Goal: Information Seeking & Learning: Compare options

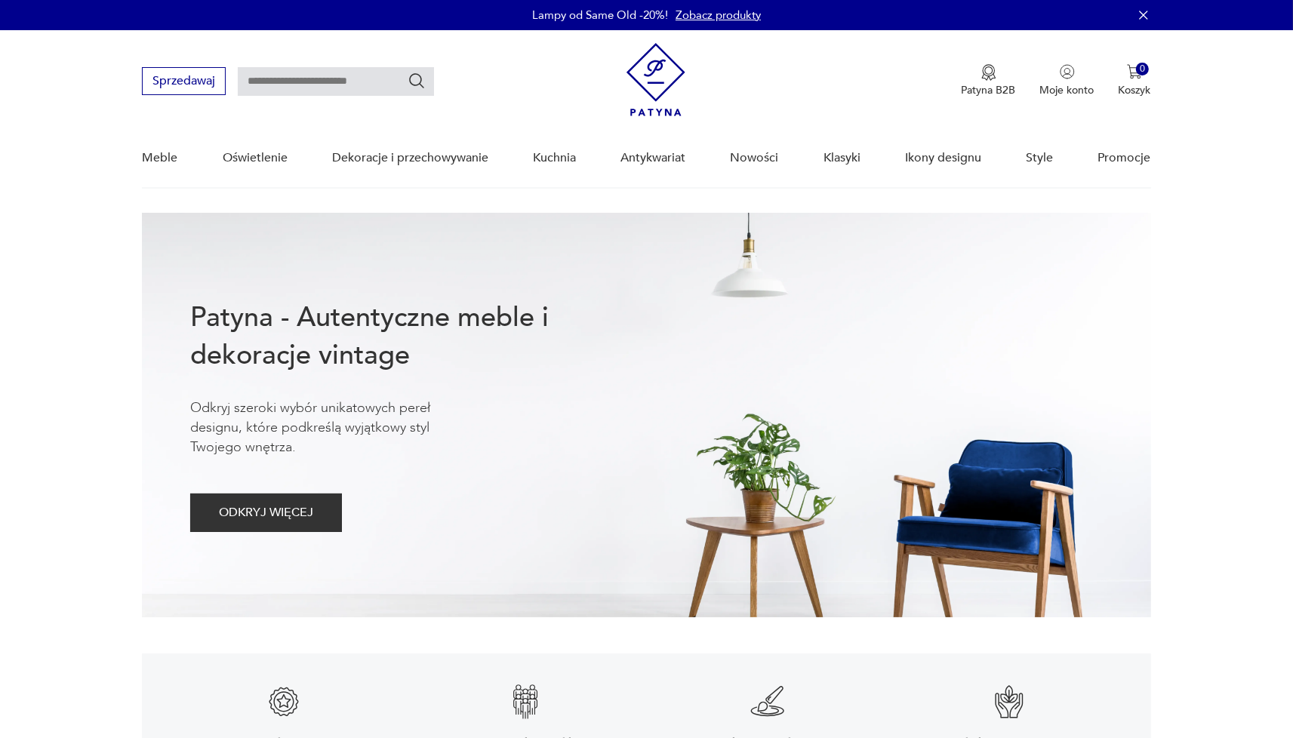
click at [289, 93] on input "text" at bounding box center [336, 81] width 196 height 29
type input "**********"
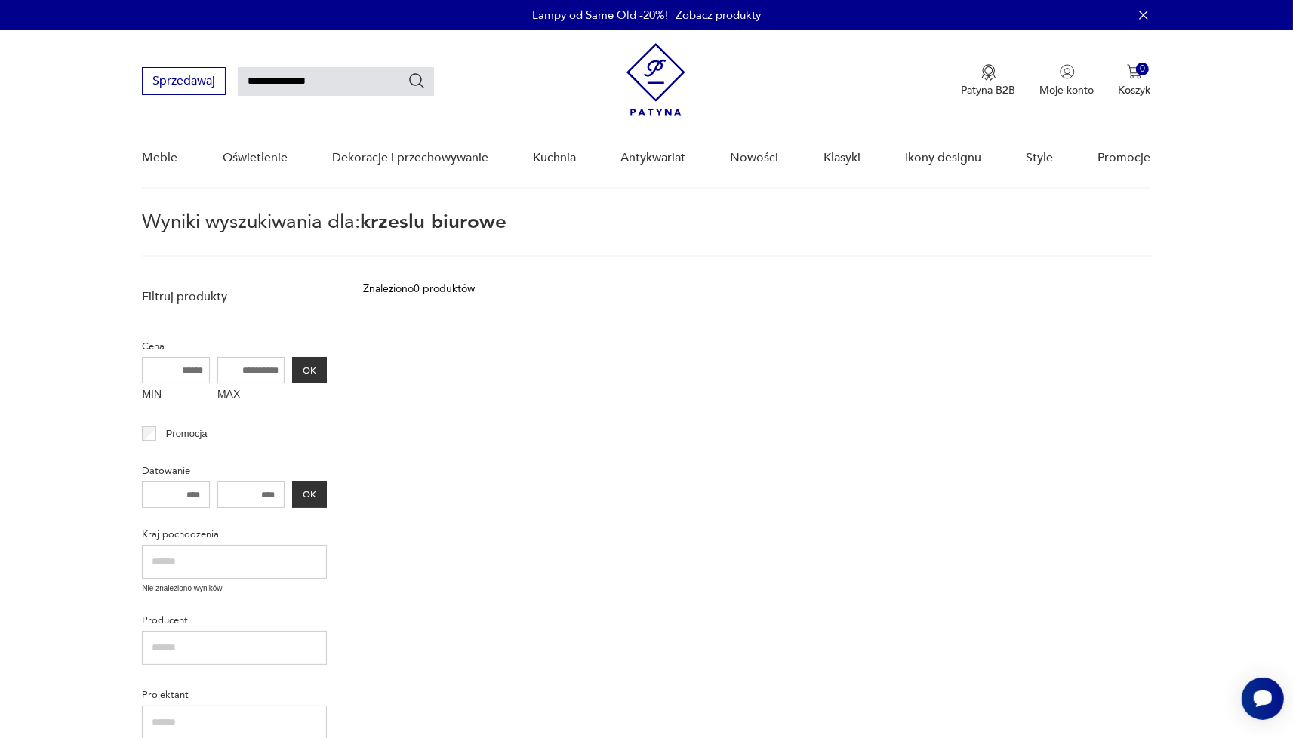
drag, startPoint x: 337, startPoint y: 86, endPoint x: 292, endPoint y: 85, distance: 45.3
click at [292, 85] on input "**********" at bounding box center [336, 81] width 196 height 29
click at [279, 82] on input "**********" at bounding box center [336, 81] width 196 height 29
type input "**********"
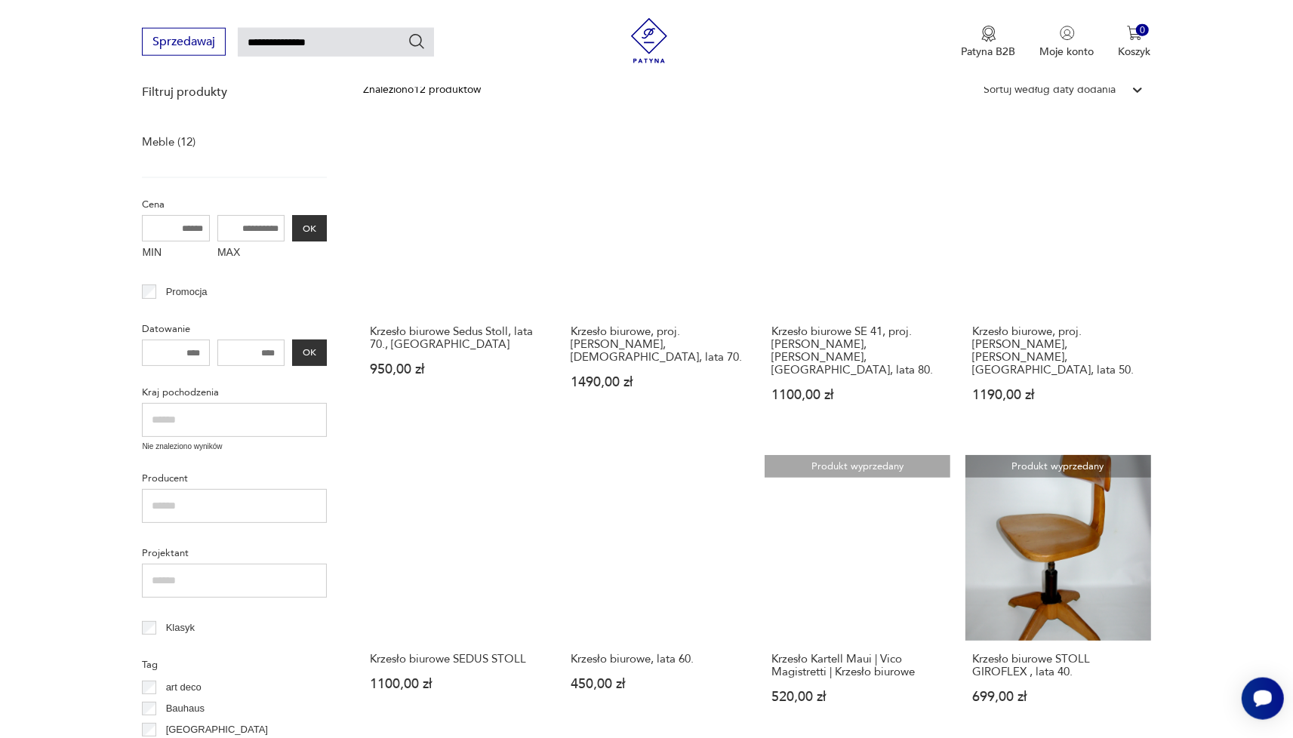
scroll to position [386, 0]
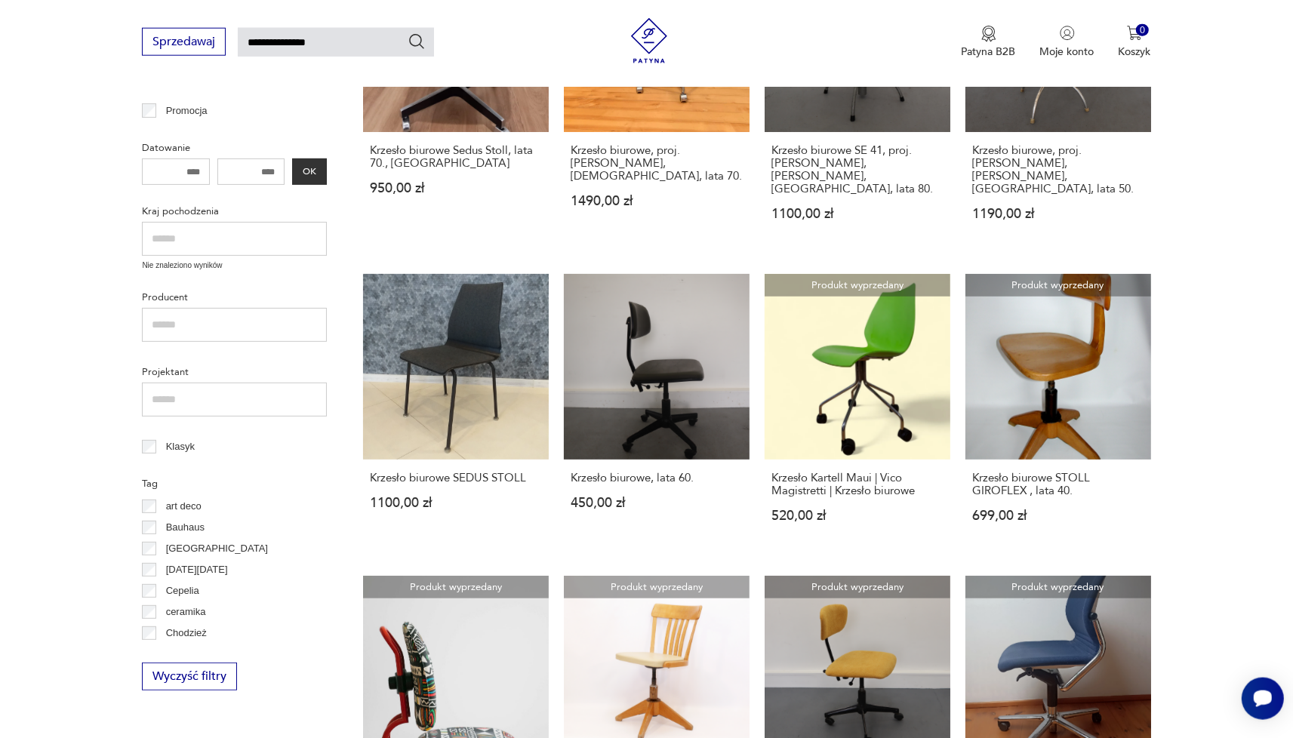
click at [1242, 374] on section "Filtruj produkty Meble (12) Cena MIN MAX OK Promocja Datowanie OK Kraj pochodze…" at bounding box center [646, 425] width 1293 height 1060
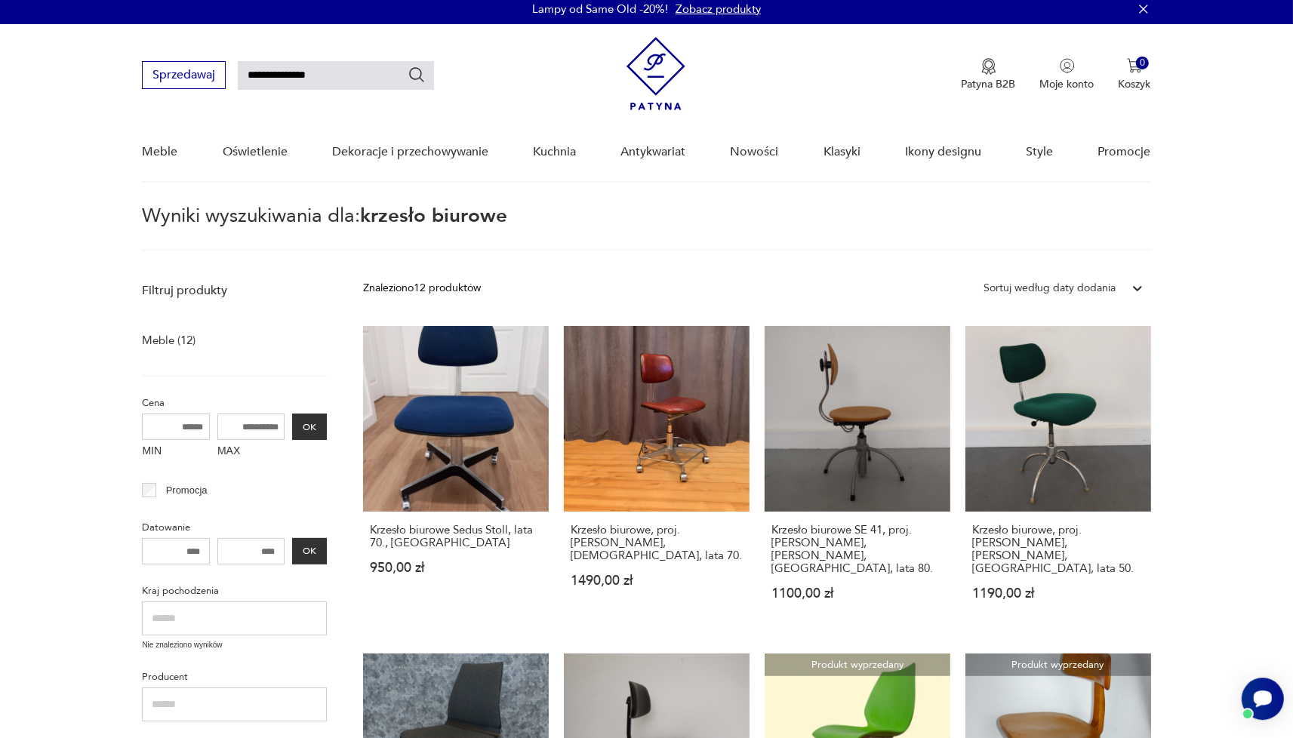
scroll to position [0, 0]
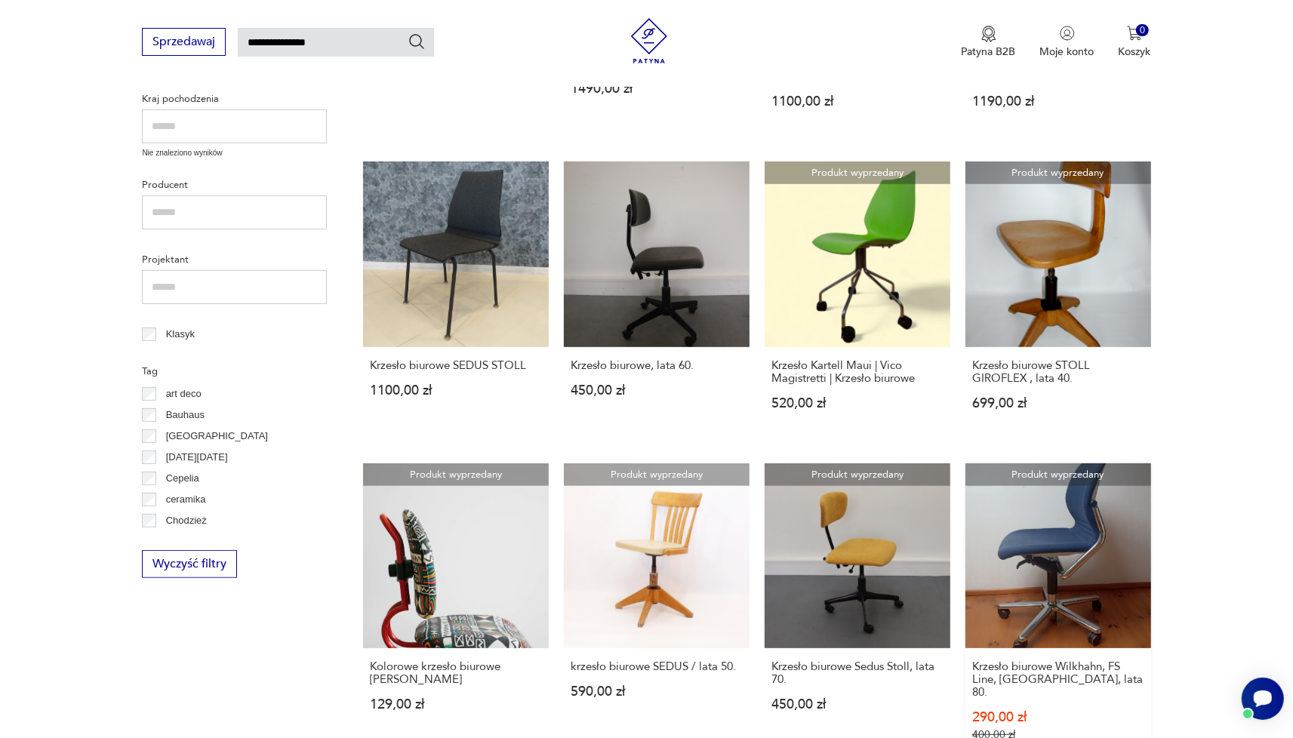
click at [1077, 559] on link "Produkt wyprzedany Krzesło biurowe Wilkhahn, FS Line, Niemcy, lata 80. 290,00 z…" at bounding box center [1058, 617] width 186 height 308
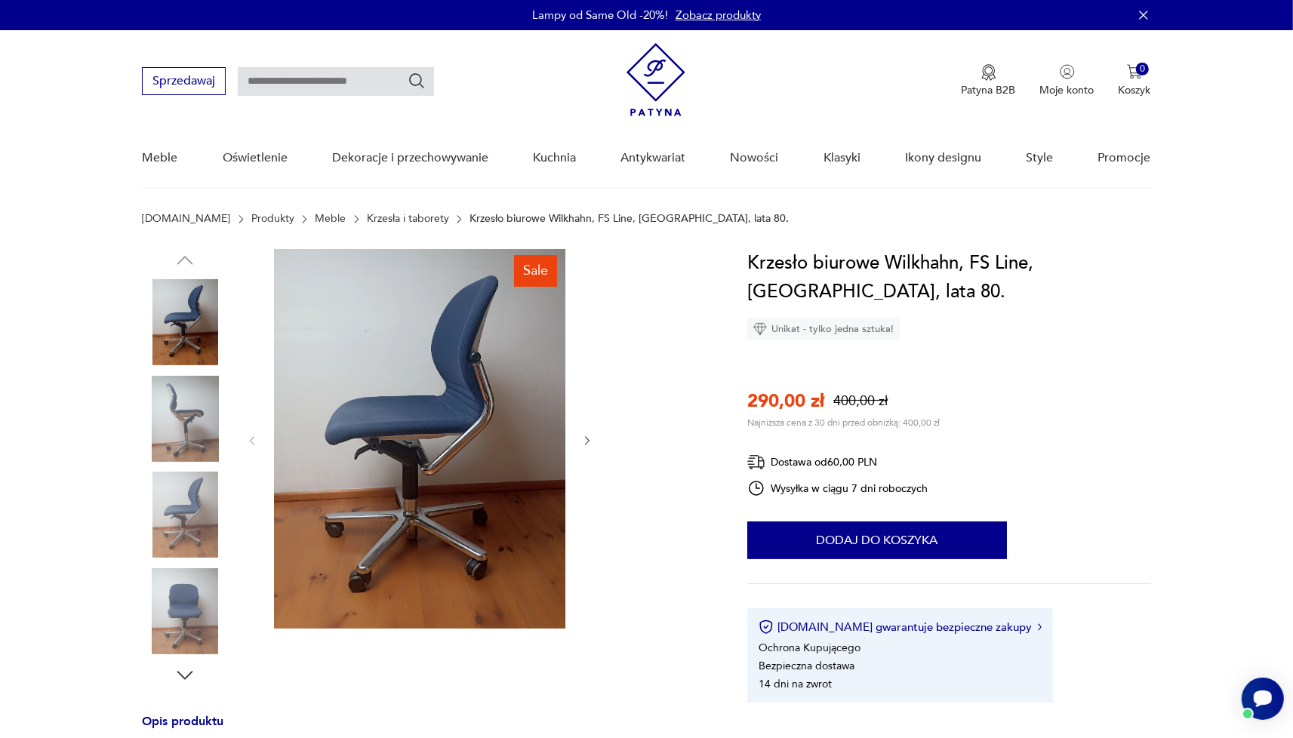
click at [197, 316] on img at bounding box center [185, 322] width 86 height 86
click at [383, 347] on img at bounding box center [419, 439] width 291 height 380
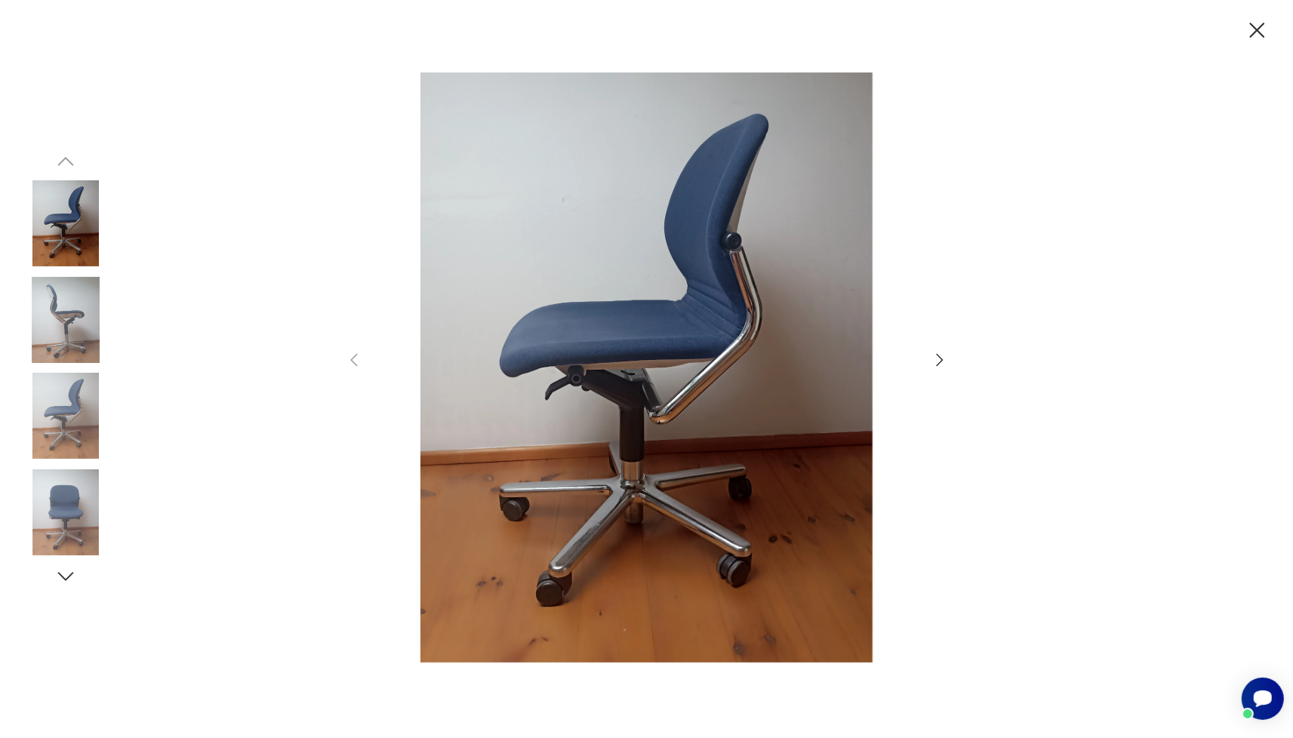
click at [938, 359] on icon "button" at bounding box center [940, 360] width 18 height 18
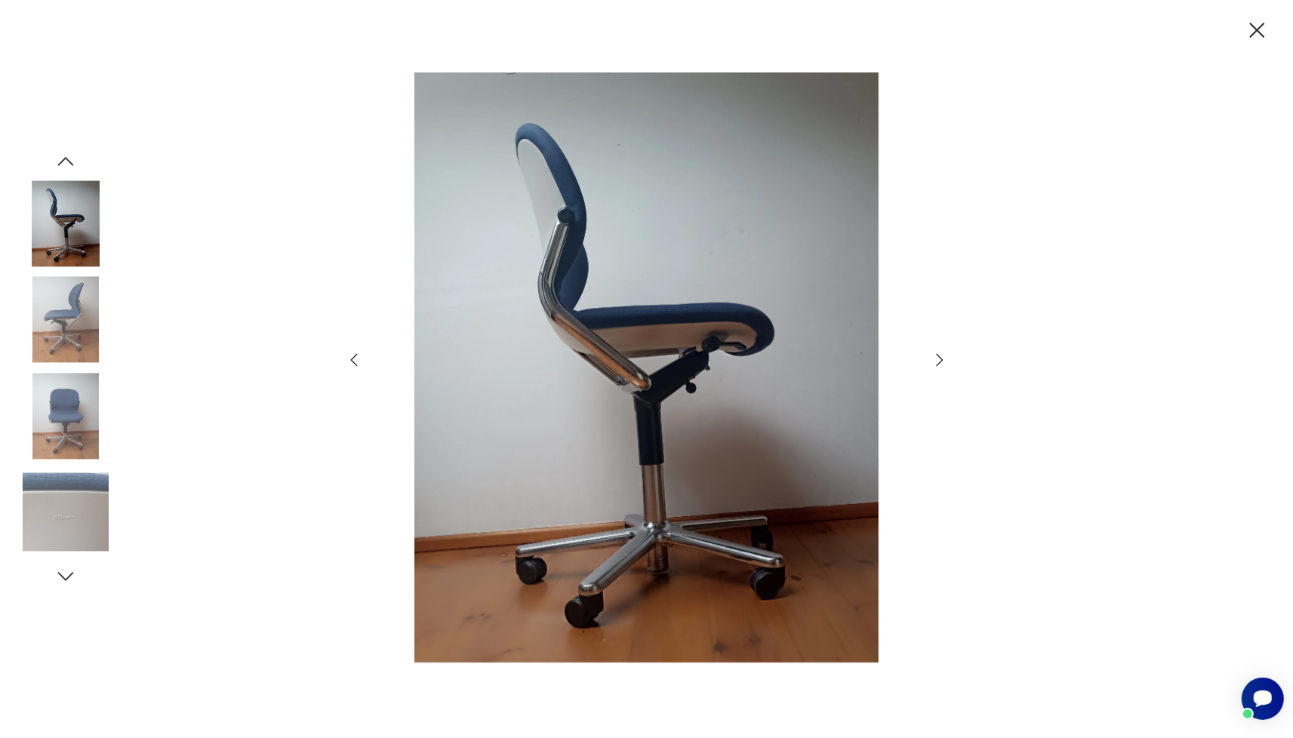
click at [938, 359] on icon "button" at bounding box center [940, 360] width 18 height 18
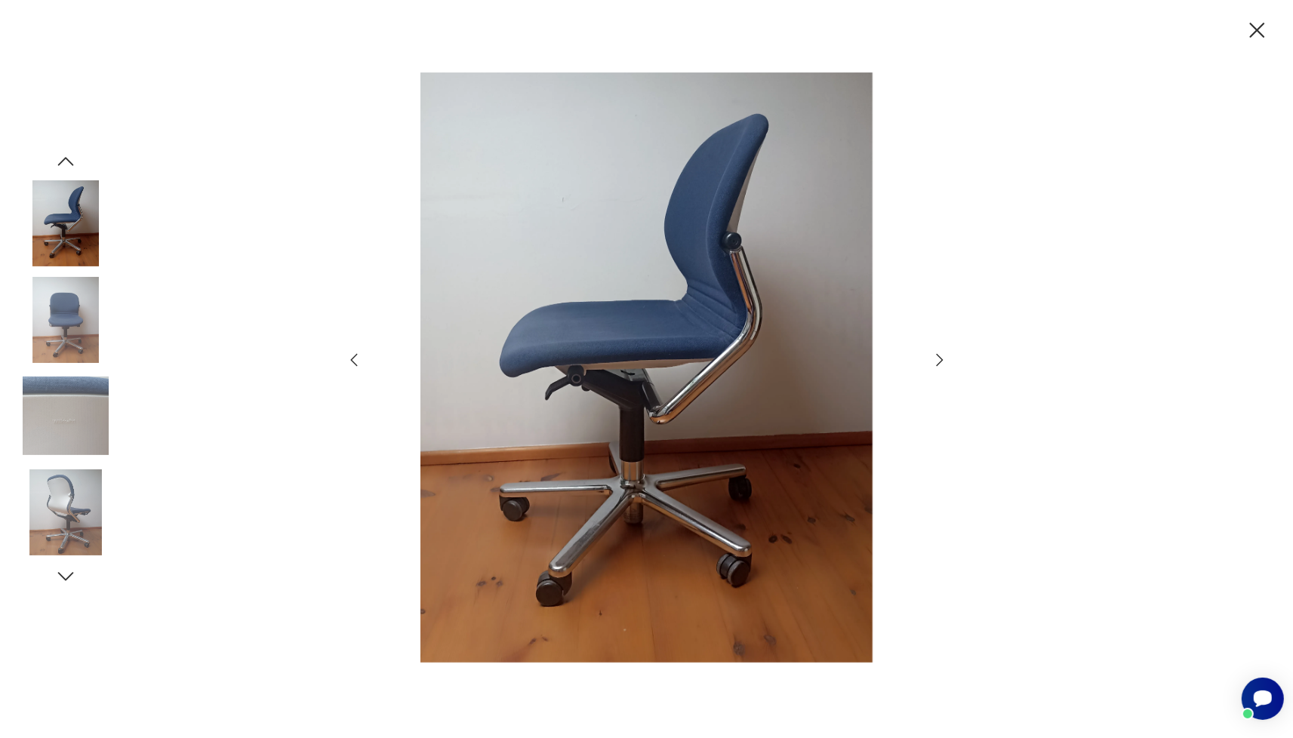
click at [938, 359] on icon "button" at bounding box center [940, 360] width 18 height 18
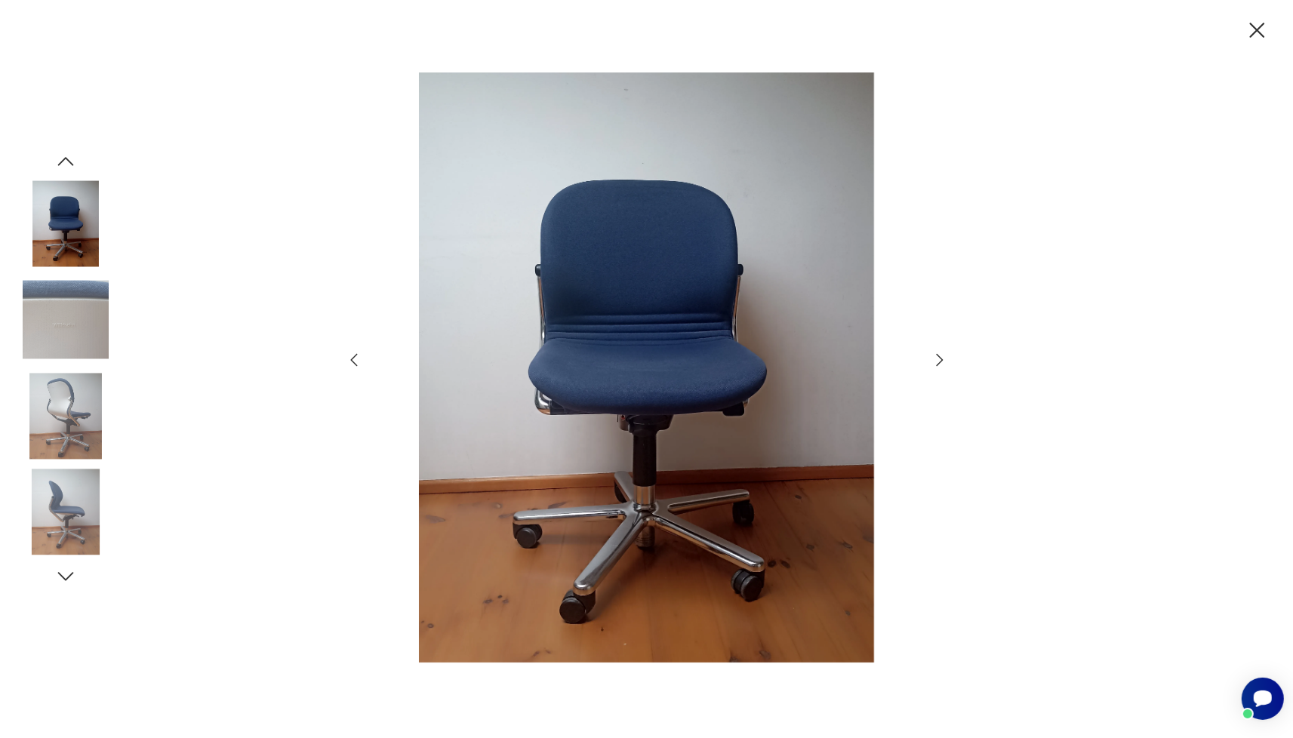
click at [938, 359] on icon "button" at bounding box center [940, 360] width 18 height 18
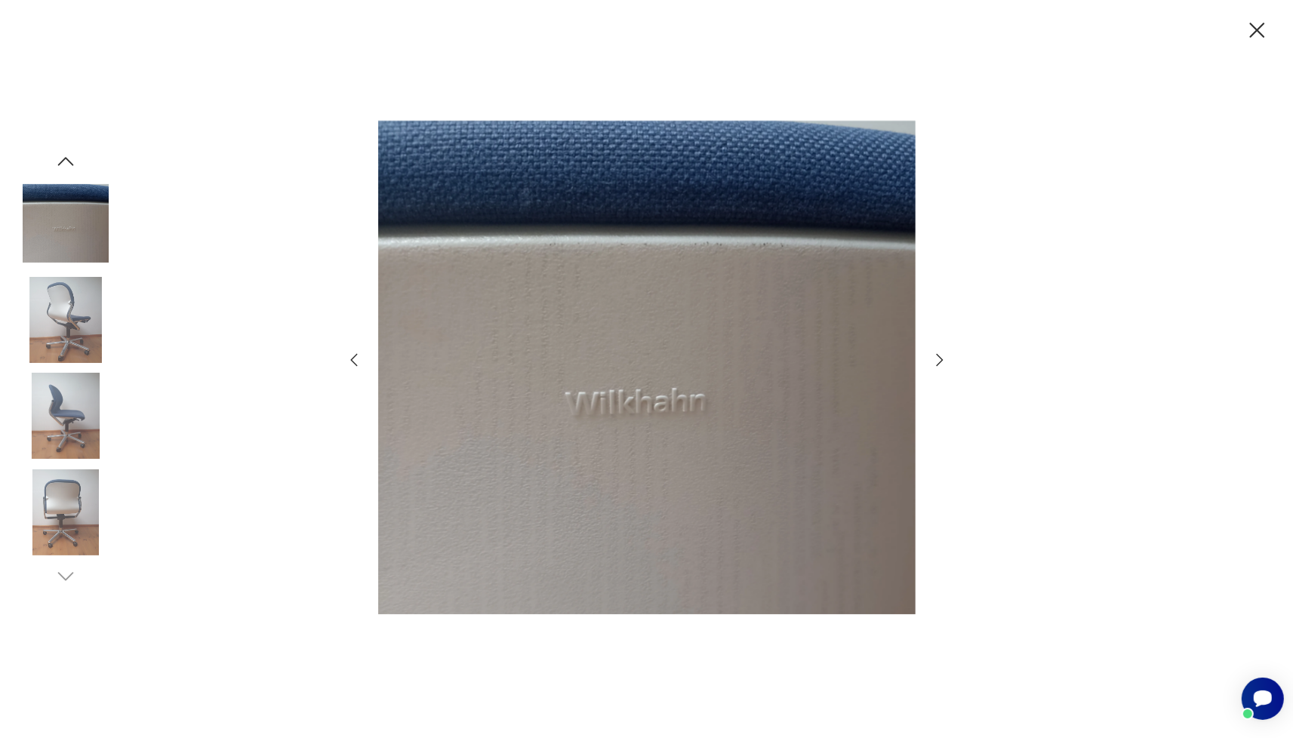
click at [938, 359] on icon "button" at bounding box center [940, 360] width 18 height 18
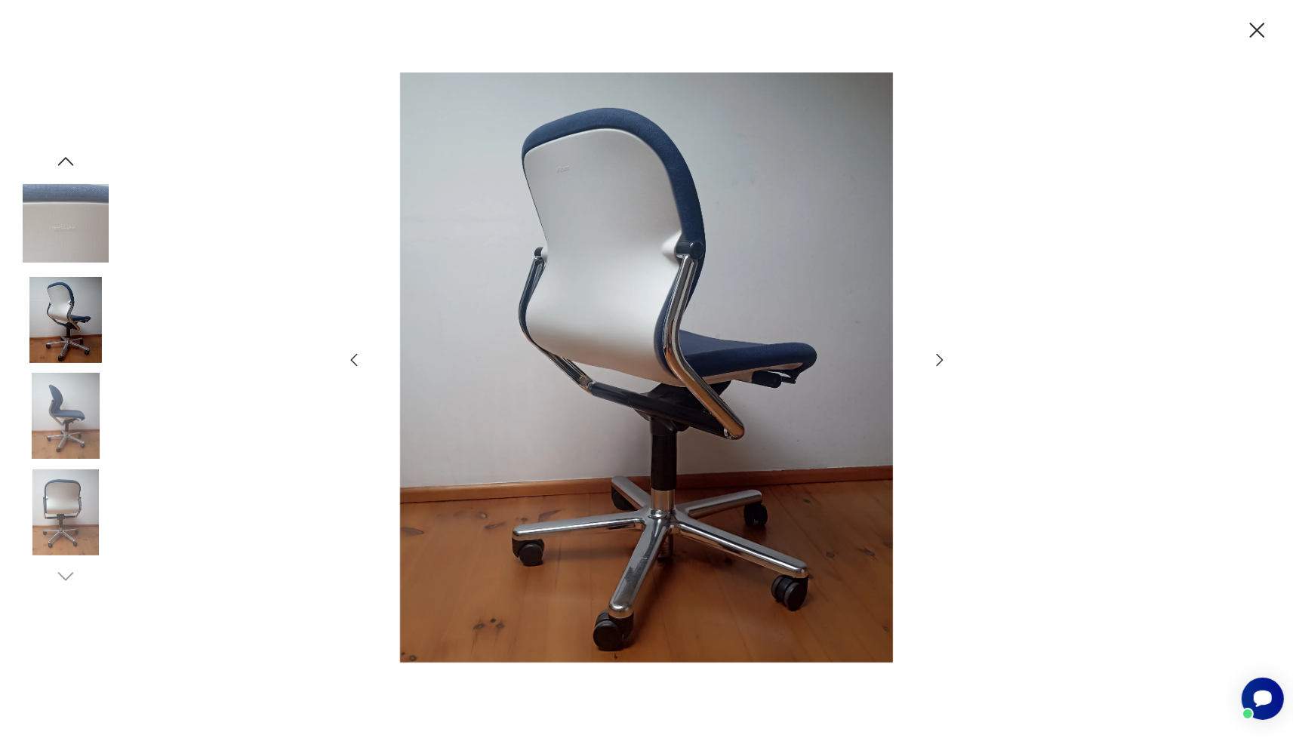
click at [937, 356] on icon "button" at bounding box center [940, 360] width 18 height 18
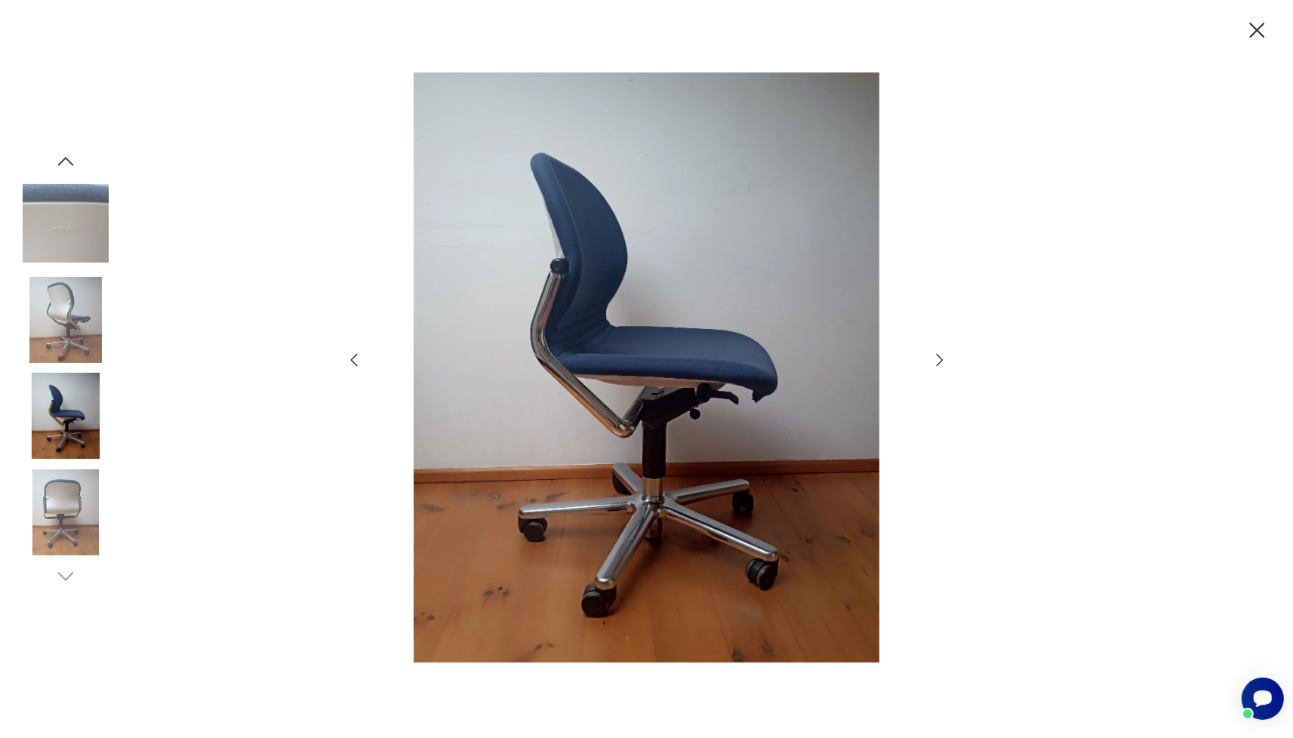
click at [937, 355] on icon "button" at bounding box center [939, 360] width 7 height 12
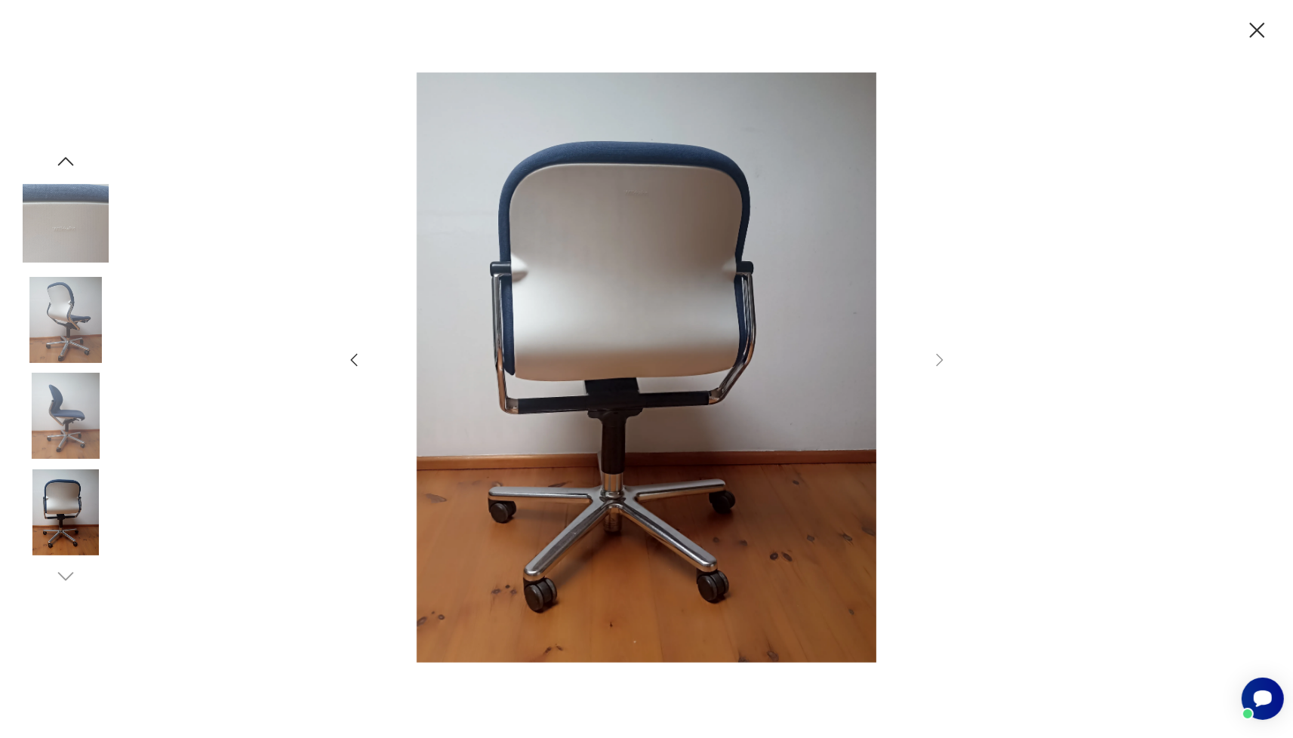
click at [353, 362] on icon "button" at bounding box center [354, 360] width 18 height 18
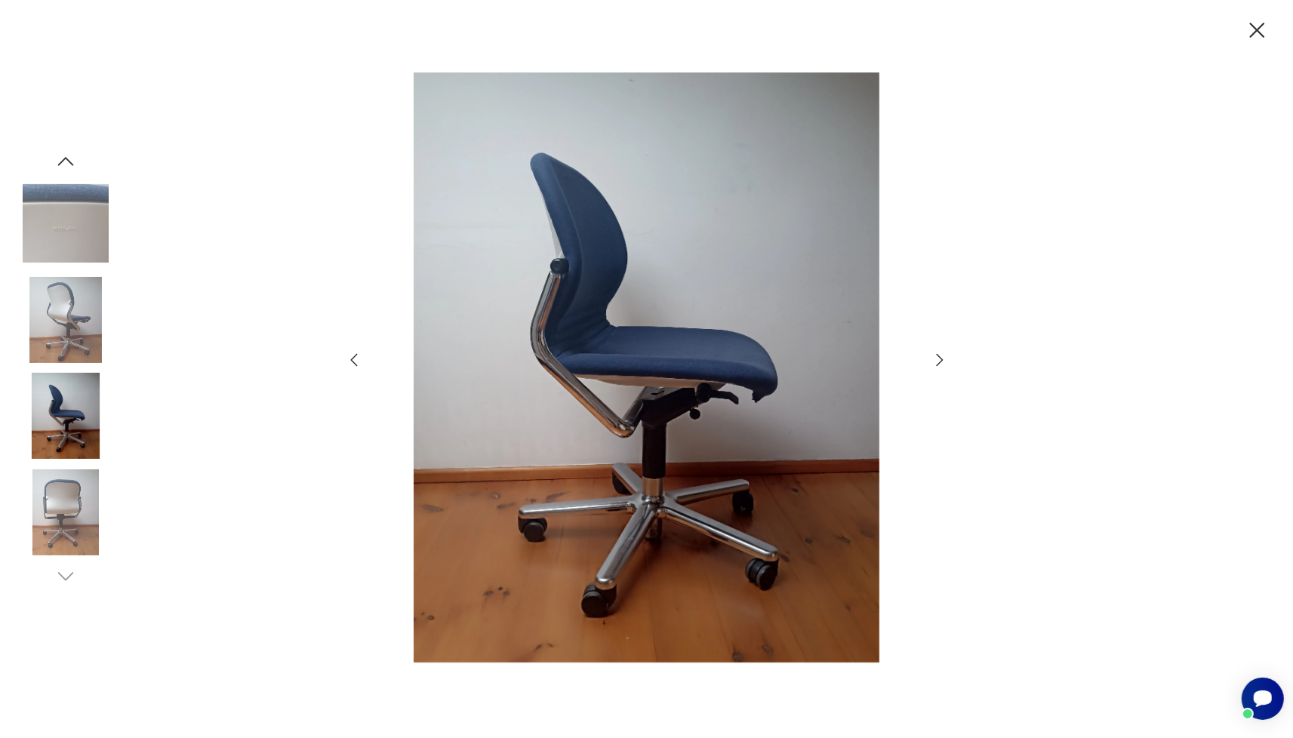
click at [353, 362] on icon "button" at bounding box center [354, 360] width 18 height 18
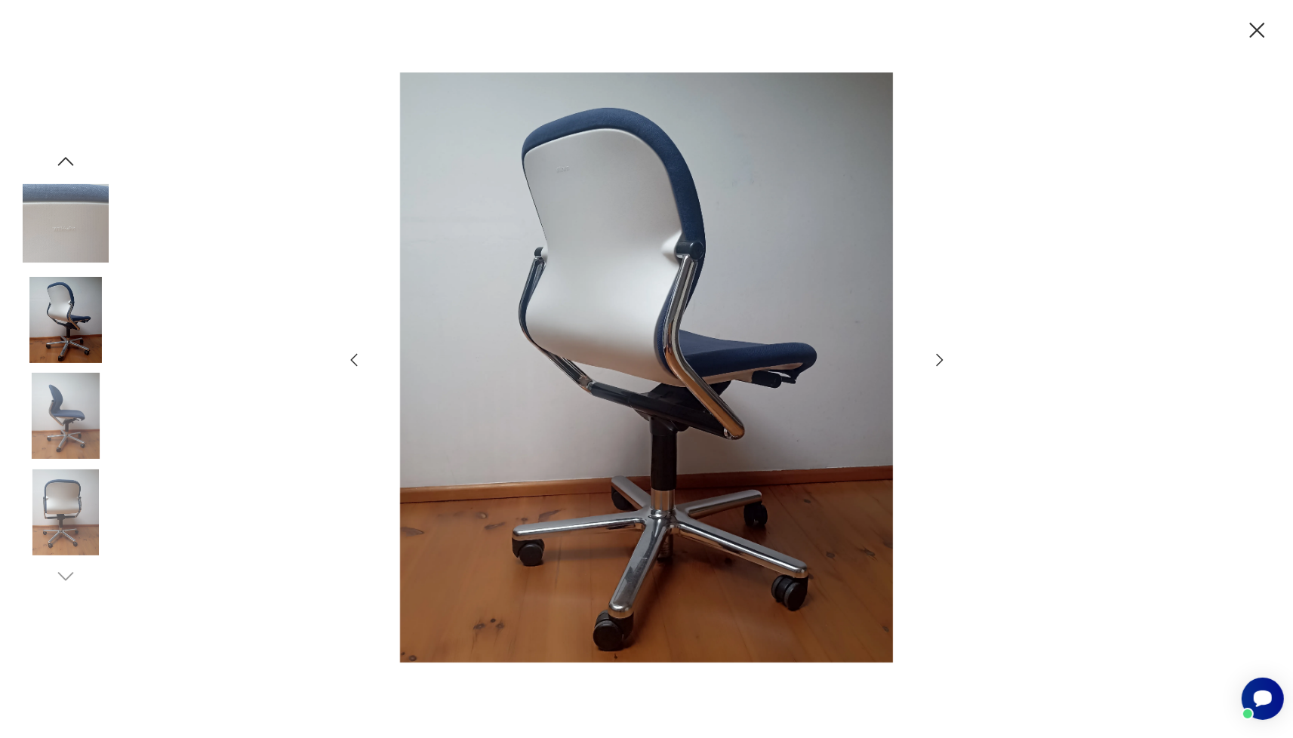
click at [353, 359] on icon "button" at bounding box center [354, 360] width 18 height 18
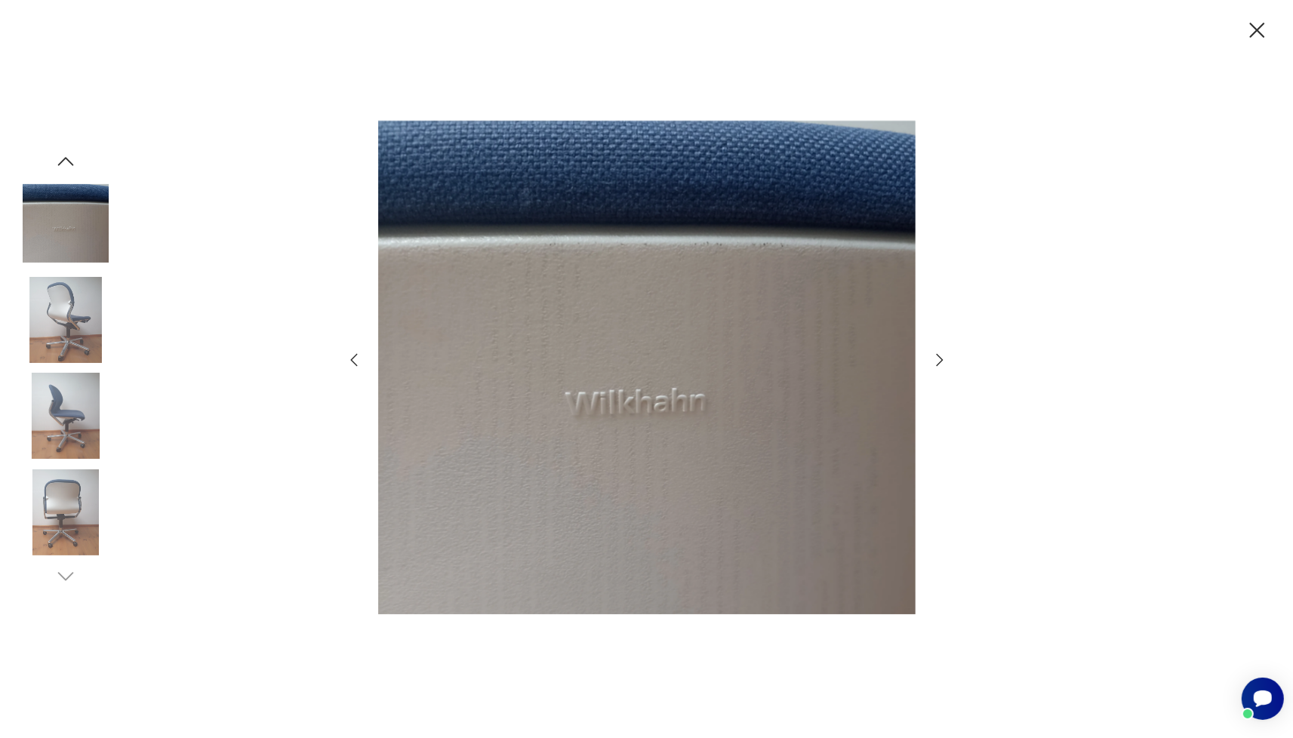
click at [353, 358] on icon "button" at bounding box center [354, 360] width 18 height 18
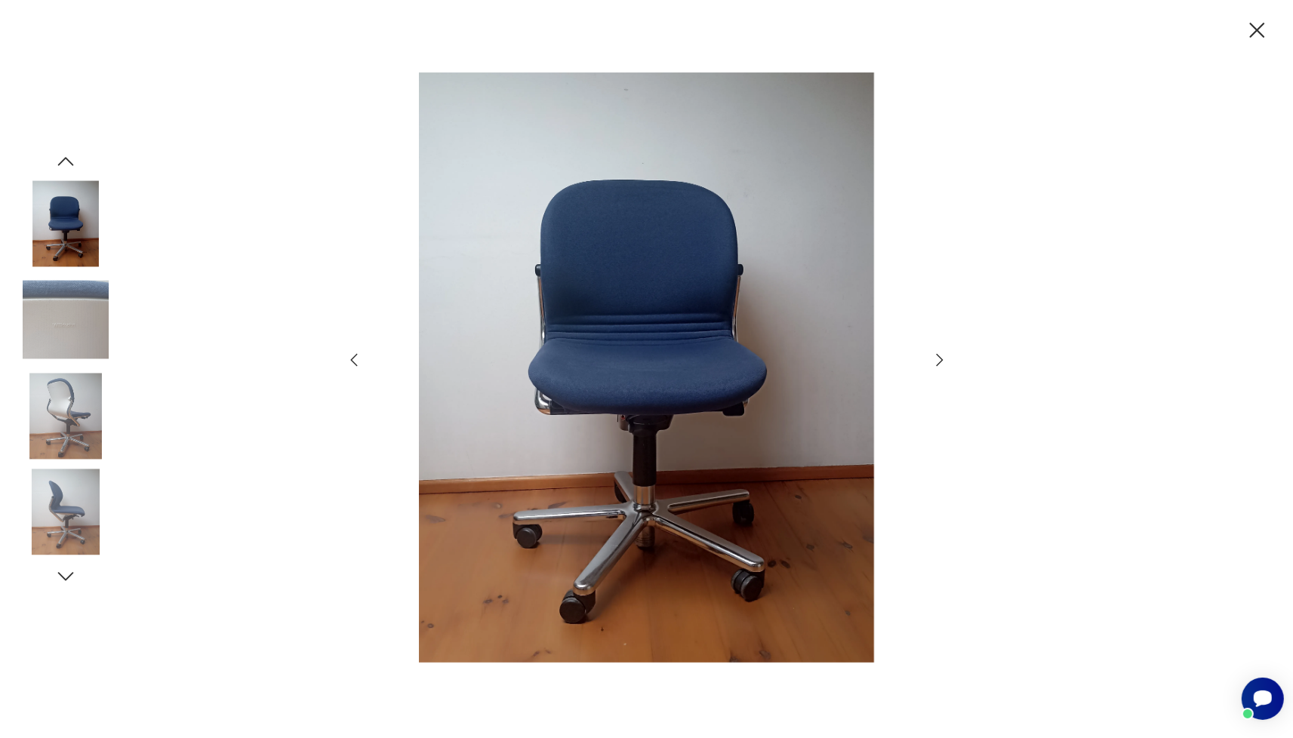
click at [353, 356] on icon "button" at bounding box center [353, 360] width 7 height 13
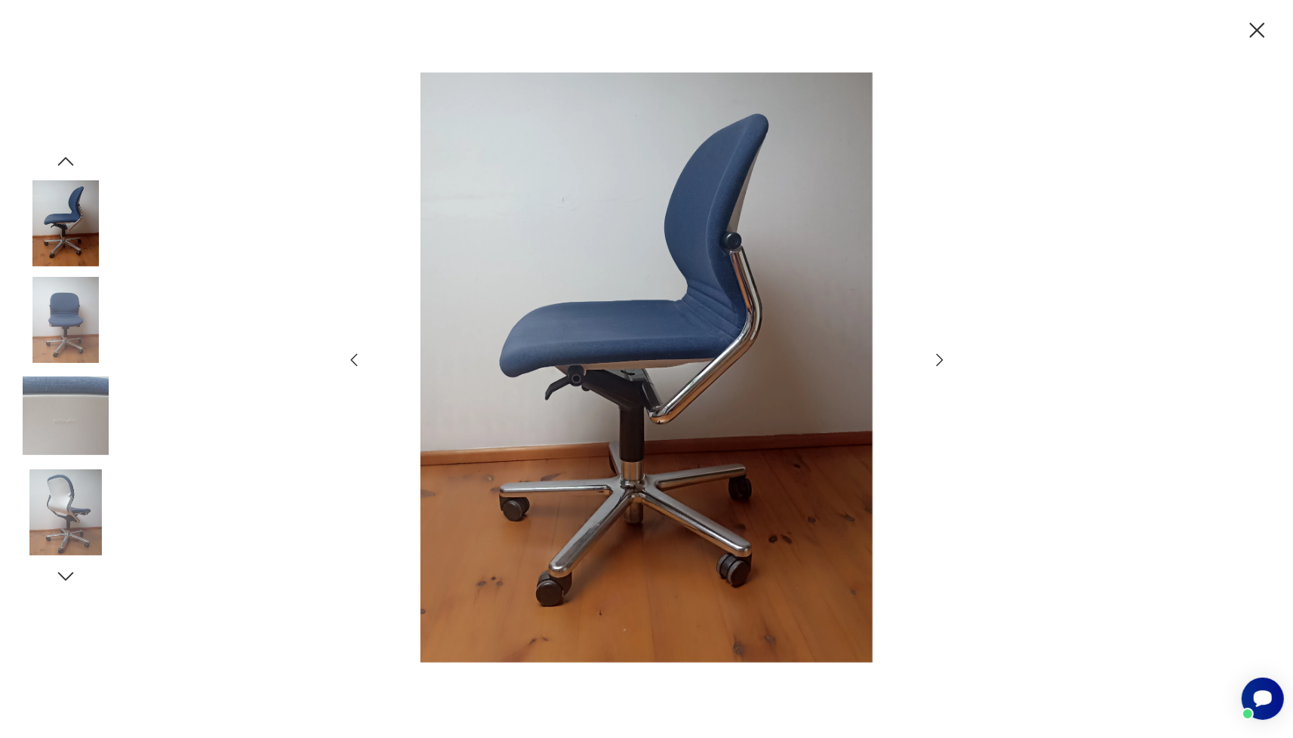
click at [353, 356] on icon "button" at bounding box center [353, 360] width 7 height 13
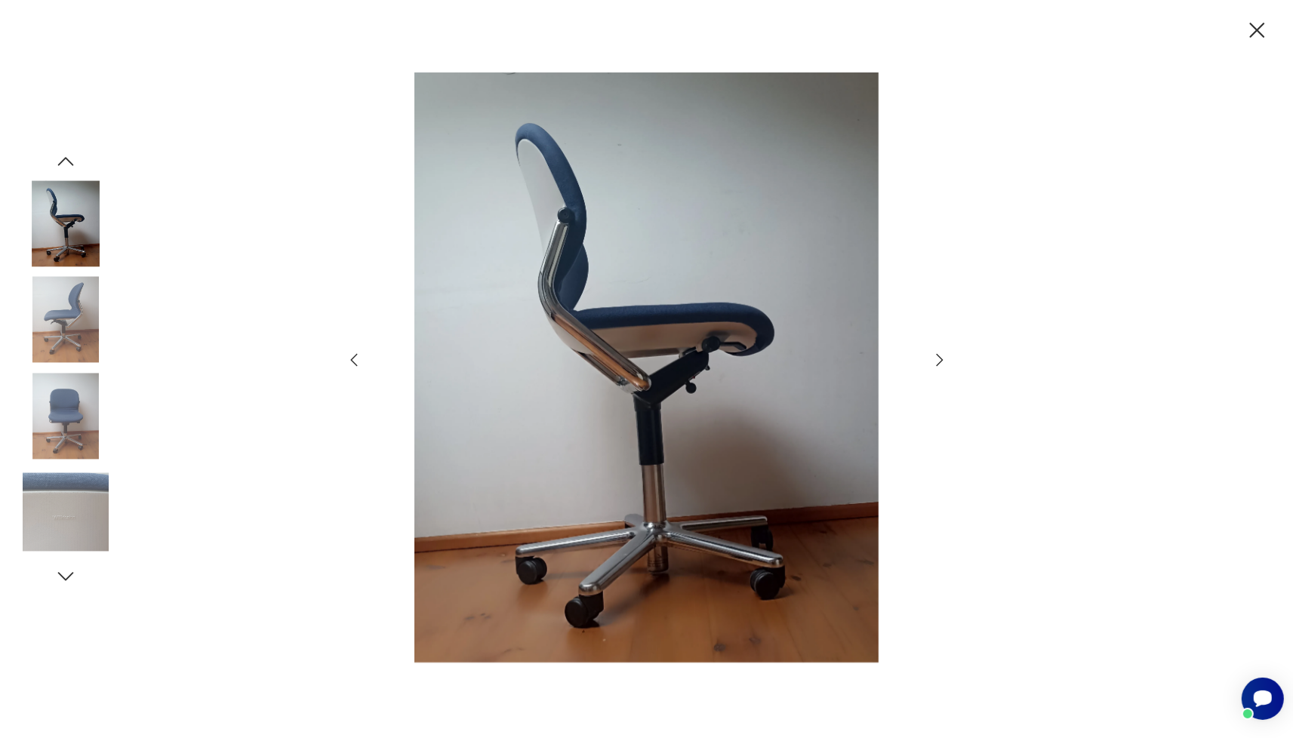
click at [1265, 34] on icon "button" at bounding box center [1257, 30] width 26 height 26
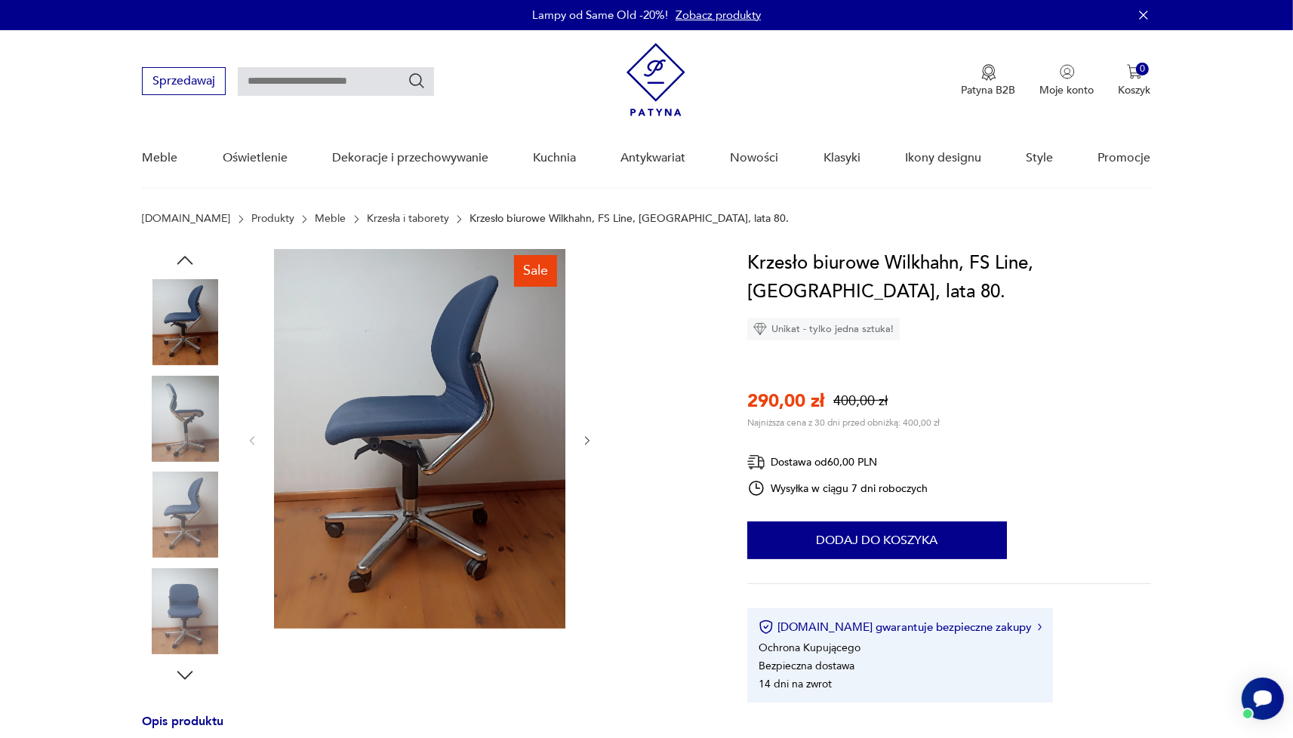
type input "**********"
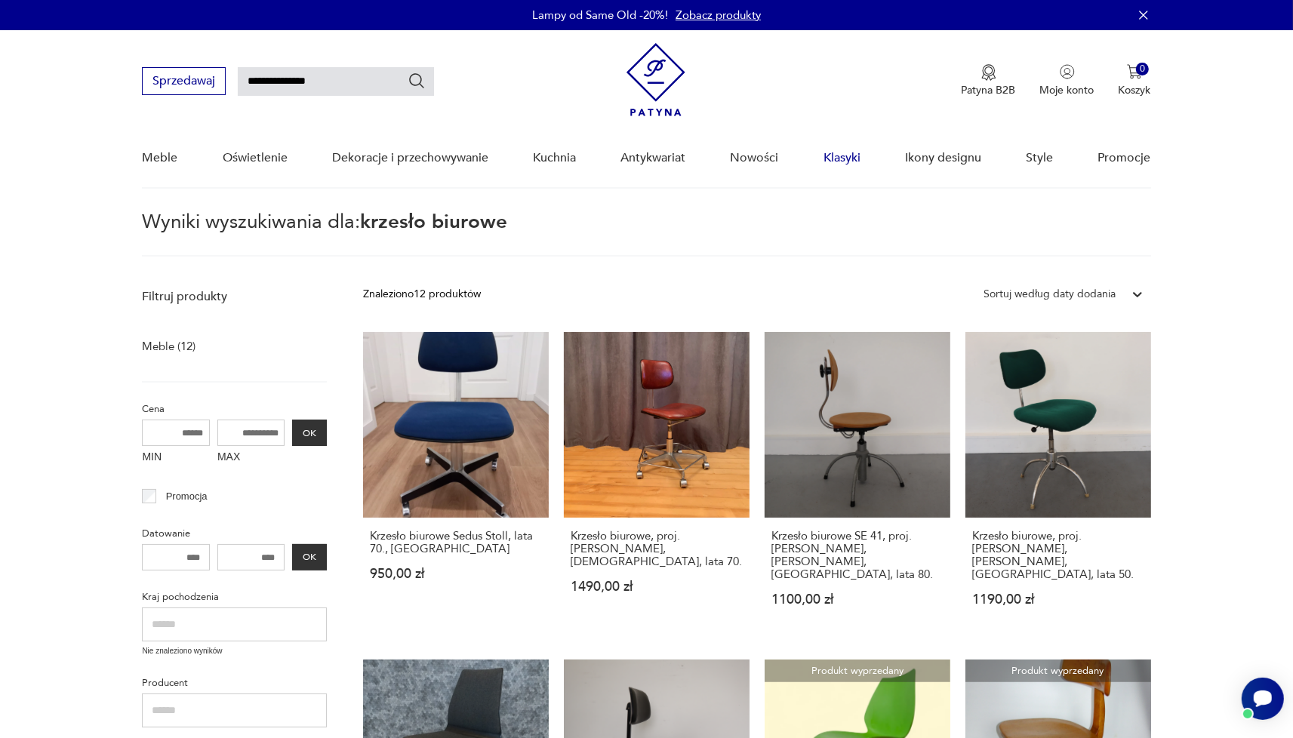
click at [856, 157] on link "Klasyki" at bounding box center [841, 158] width 37 height 58
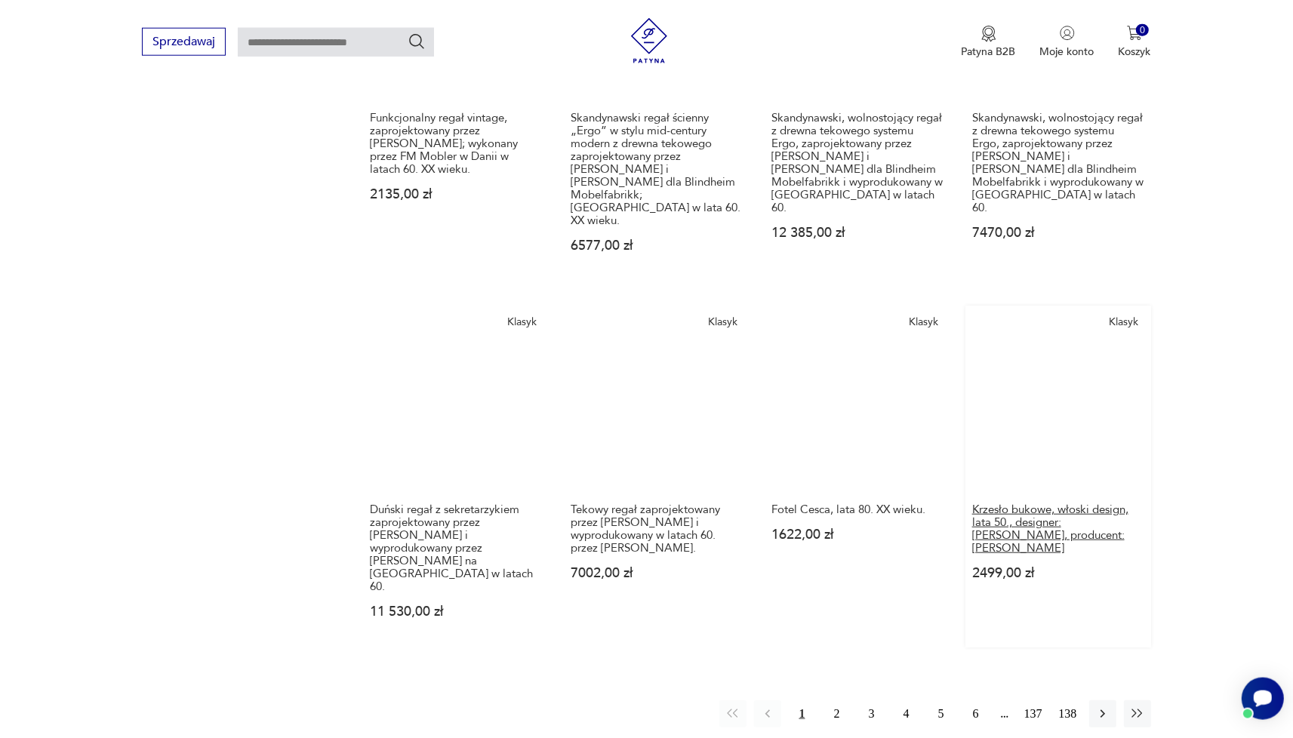
scroll to position [1133, 0]
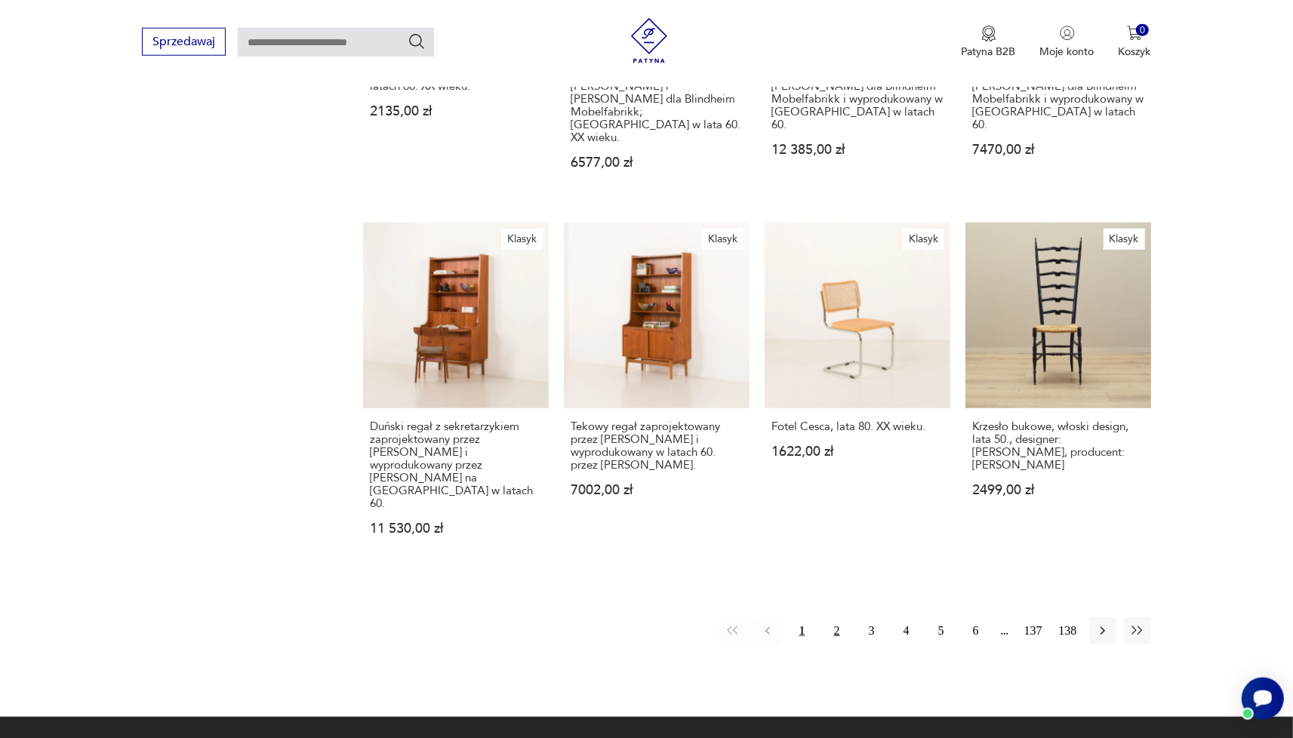
click at [842, 617] on button "2" at bounding box center [836, 630] width 27 height 27
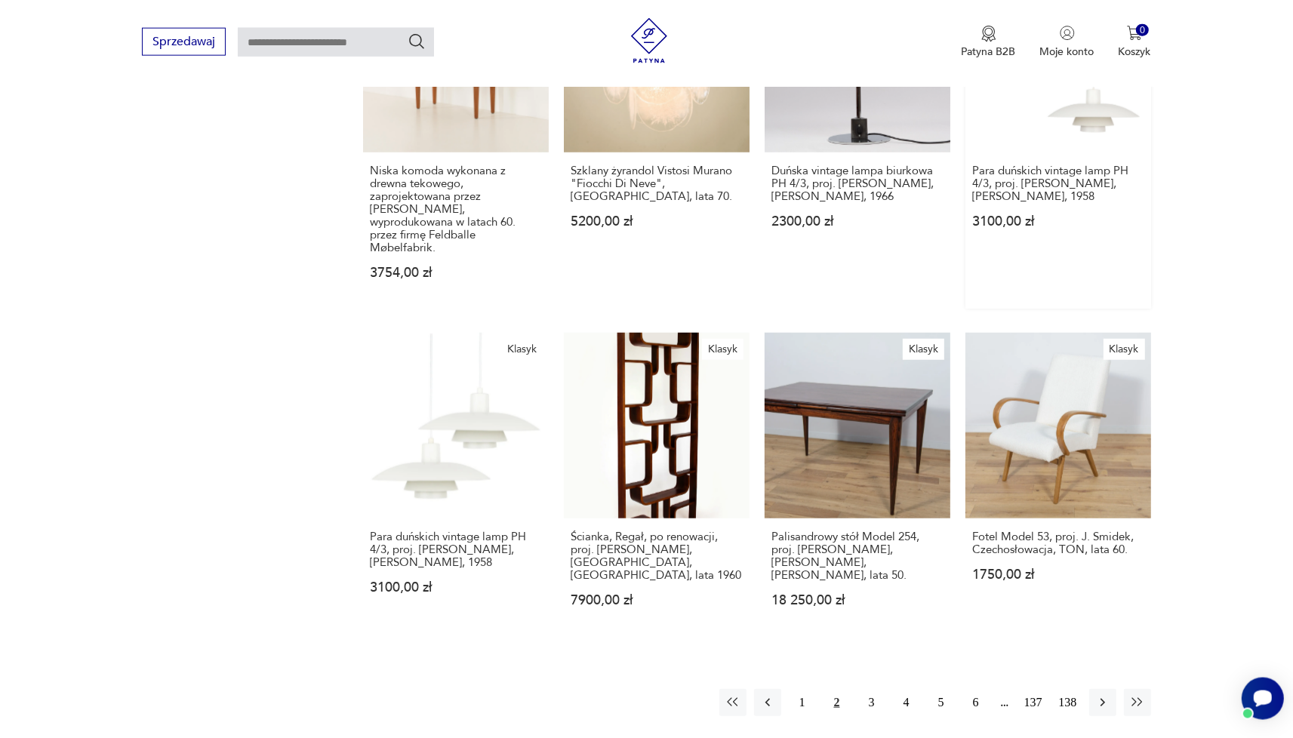
scroll to position [1054, 0]
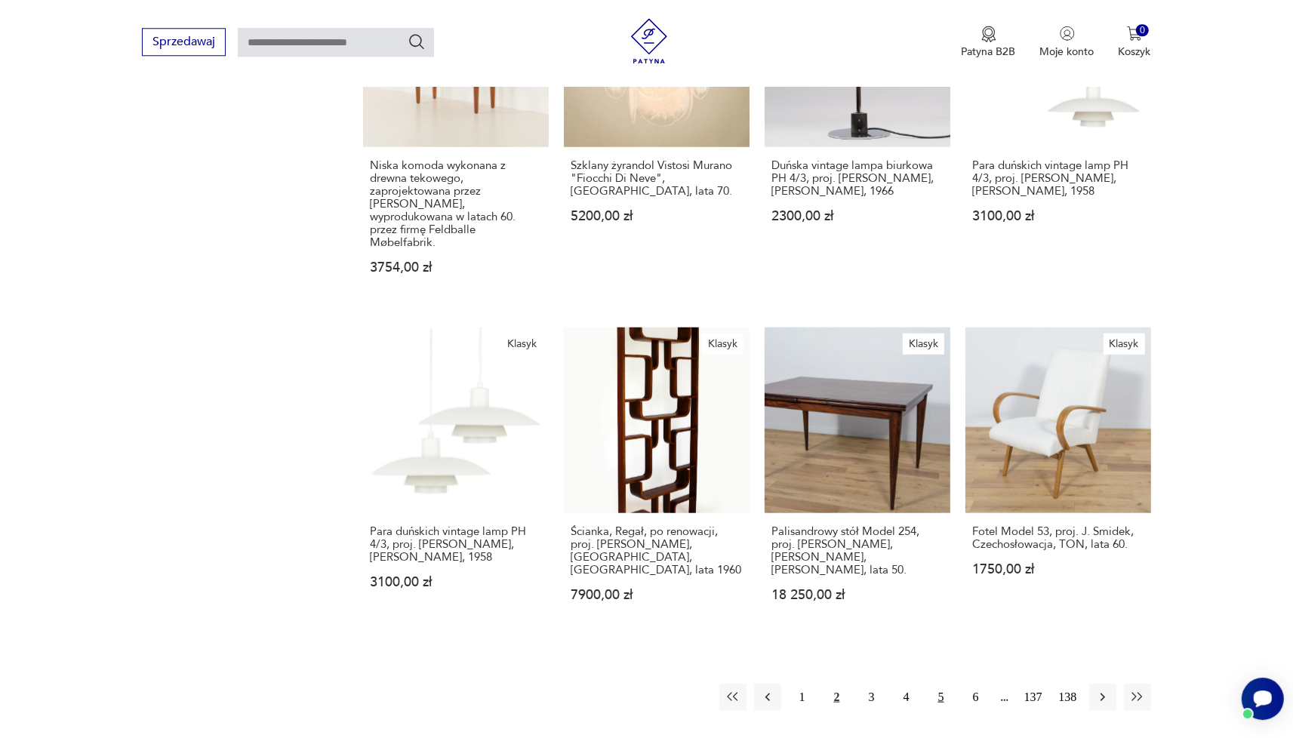
click at [943, 684] on button "5" at bounding box center [941, 697] width 27 height 27
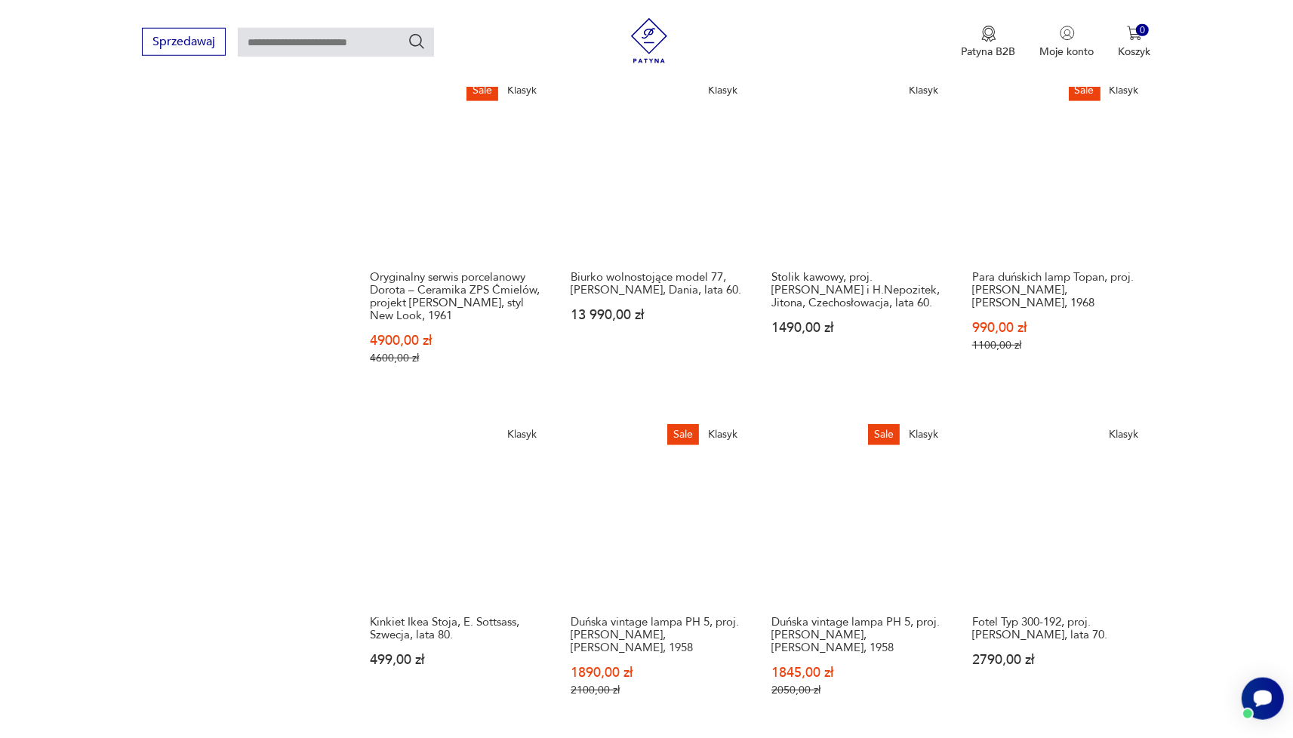
scroll to position [1137, 0]
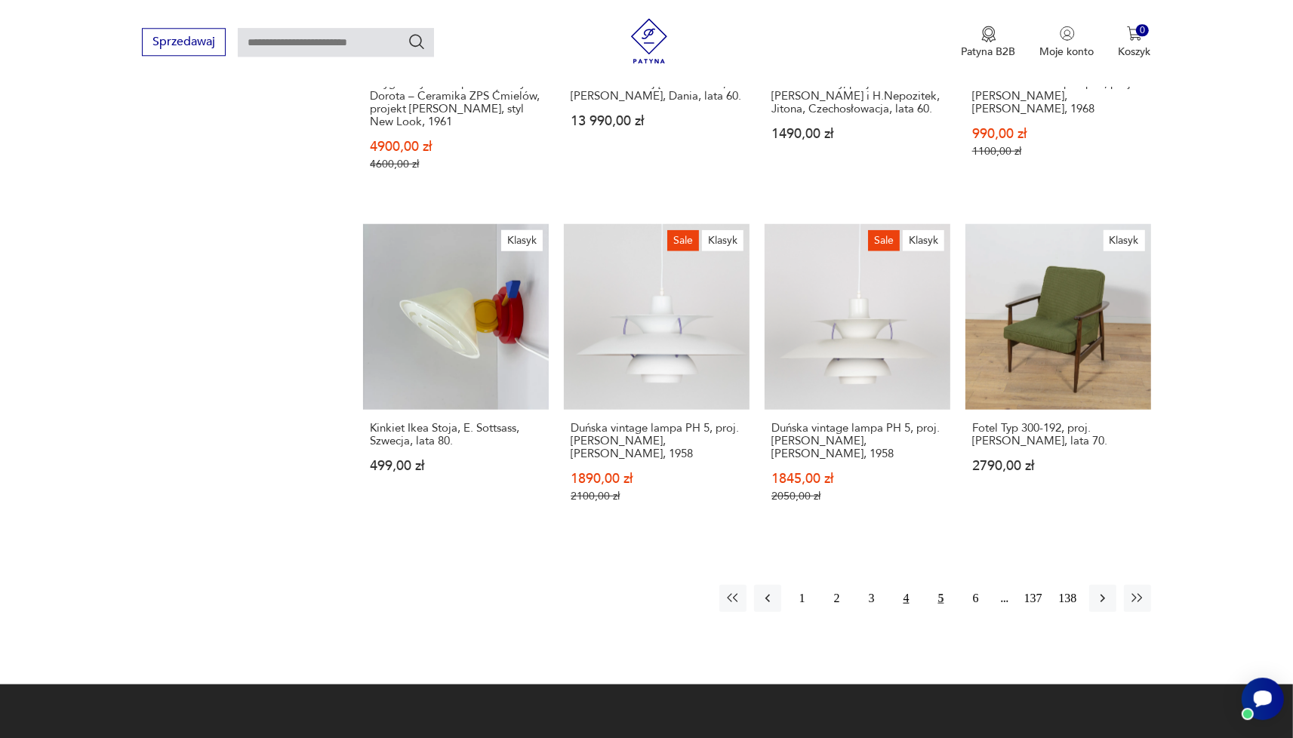
click at [896, 584] on button "4" at bounding box center [906, 597] width 27 height 27
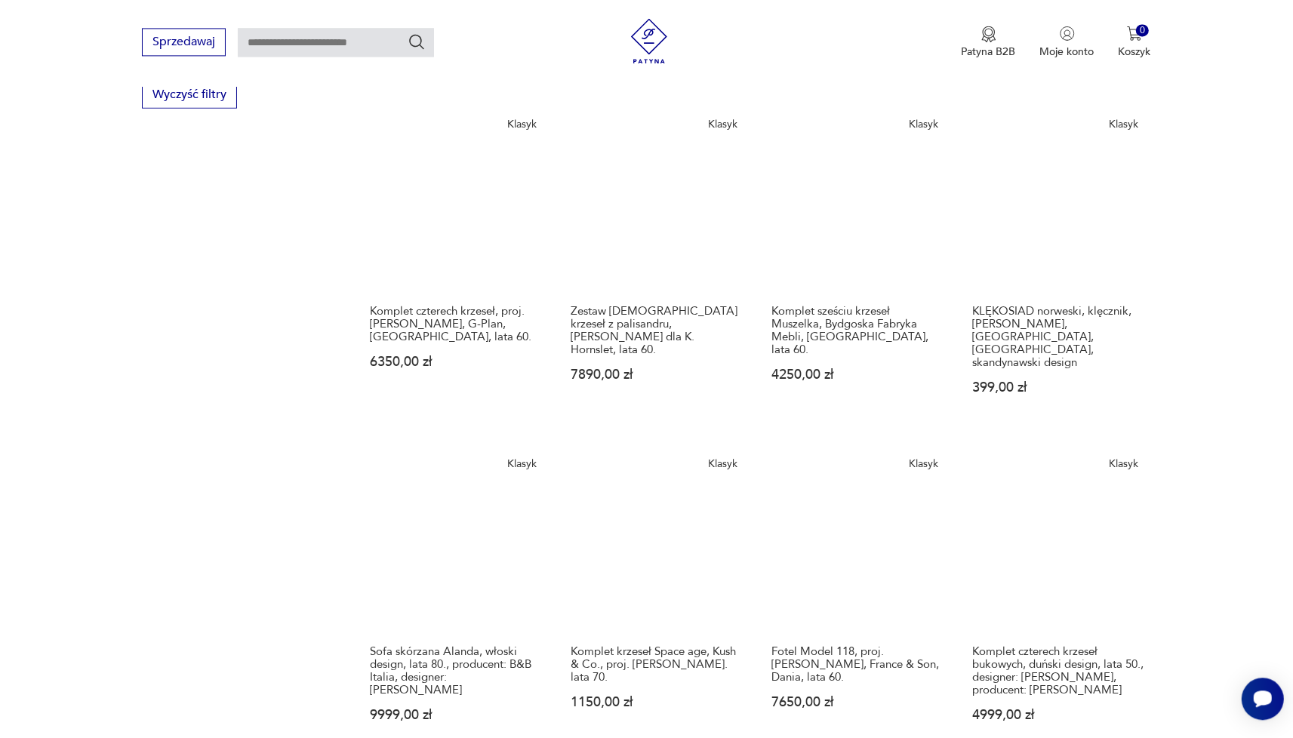
scroll to position [1054, 0]
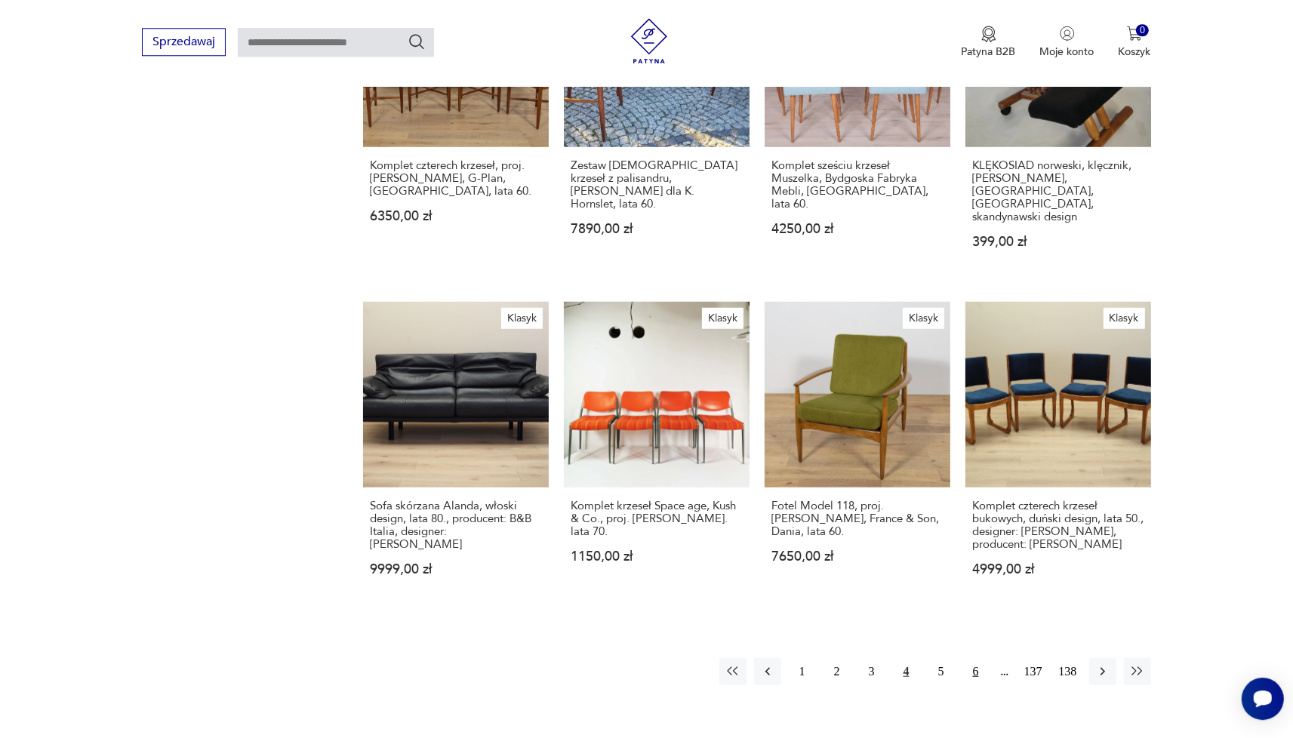
click at [970, 658] on button "6" at bounding box center [975, 671] width 27 height 27
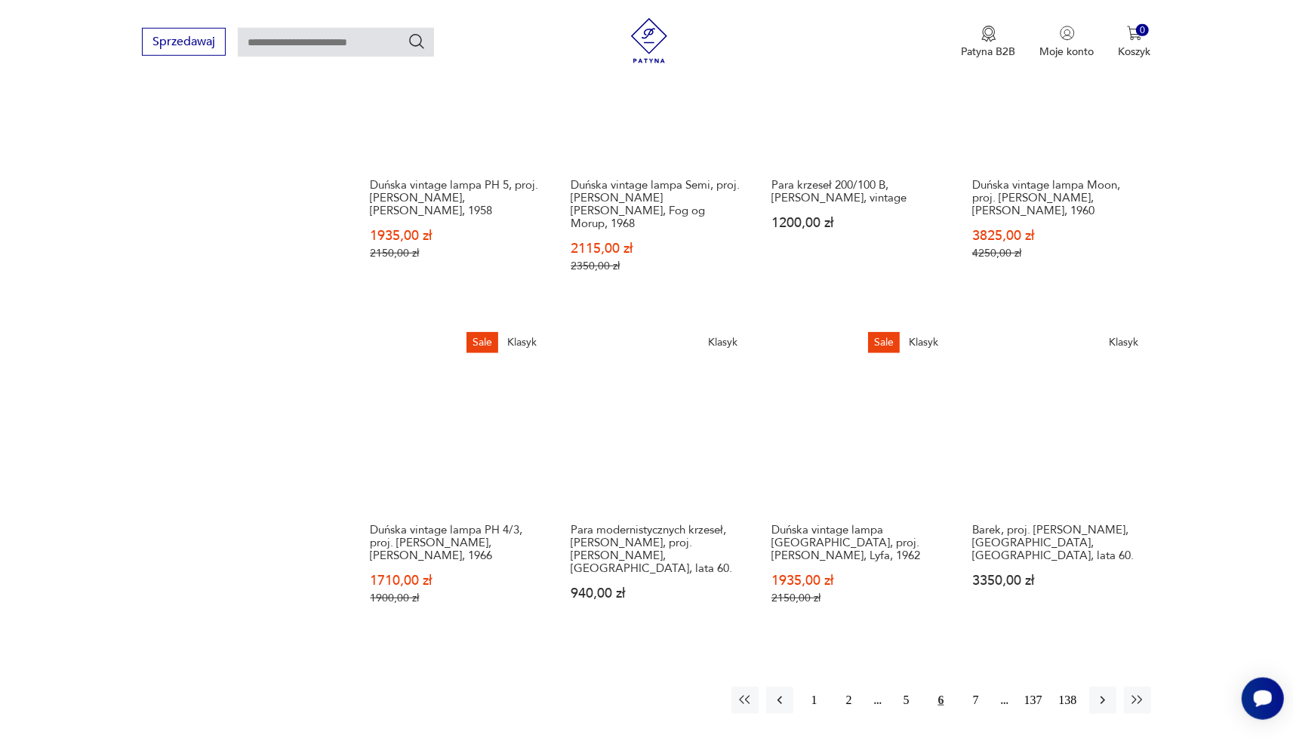
scroll to position [1303, 0]
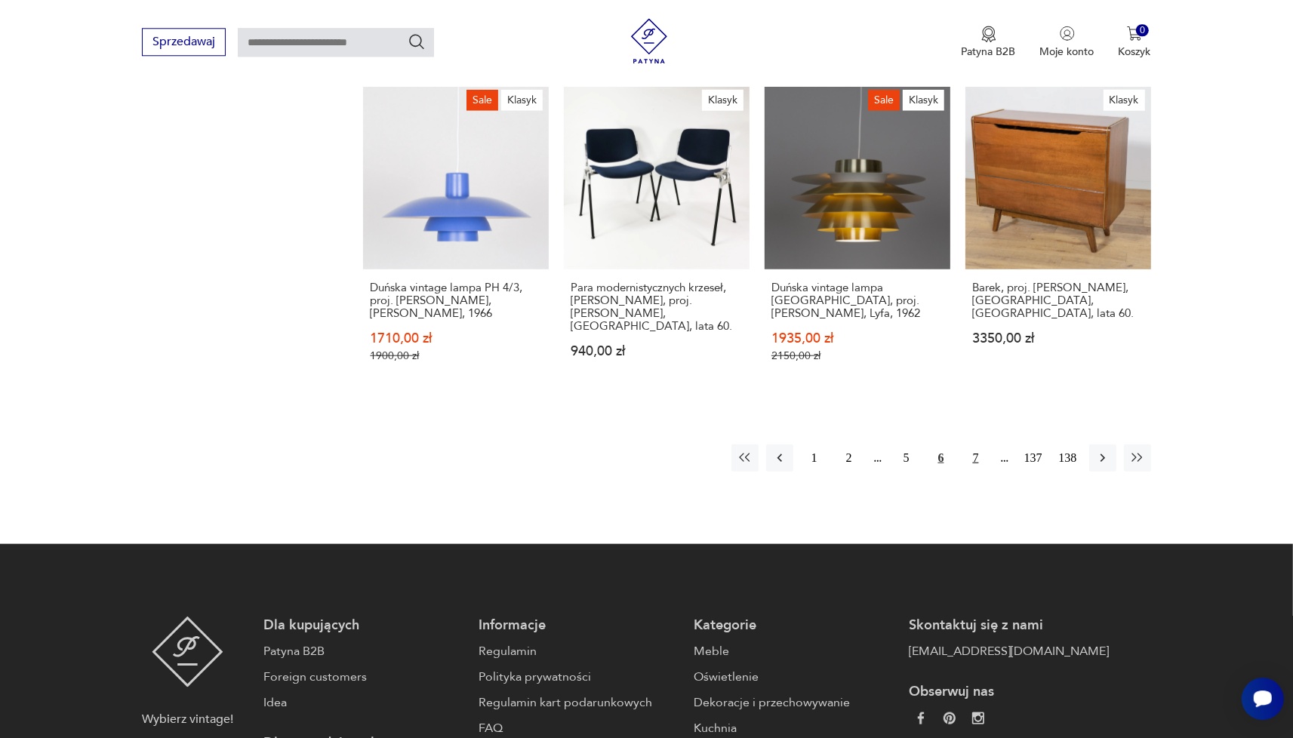
click at [976, 444] on button "7" at bounding box center [975, 457] width 27 height 27
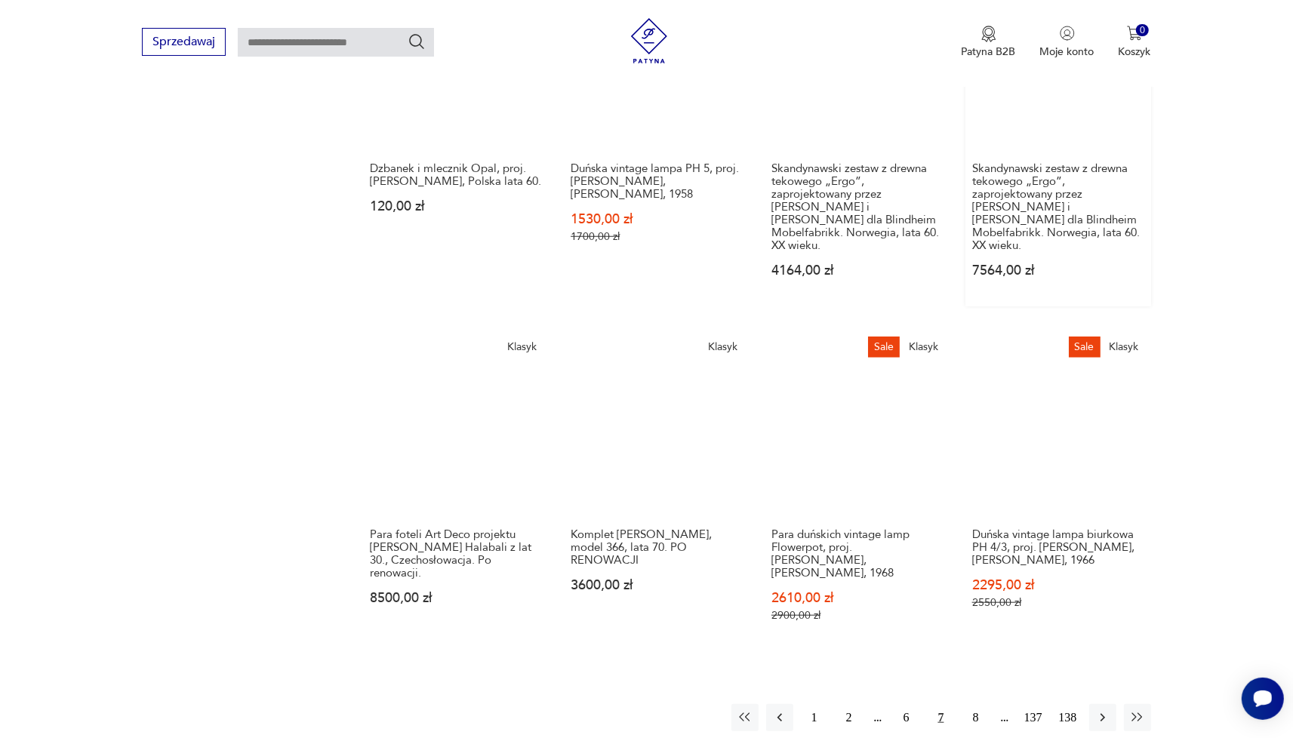
scroll to position [1054, 0]
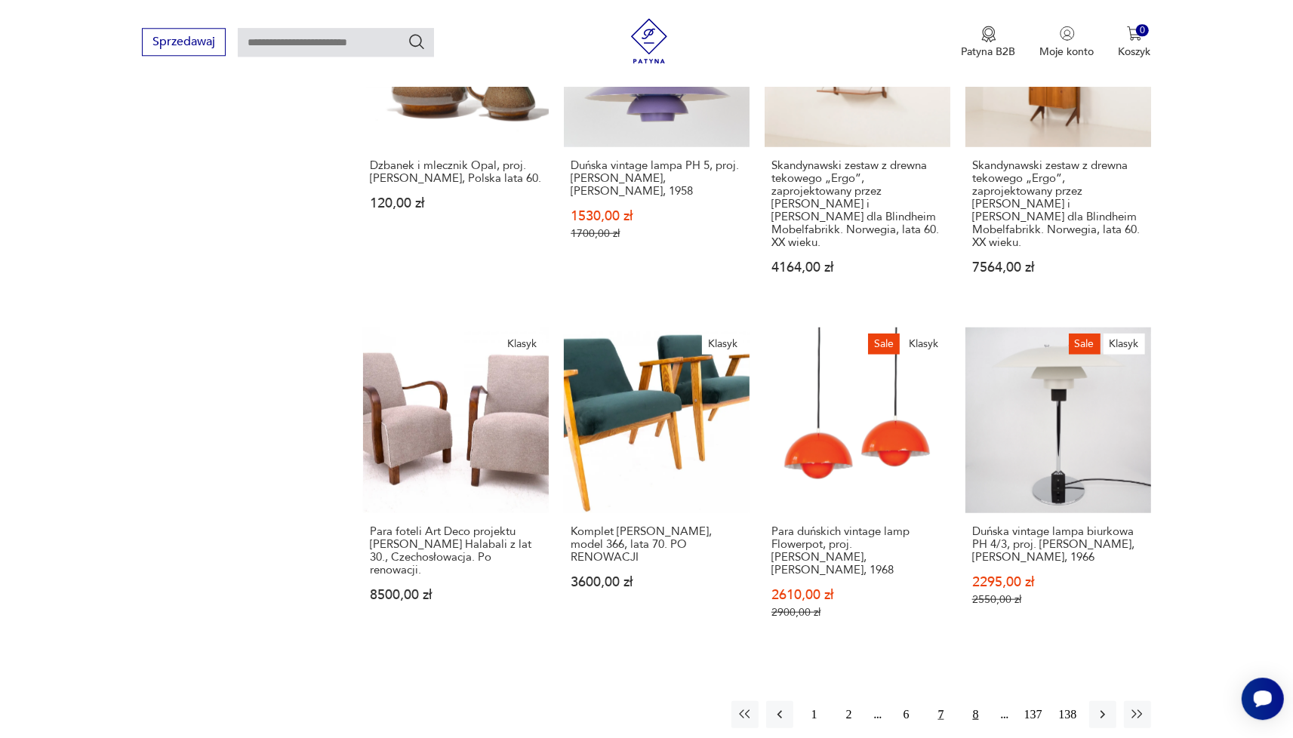
click at [977, 701] on button "8" at bounding box center [975, 714] width 27 height 27
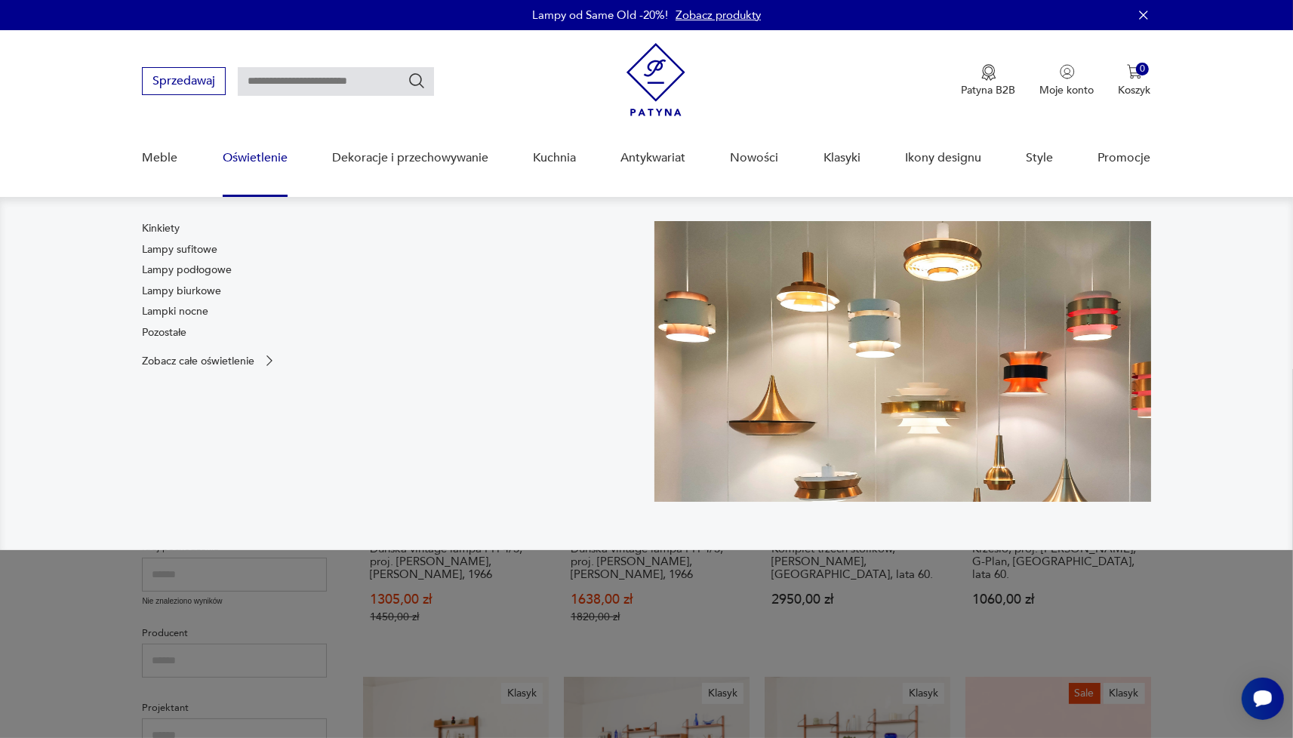
click at [254, 158] on link "Oświetlenie" at bounding box center [255, 158] width 65 height 58
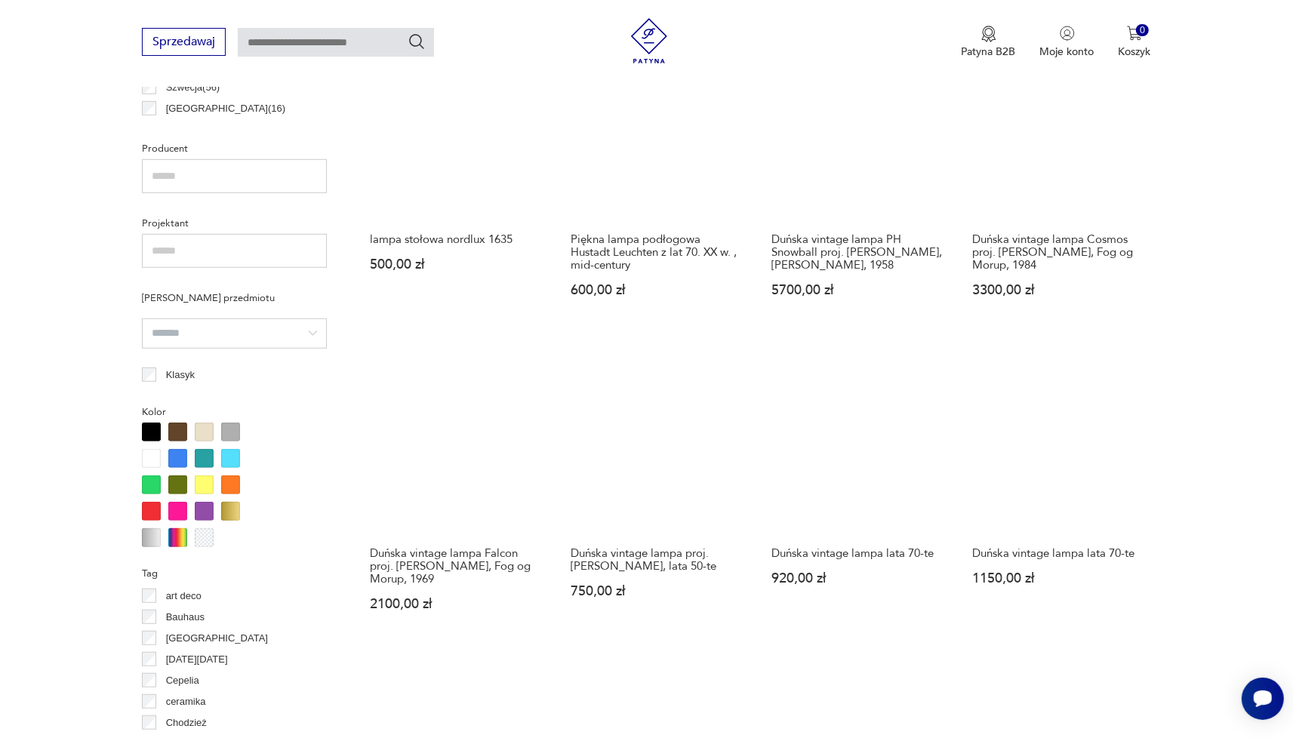
scroll to position [1245, 0]
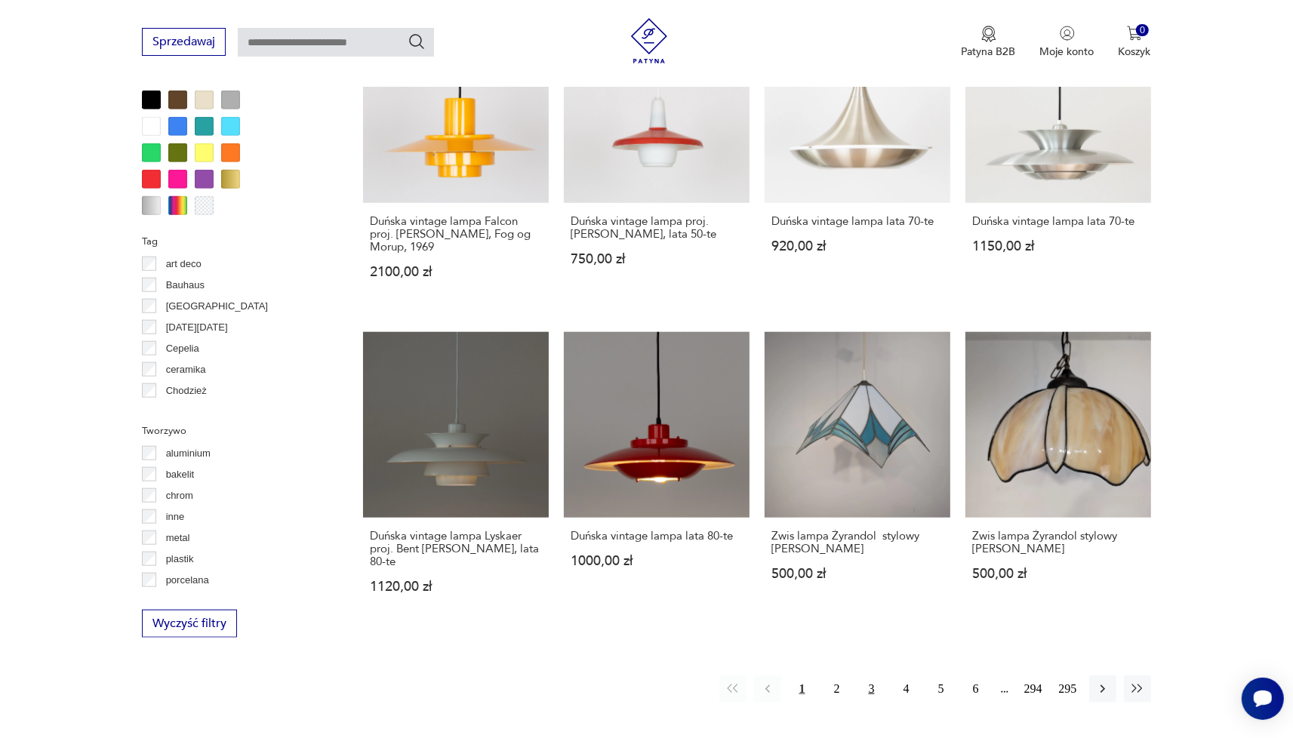
click at [875, 676] on button "3" at bounding box center [871, 689] width 27 height 27
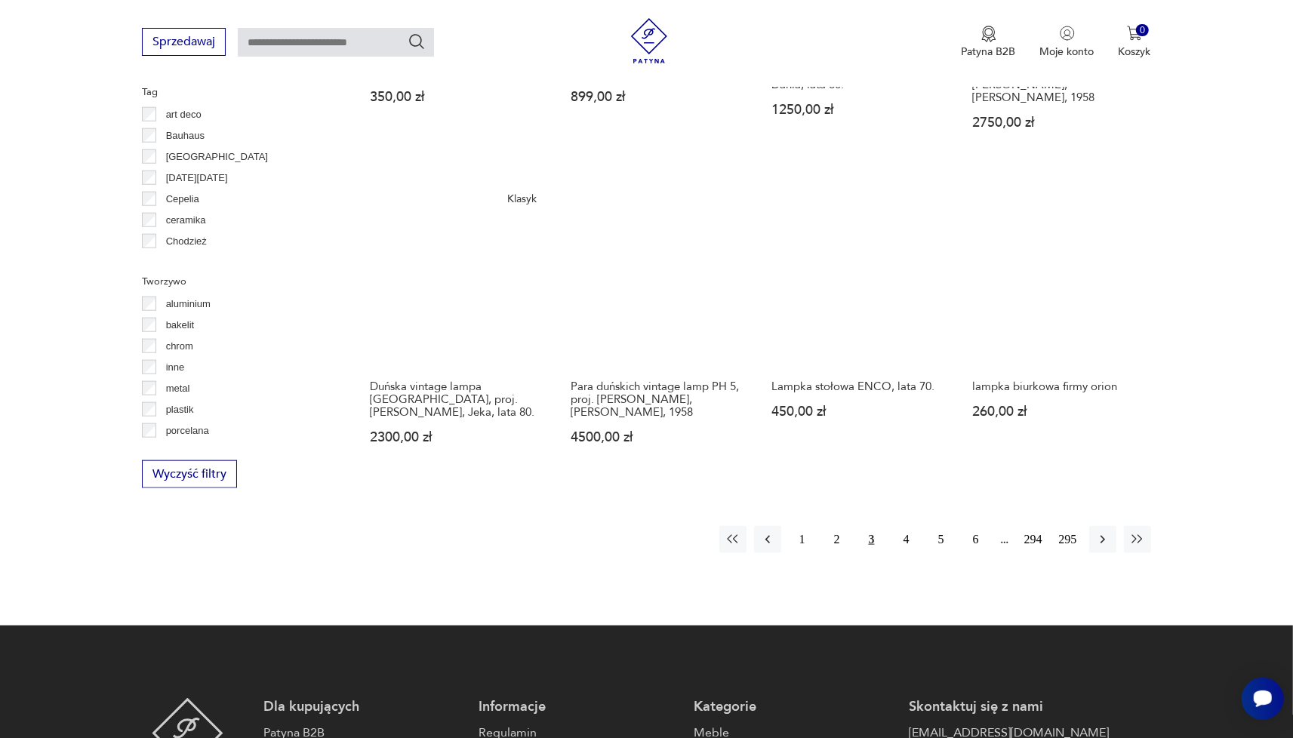
scroll to position [1353, 0]
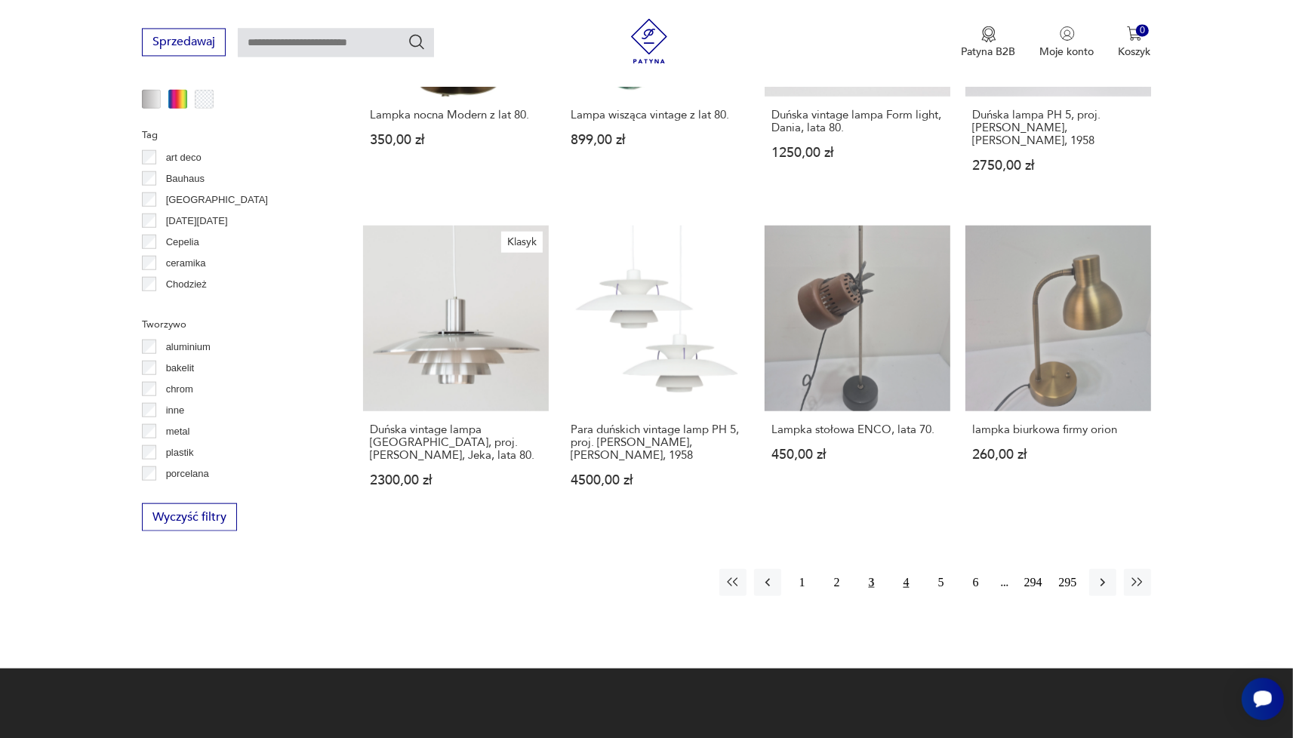
click at [910, 568] on button "4" at bounding box center [906, 581] width 27 height 27
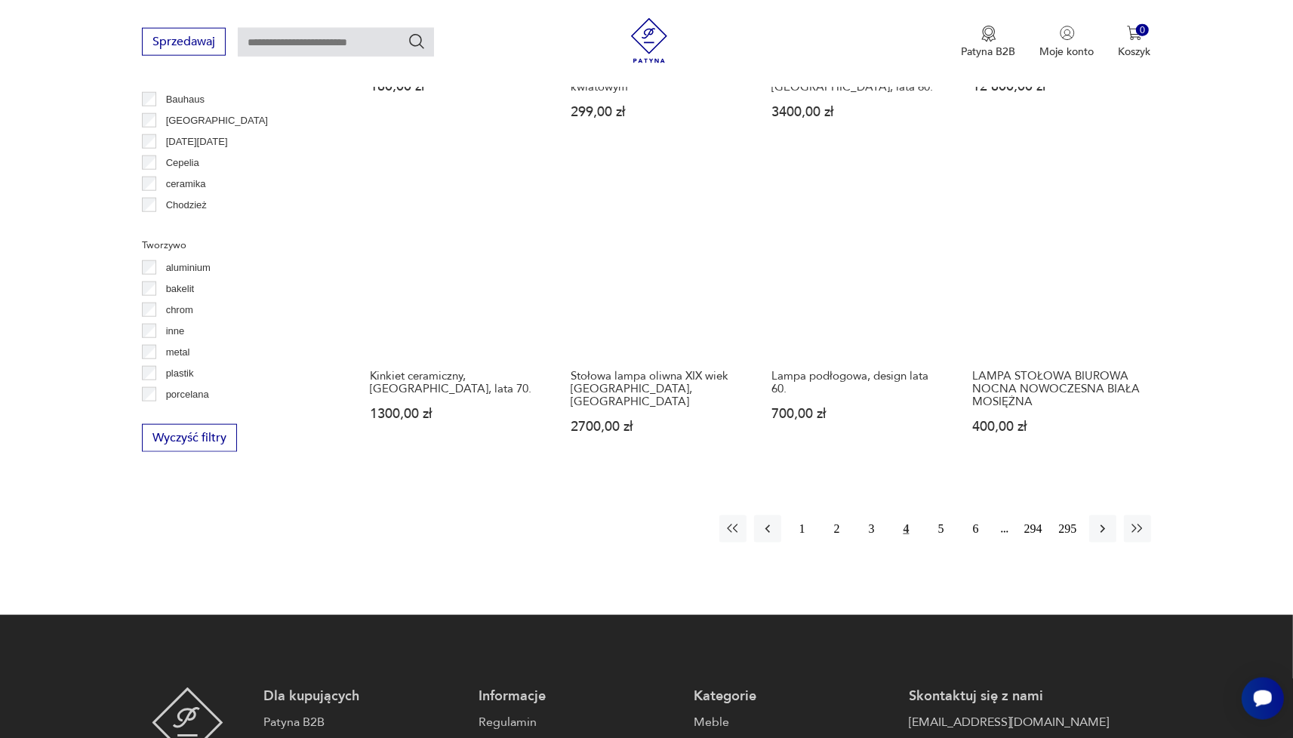
scroll to position [1436, 0]
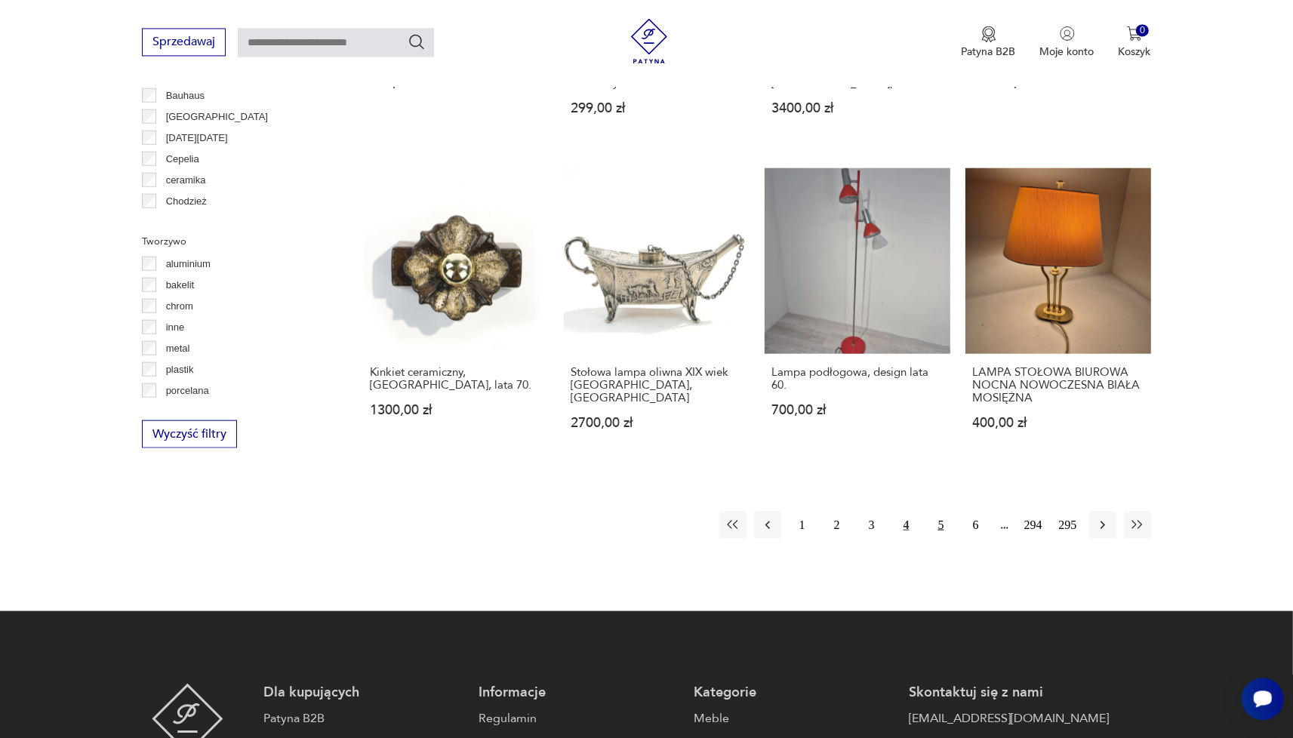
click at [943, 513] on button "5" at bounding box center [941, 524] width 27 height 27
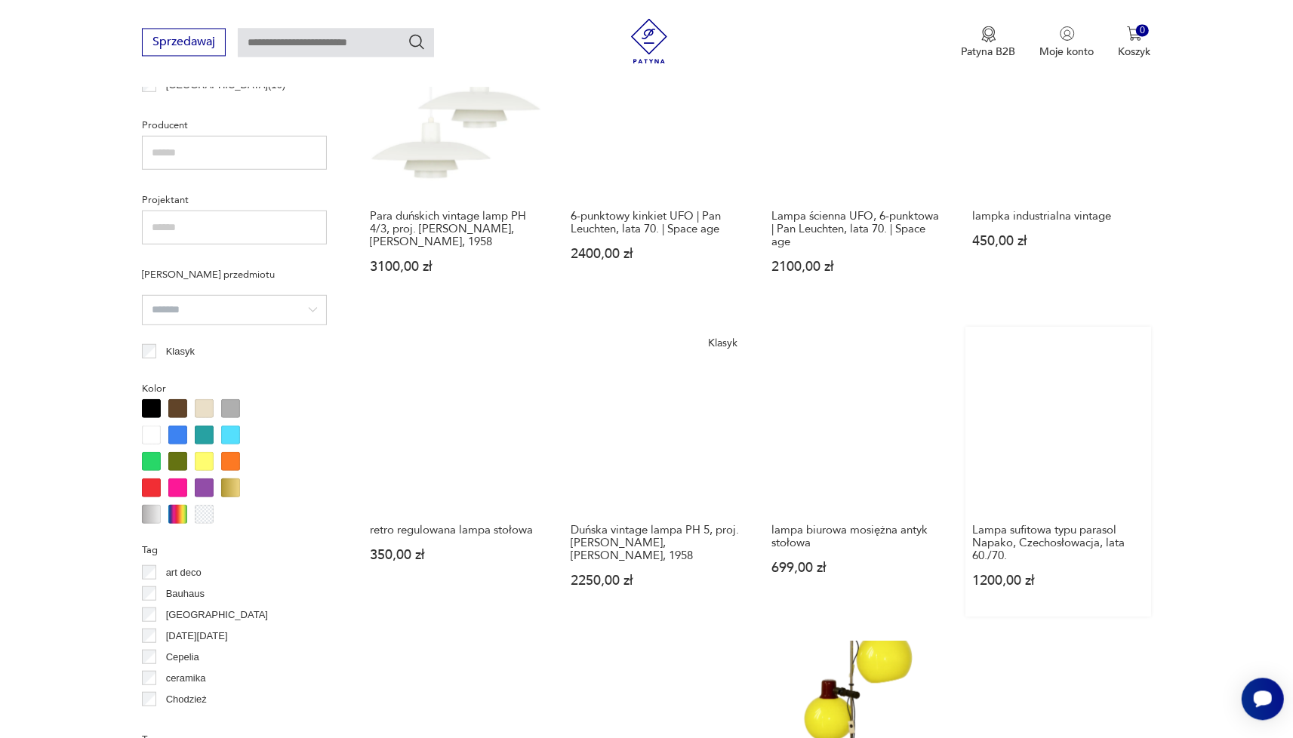
scroll to position [1353, 0]
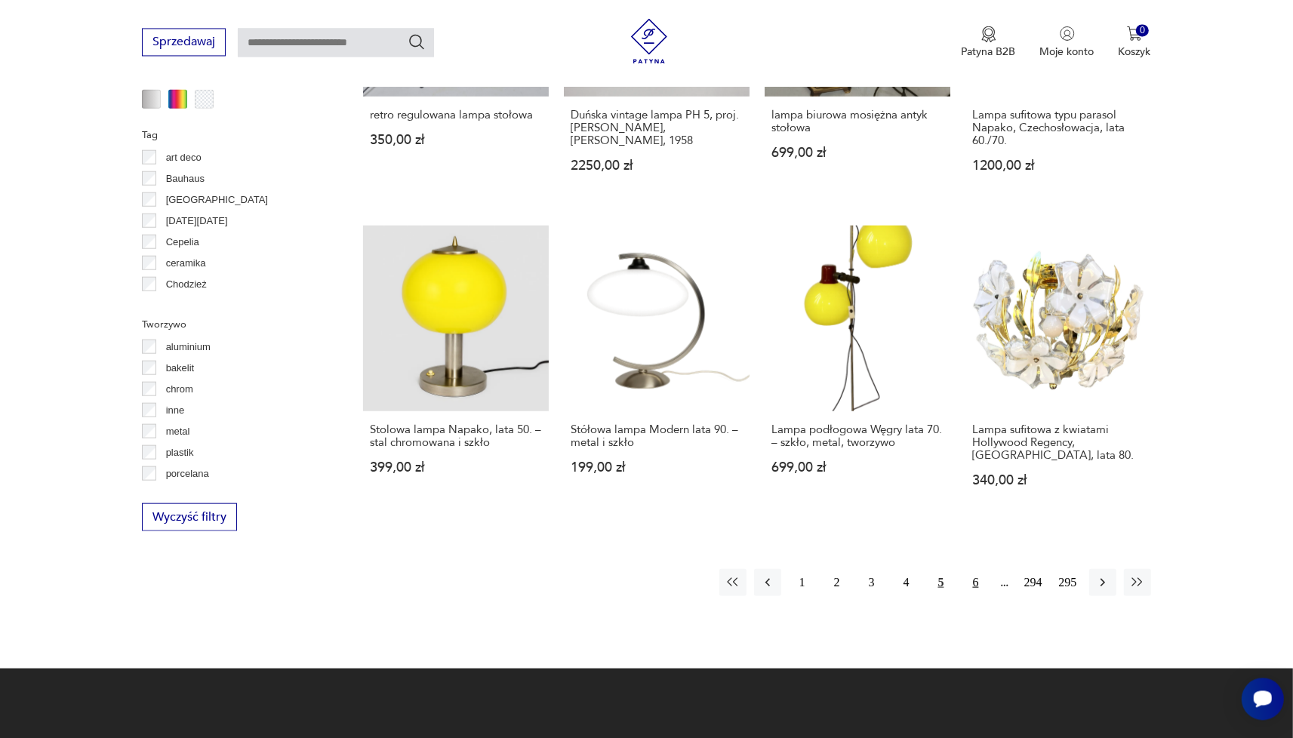
click at [974, 582] on button "6" at bounding box center [975, 581] width 27 height 27
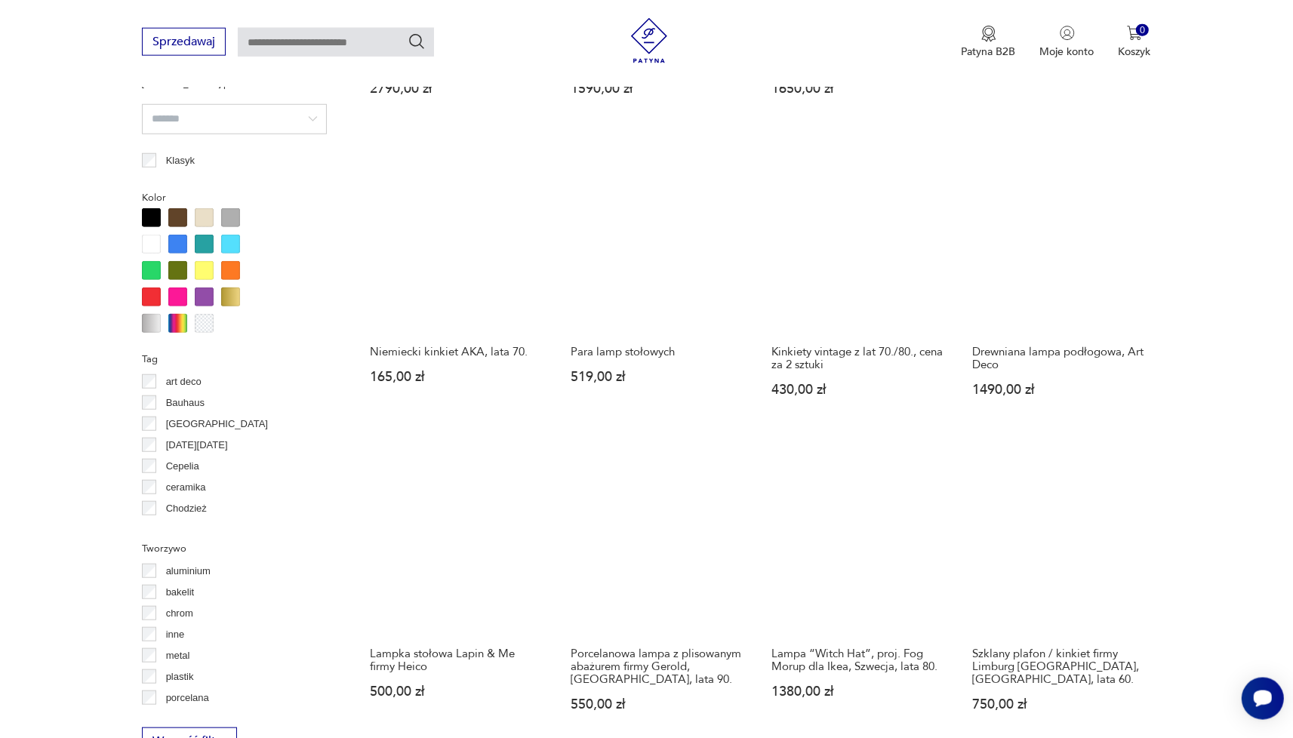
scroll to position [1104, 0]
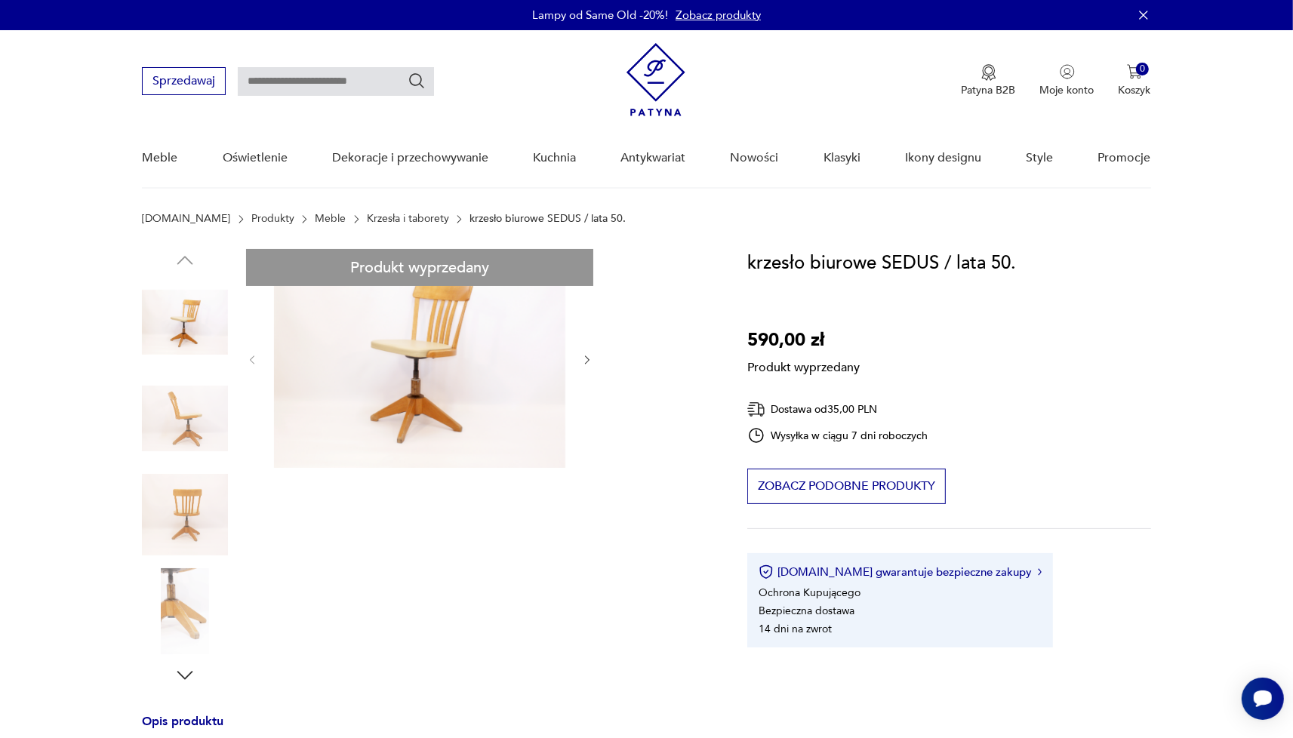
click at [494, 404] on div "Produkt wyprzedany Opis produktu Wykonany z pełnego drewna fotel biurowy oparty…" at bounding box center [426, 732] width 569 height 966
click at [509, 353] on div "Produkt wyprzedany Opis produktu Wykonany z pełnego drewna fotel biurowy oparty…" at bounding box center [426, 732] width 569 height 966
click at [216, 316] on div "Produkt wyprzedany Opis produktu Wykonany z pełnego drewna fotel biurowy oparty…" at bounding box center [426, 732] width 569 height 966
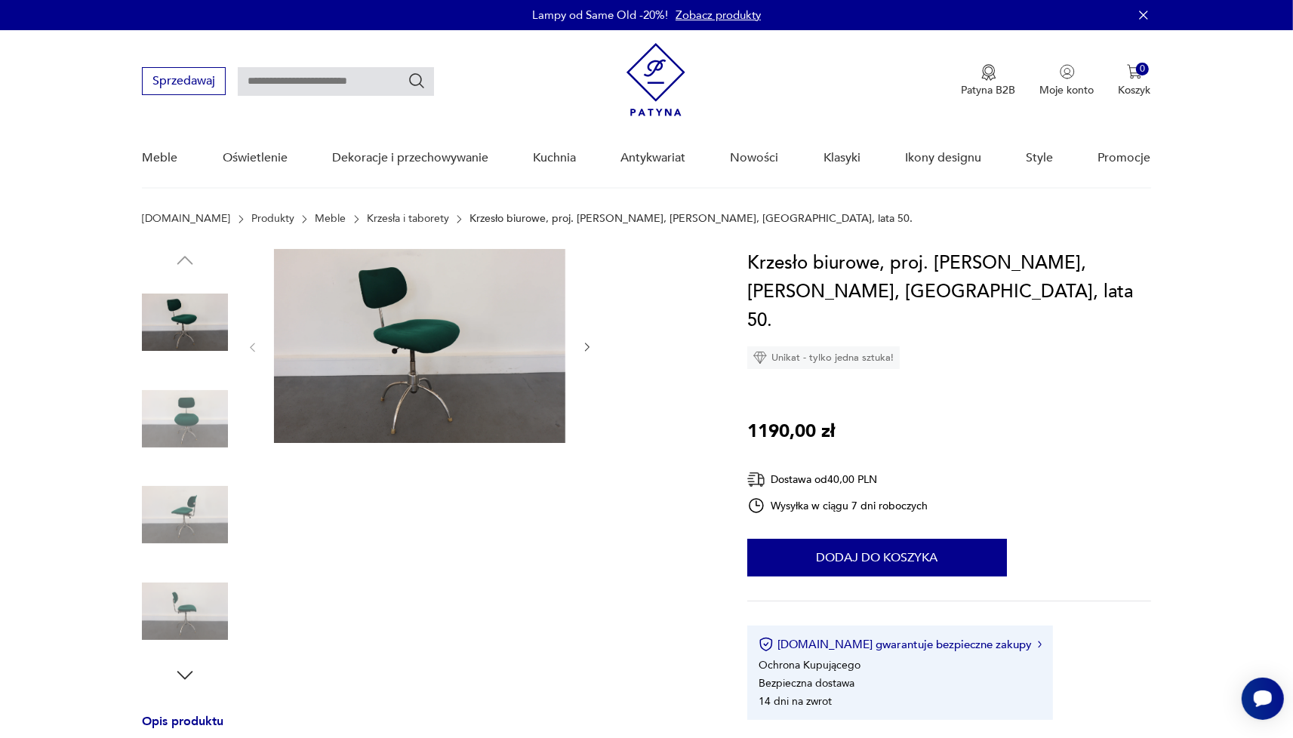
click at [441, 385] on img at bounding box center [419, 346] width 291 height 194
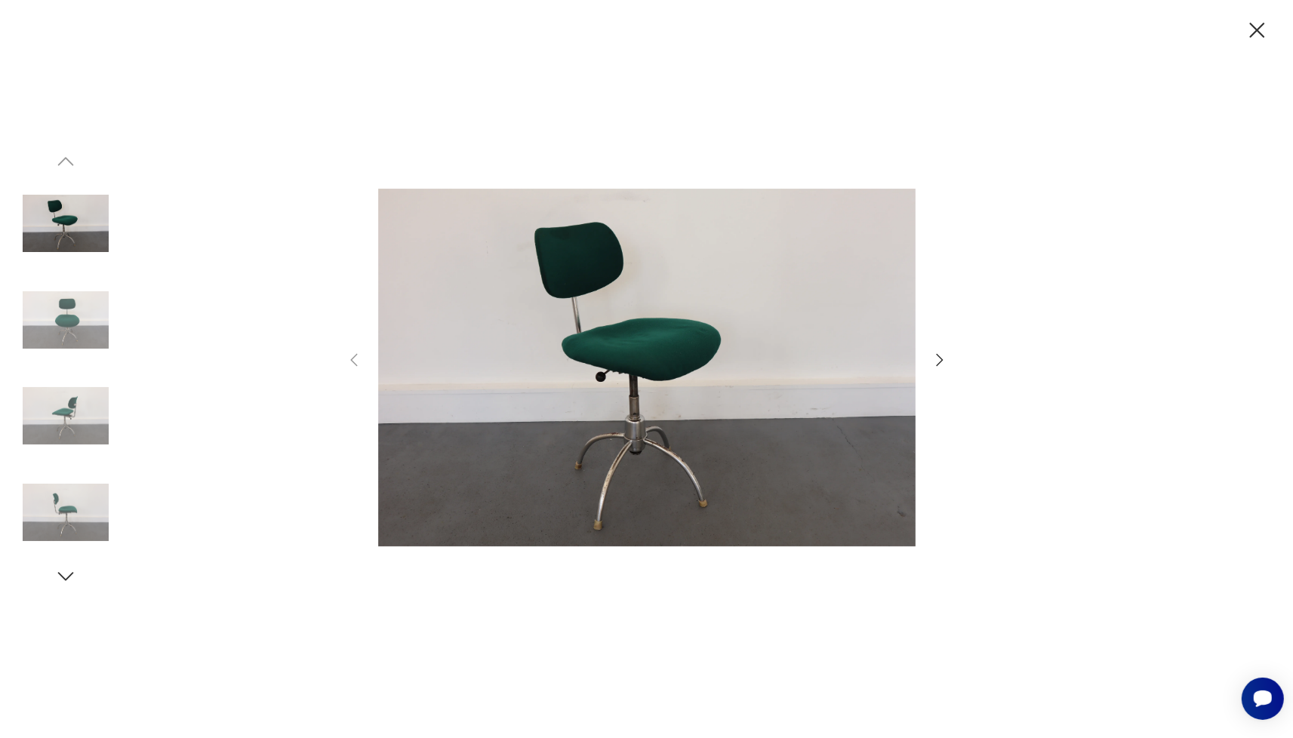
click at [948, 365] on icon "button" at bounding box center [940, 360] width 18 height 18
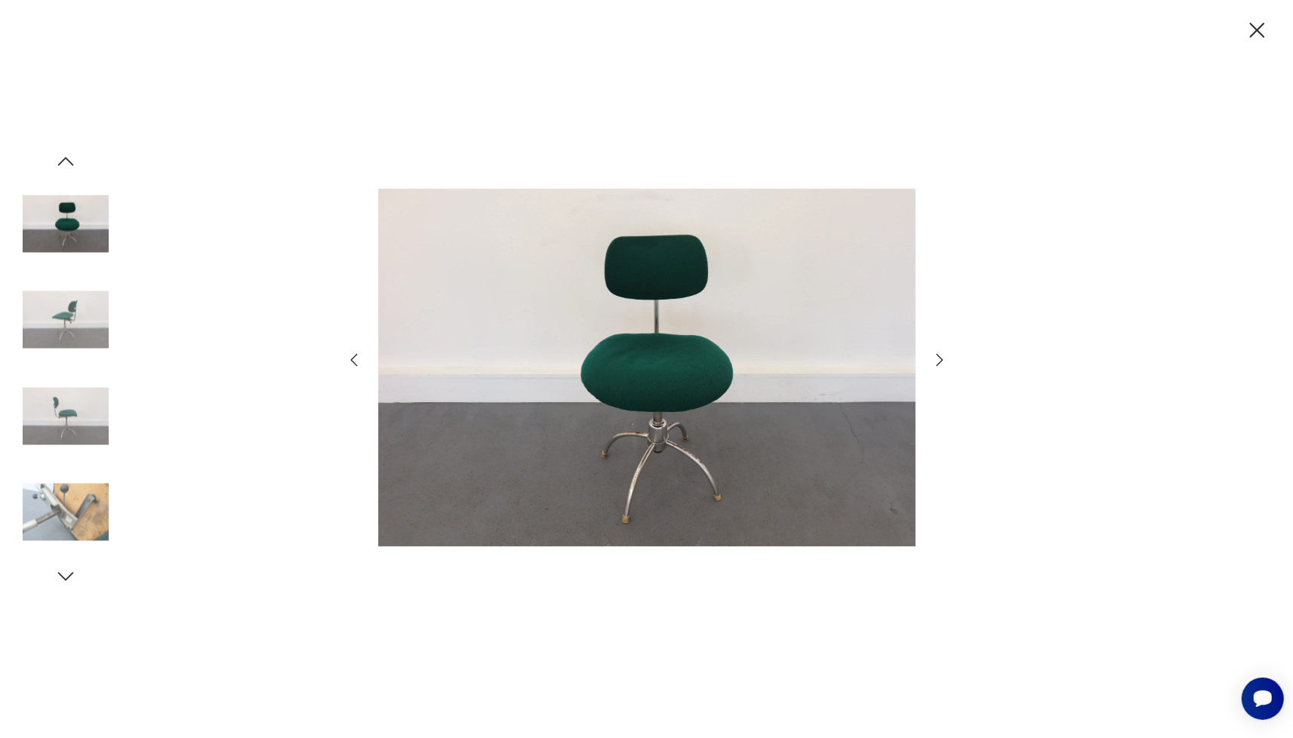
click at [948, 365] on icon "button" at bounding box center [940, 360] width 18 height 18
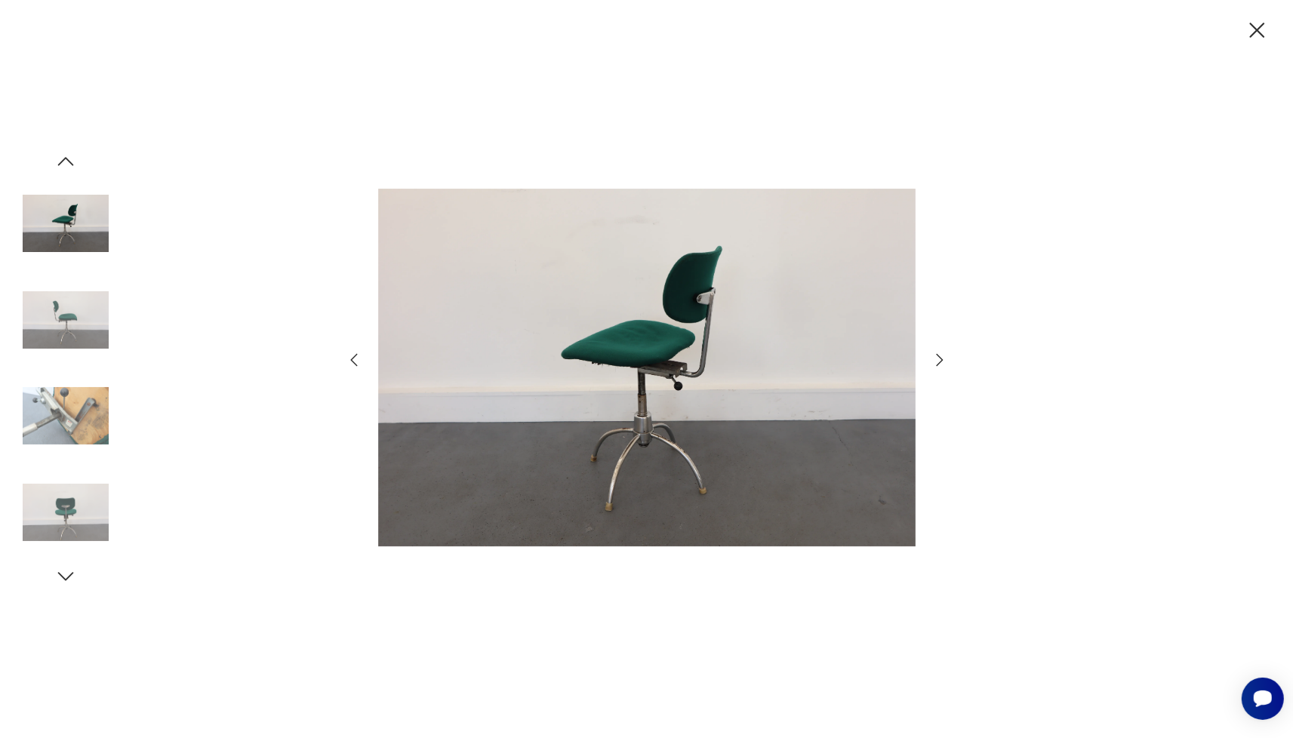
click at [949, 365] on div at bounding box center [646, 369] width 1293 height 738
click at [942, 359] on icon "button" at bounding box center [939, 360] width 7 height 12
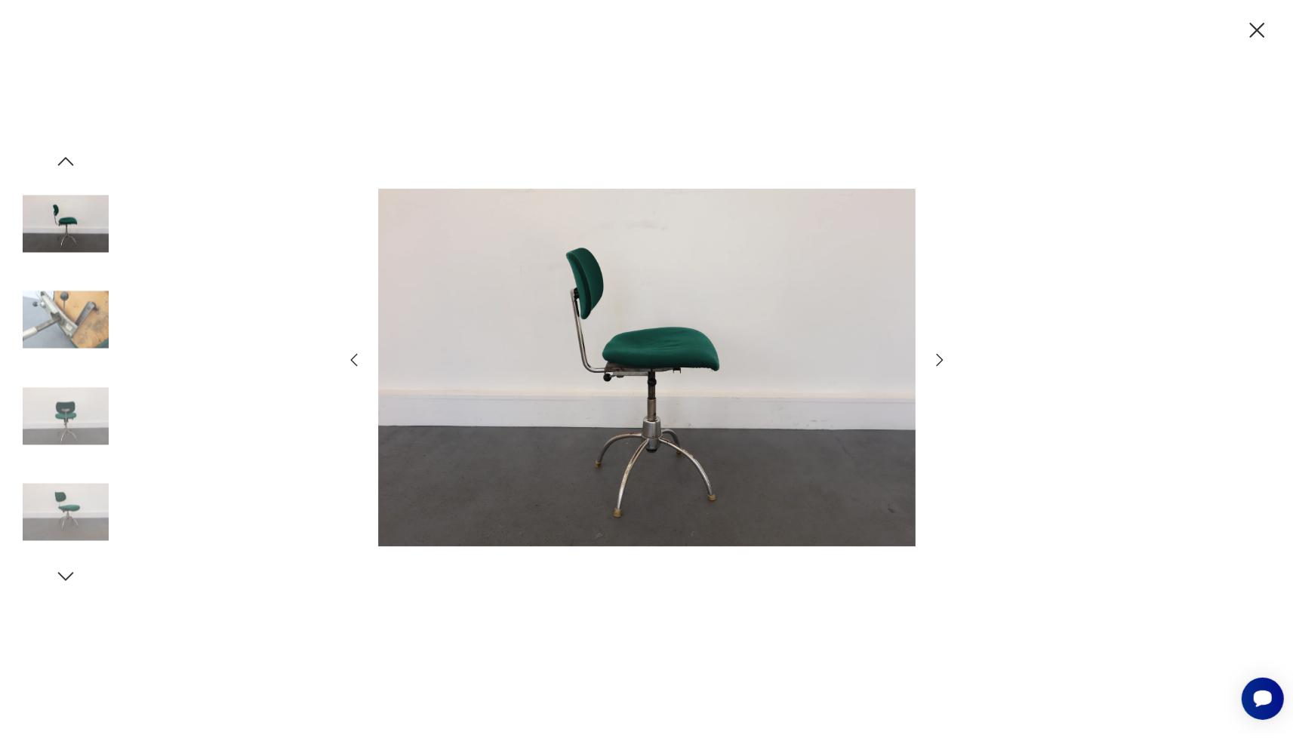
click at [942, 359] on icon "button" at bounding box center [939, 360] width 7 height 12
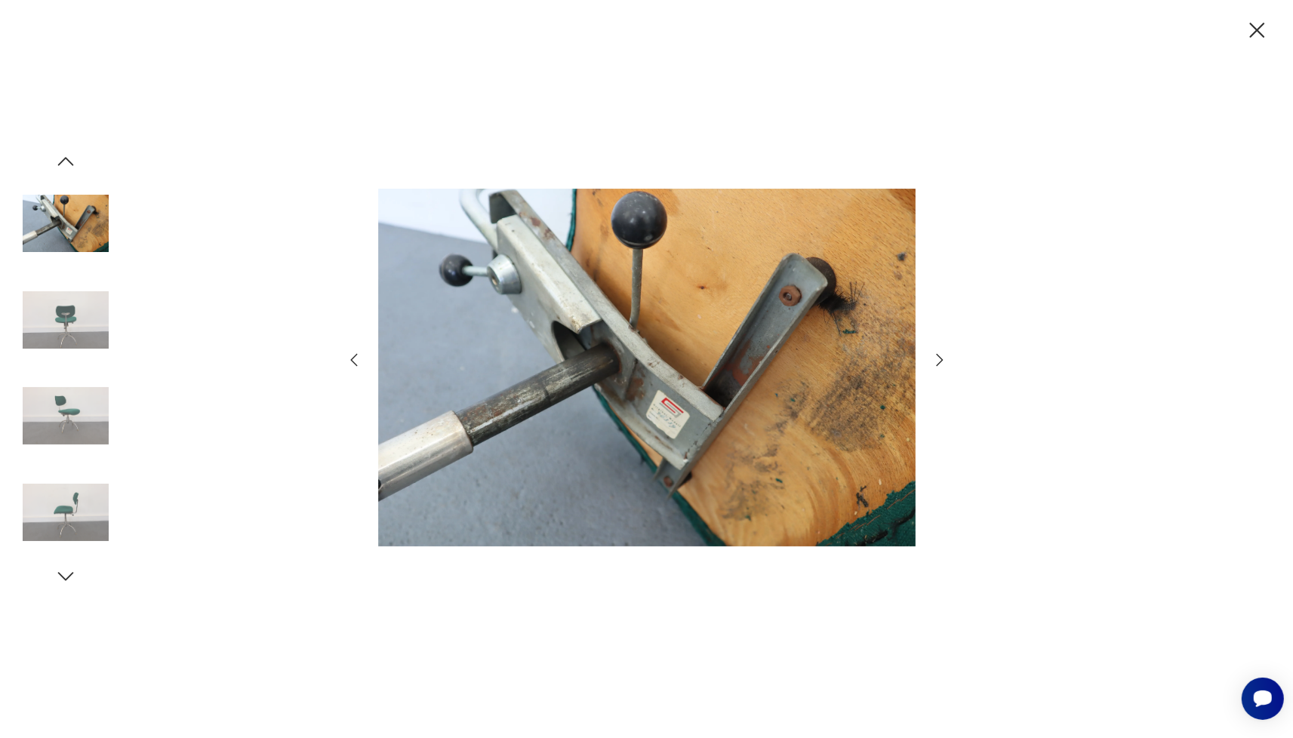
click at [942, 359] on icon "button" at bounding box center [939, 360] width 7 height 12
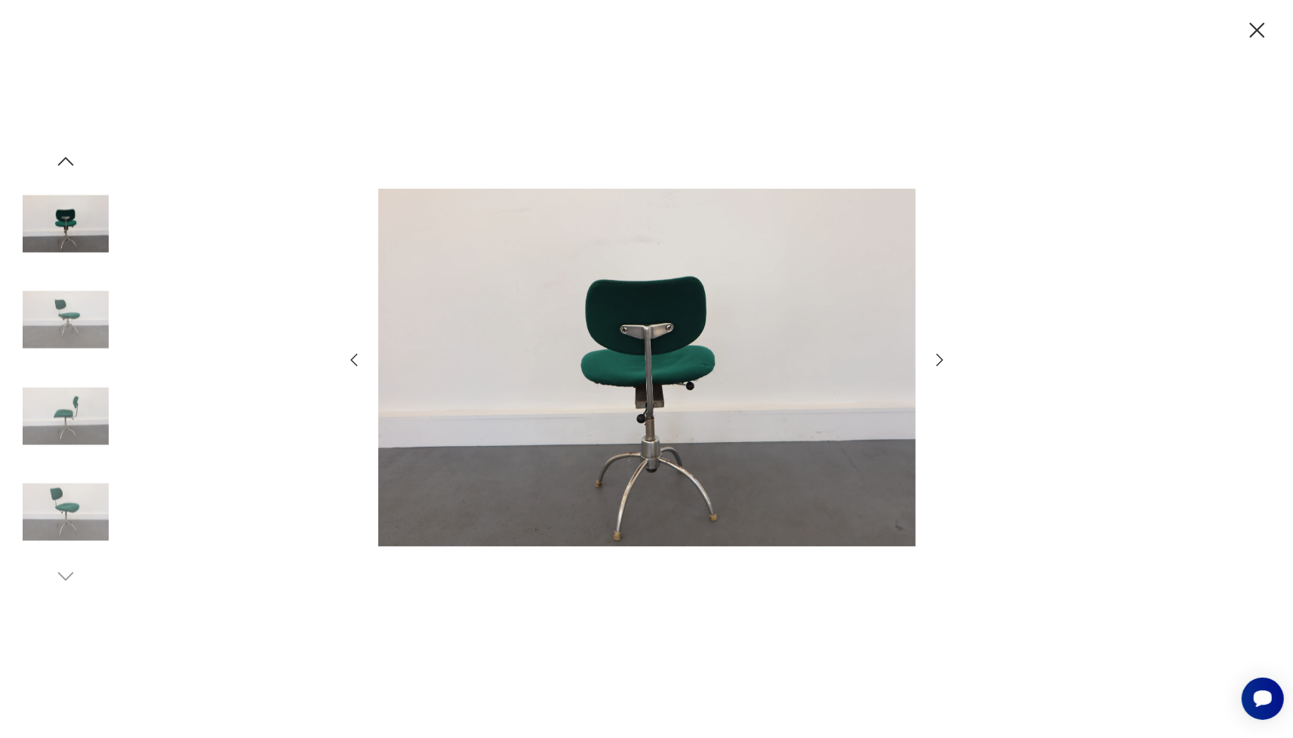
click at [942, 359] on icon "button" at bounding box center [939, 360] width 7 height 12
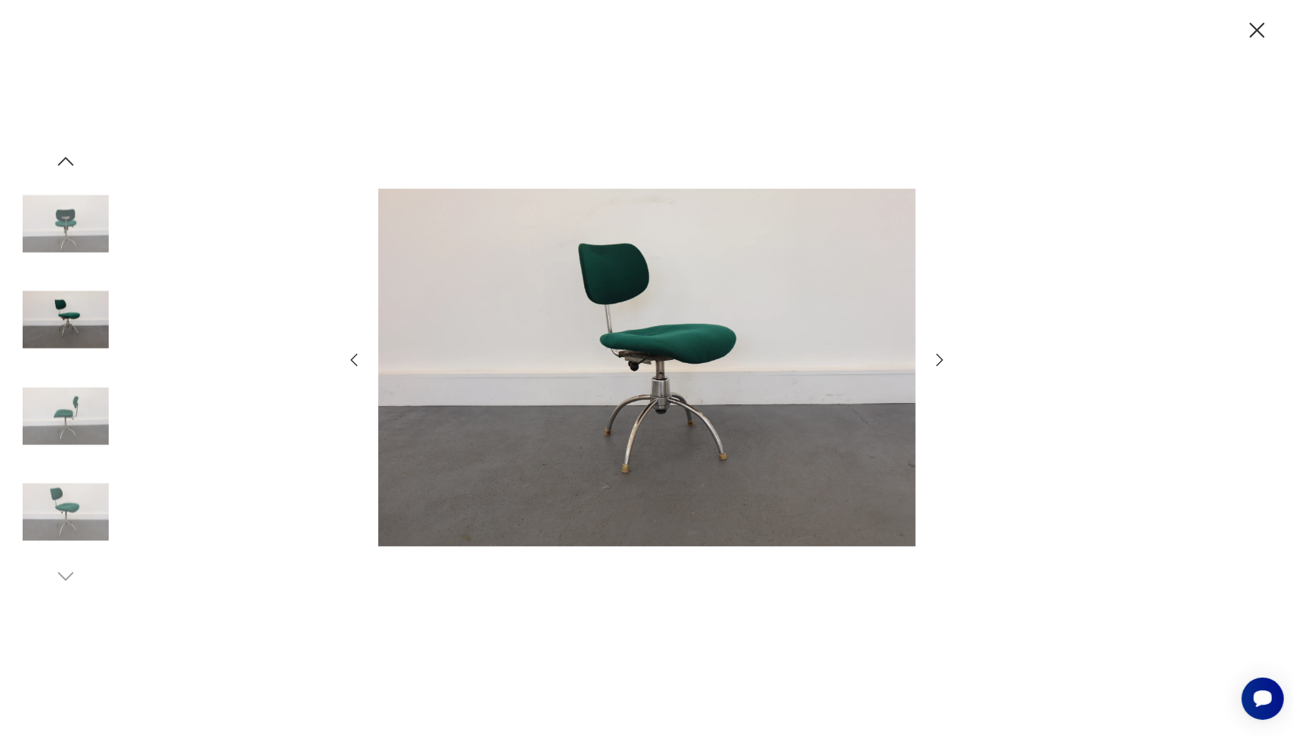
click at [943, 359] on icon "button" at bounding box center [940, 360] width 18 height 18
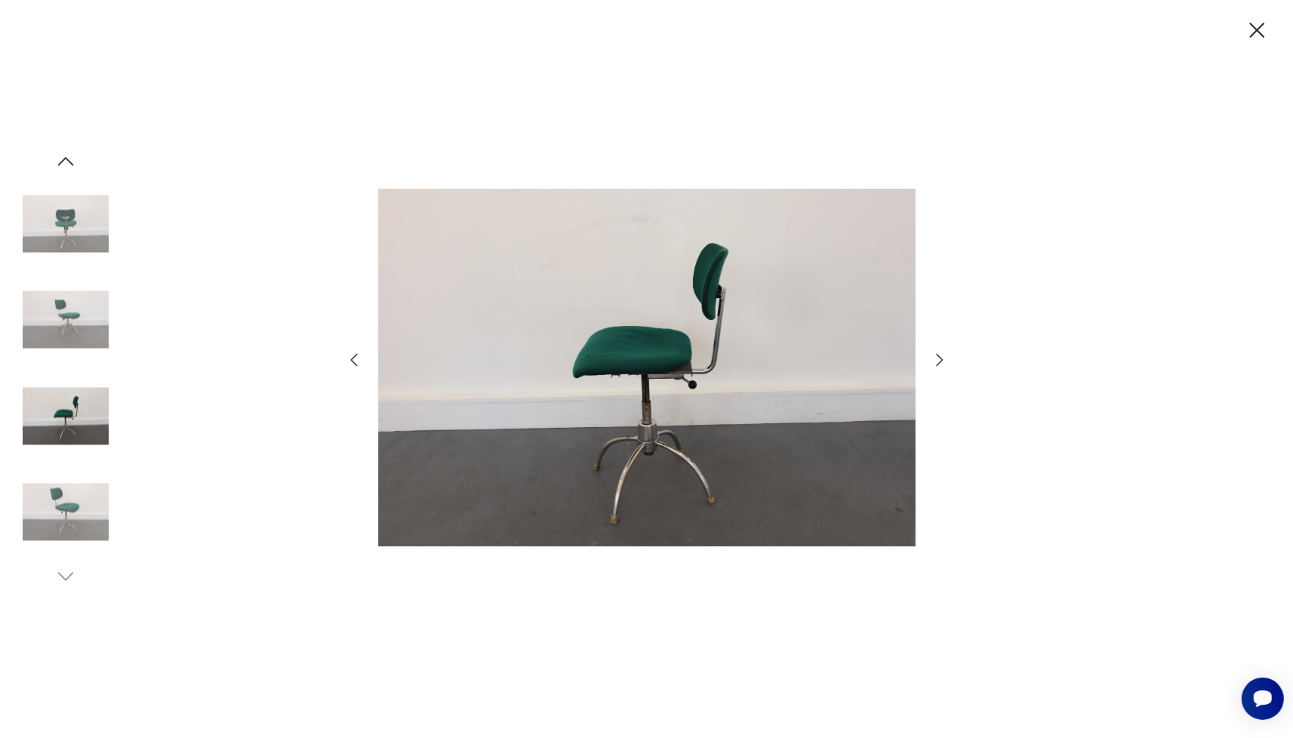
click at [1254, 33] on icon "button" at bounding box center [1257, 30] width 26 height 26
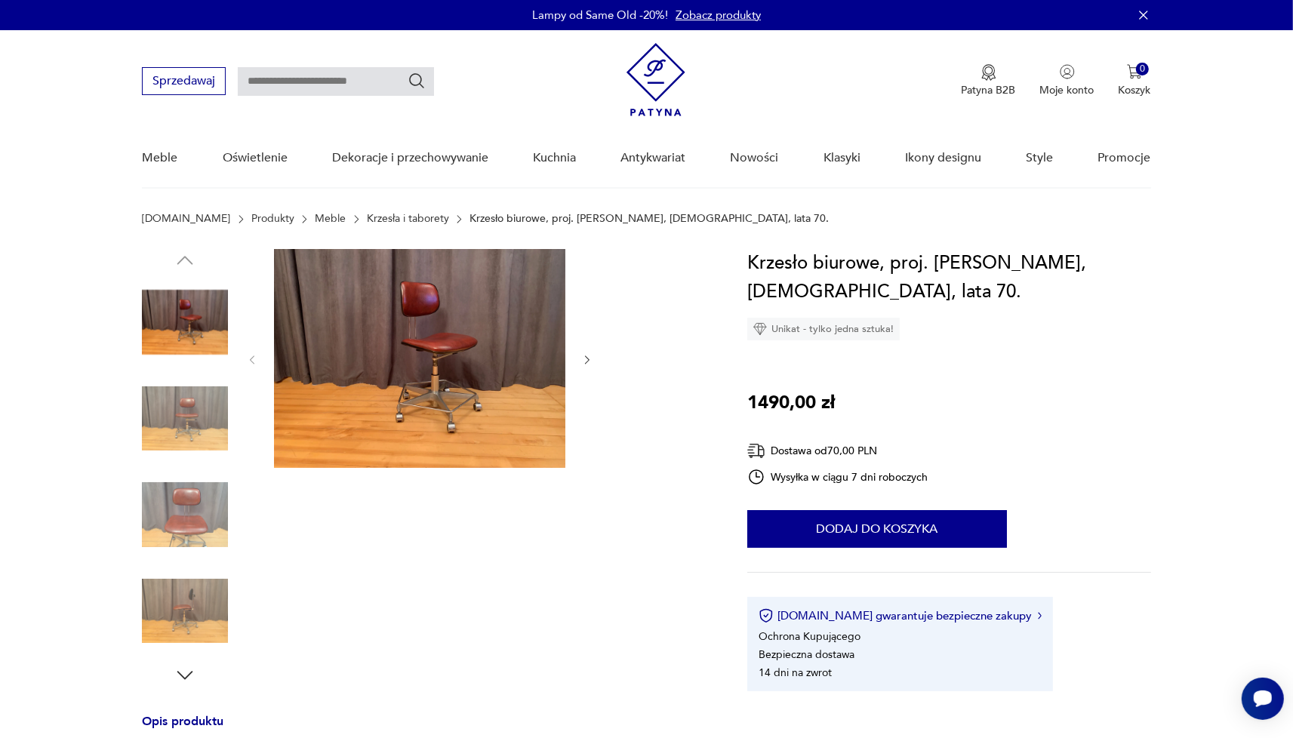
click at [457, 411] on img at bounding box center [419, 358] width 291 height 219
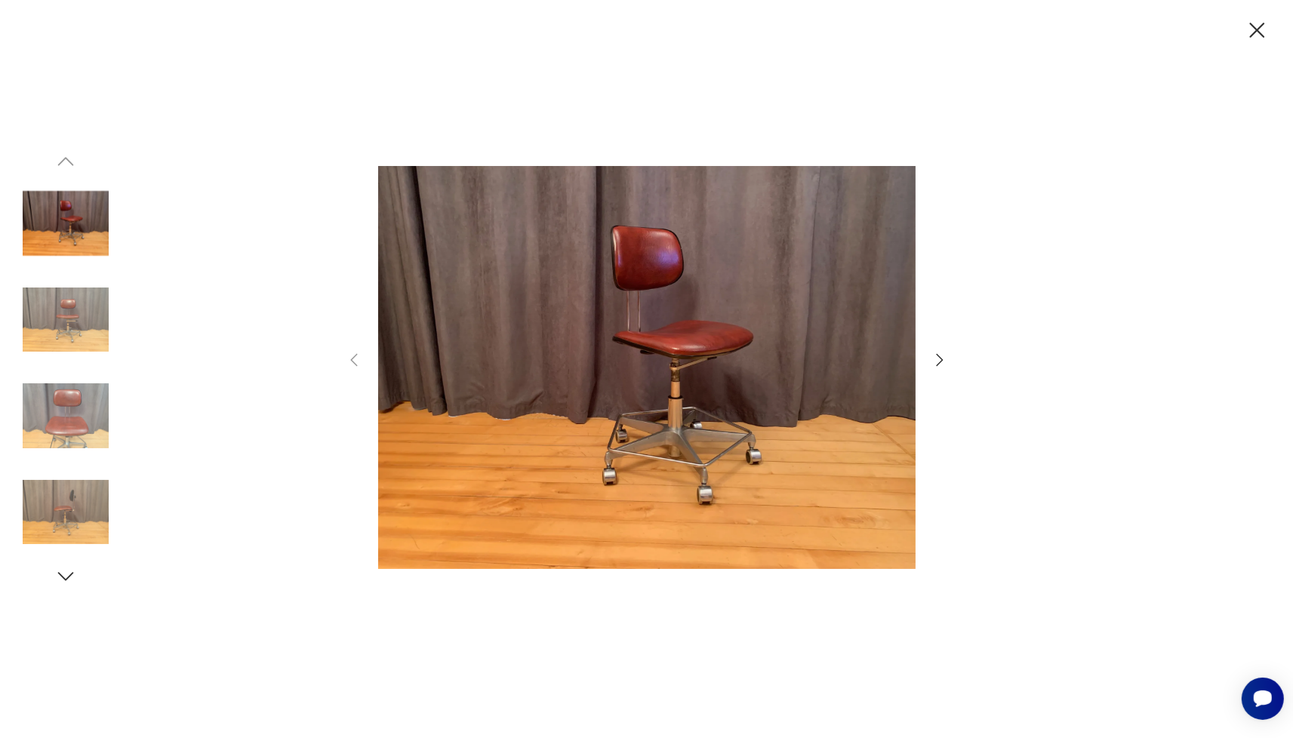
click at [942, 358] on icon "button" at bounding box center [940, 360] width 18 height 18
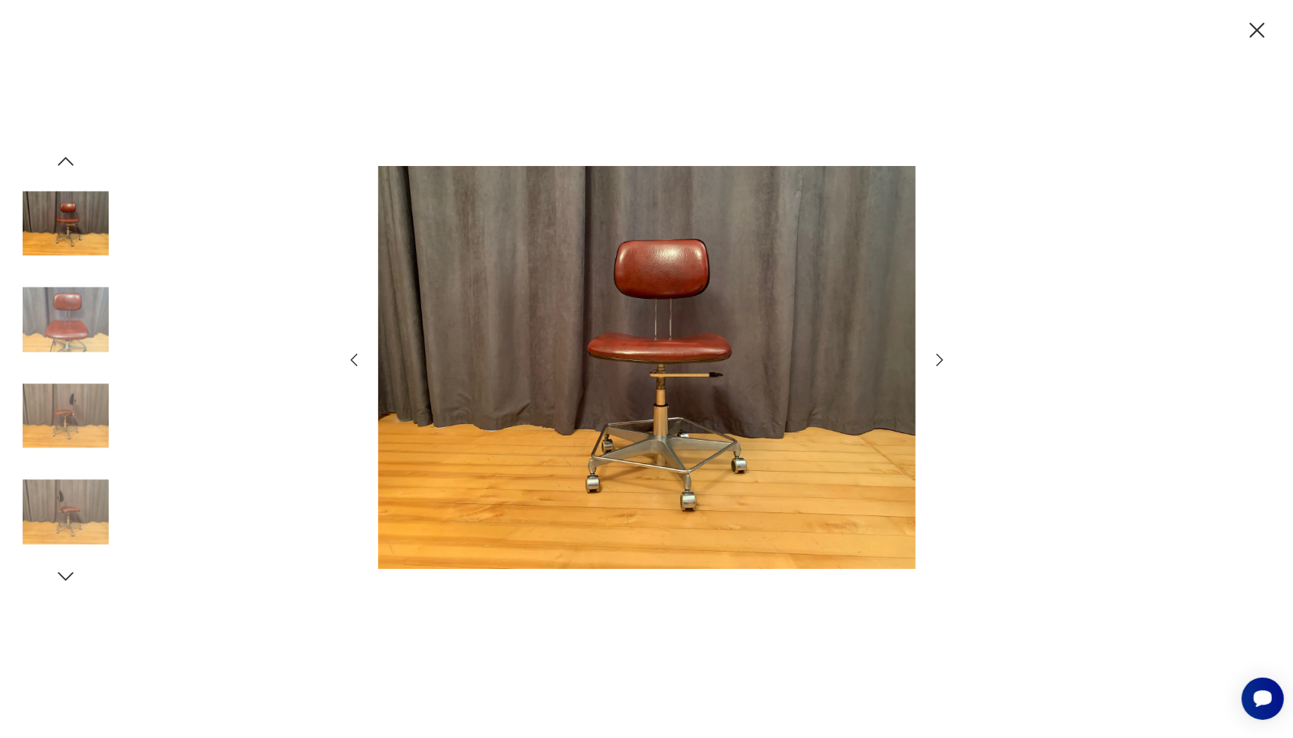
click at [942, 358] on icon "button" at bounding box center [940, 360] width 18 height 18
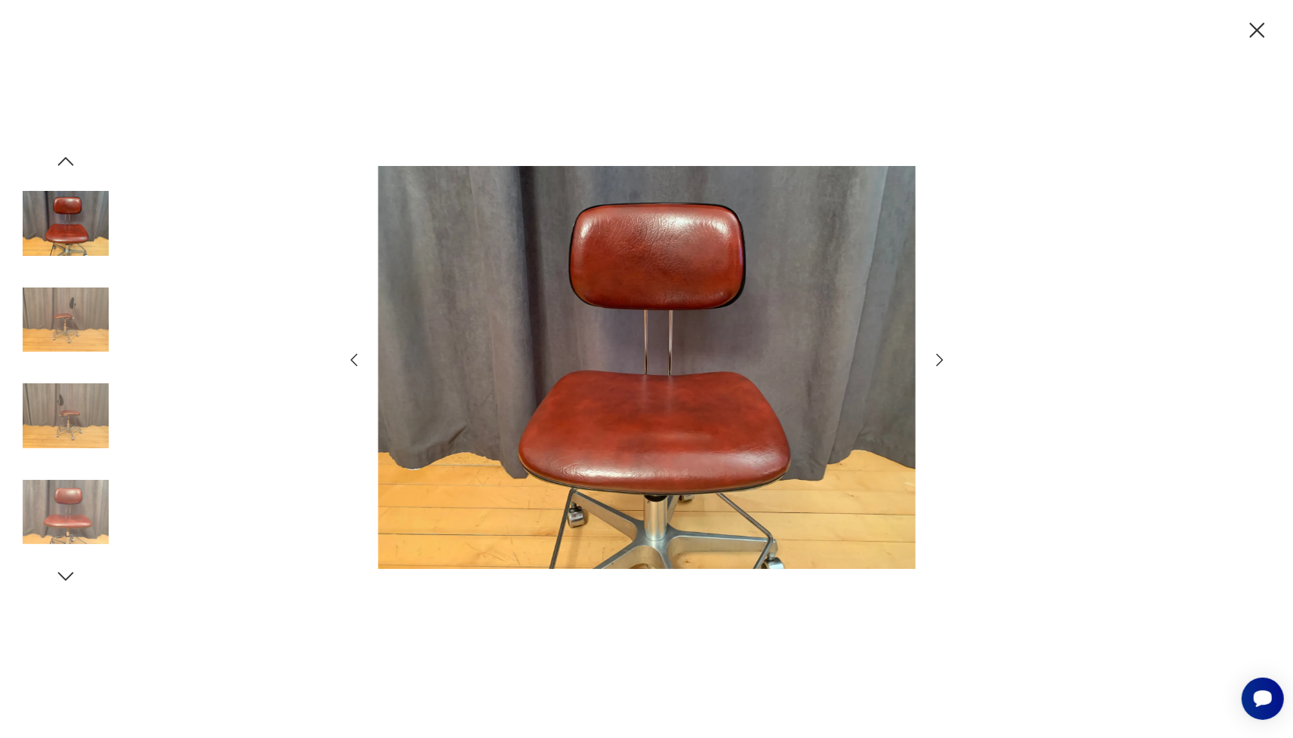
click at [942, 358] on icon "button" at bounding box center [940, 360] width 18 height 18
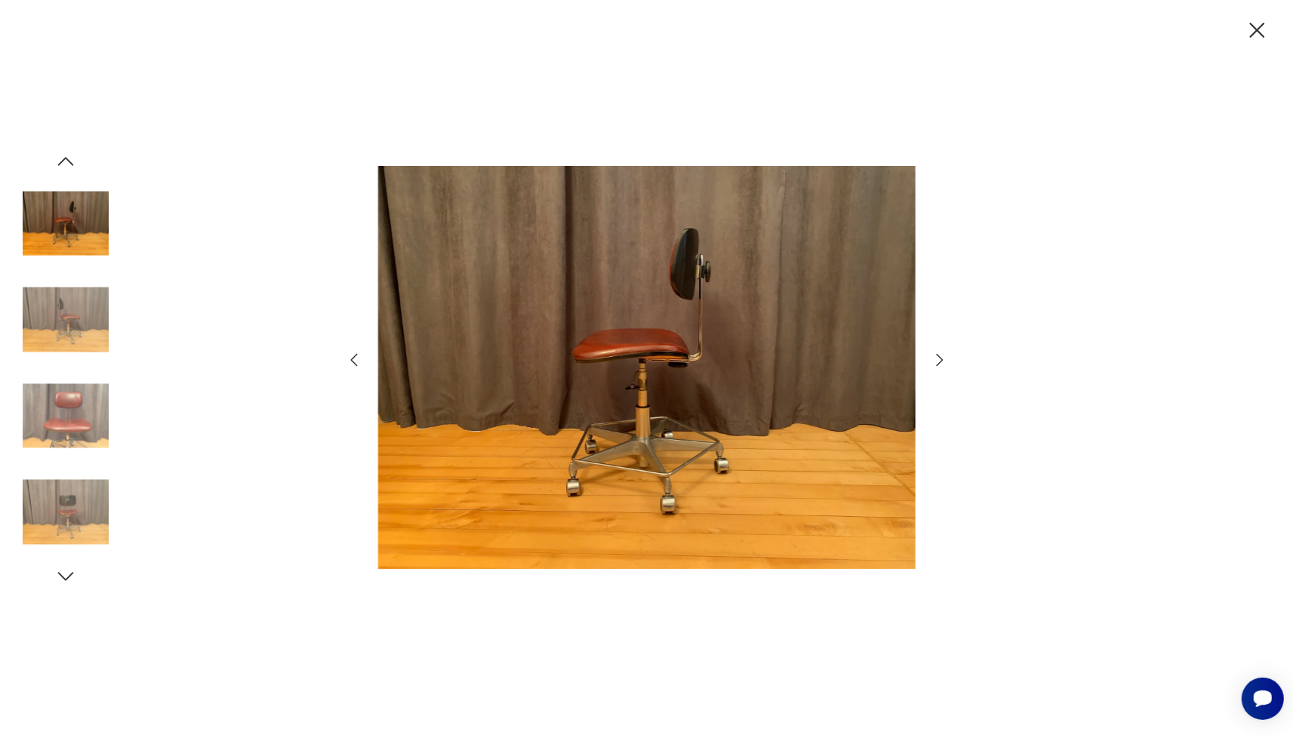
click at [942, 358] on icon "button" at bounding box center [940, 360] width 18 height 18
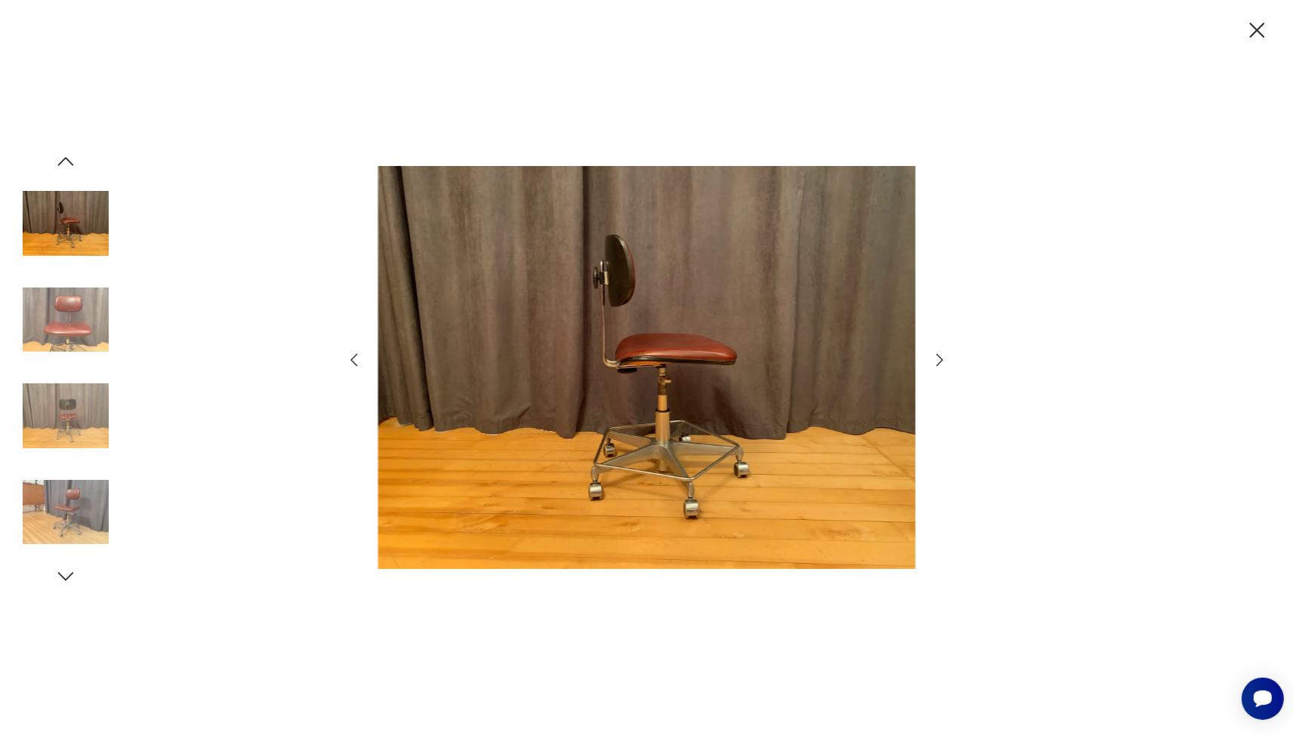
click at [942, 358] on icon "button" at bounding box center [940, 360] width 18 height 18
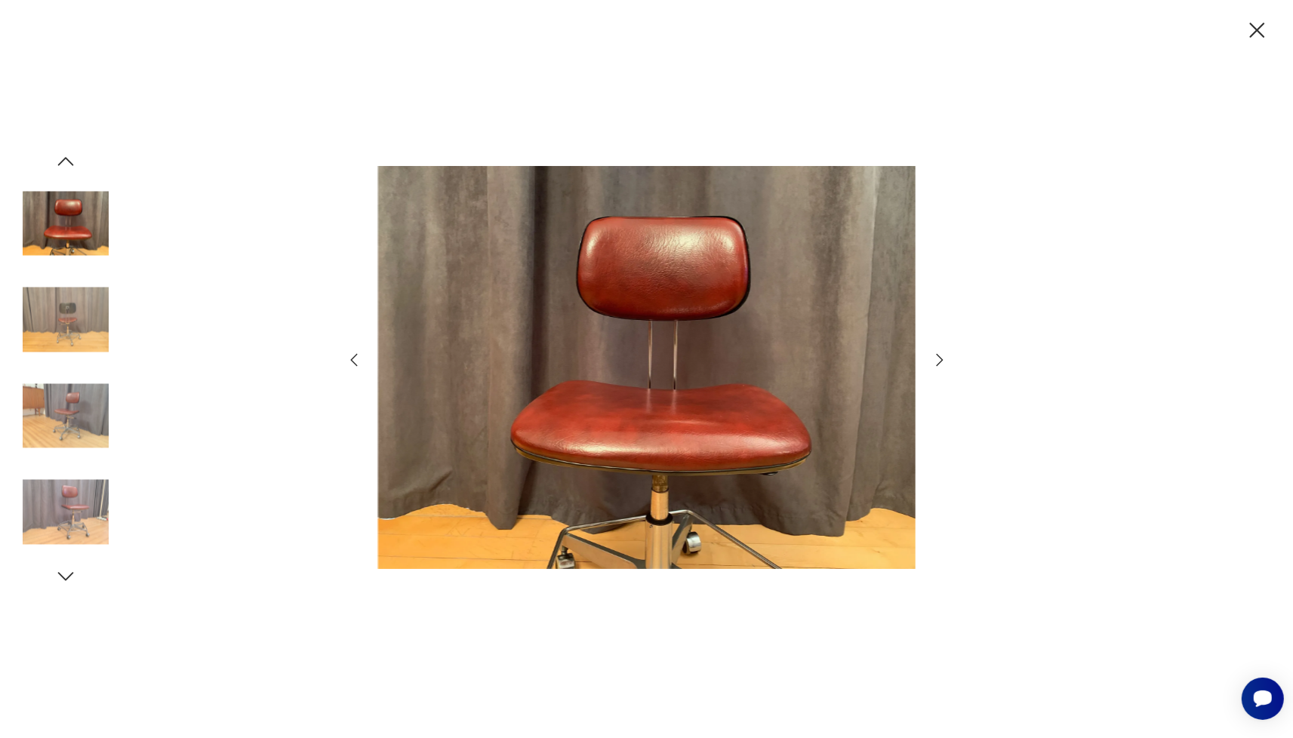
click at [942, 358] on icon "button" at bounding box center [940, 360] width 18 height 18
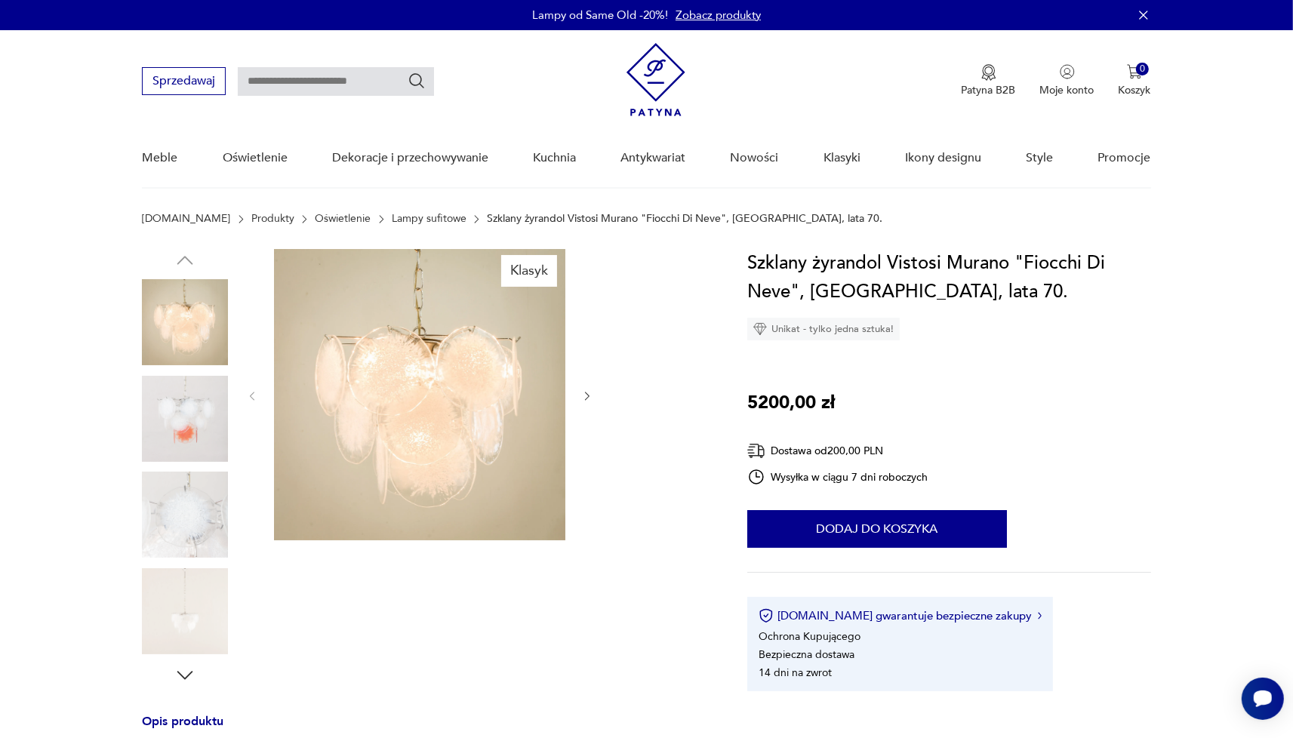
click at [345, 420] on img at bounding box center [419, 394] width 291 height 291
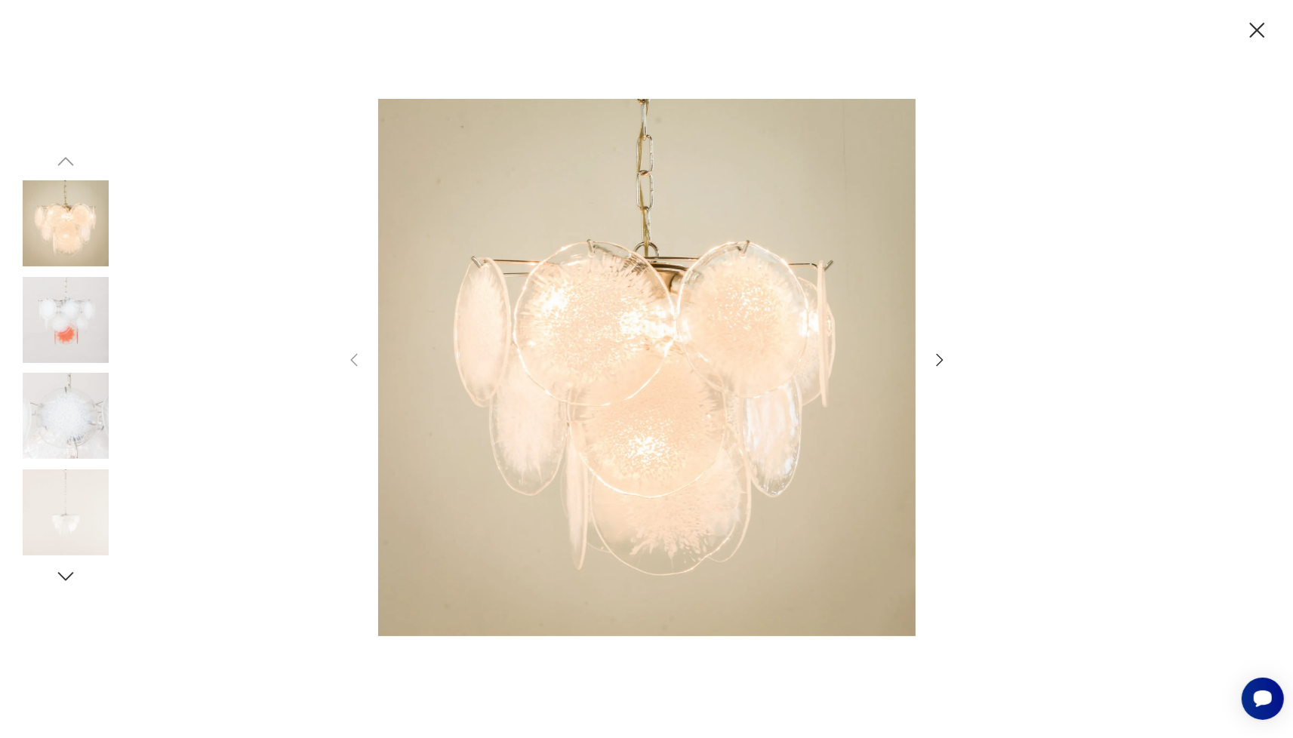
click at [945, 359] on icon "button" at bounding box center [940, 360] width 18 height 18
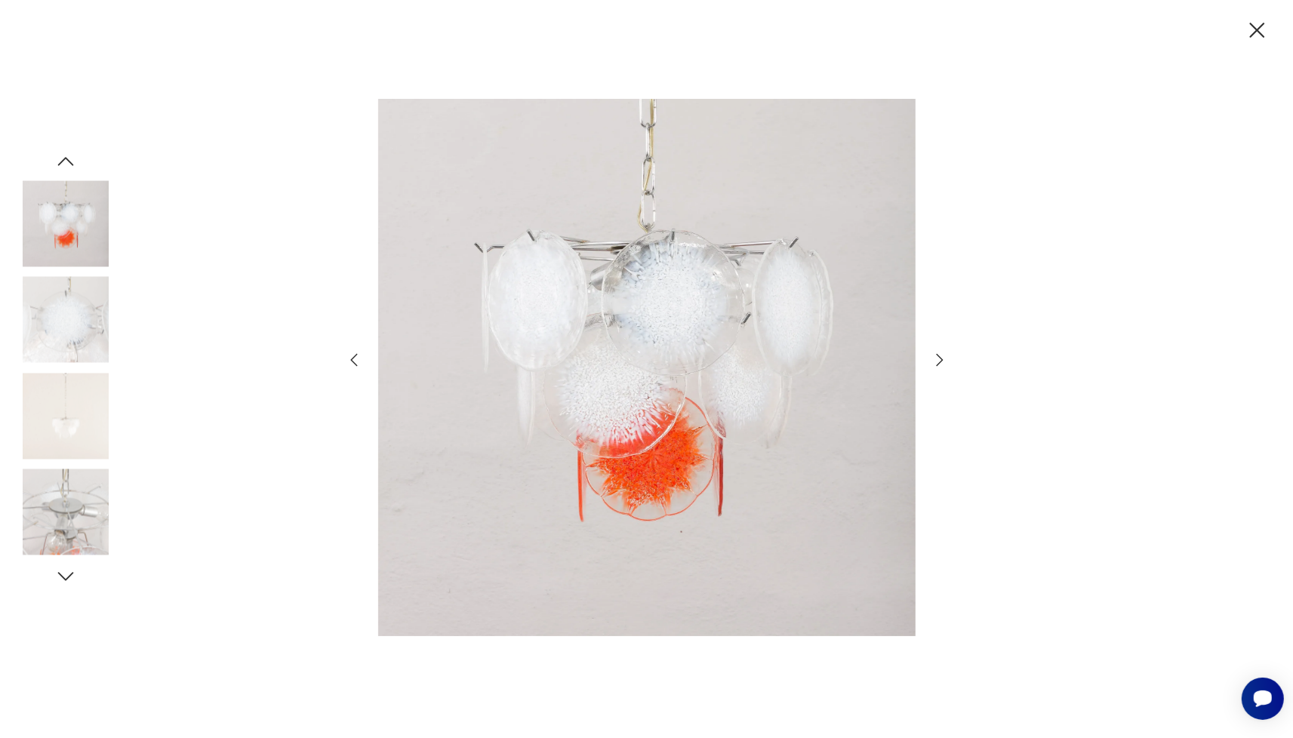
click at [945, 359] on icon "button" at bounding box center [940, 360] width 18 height 18
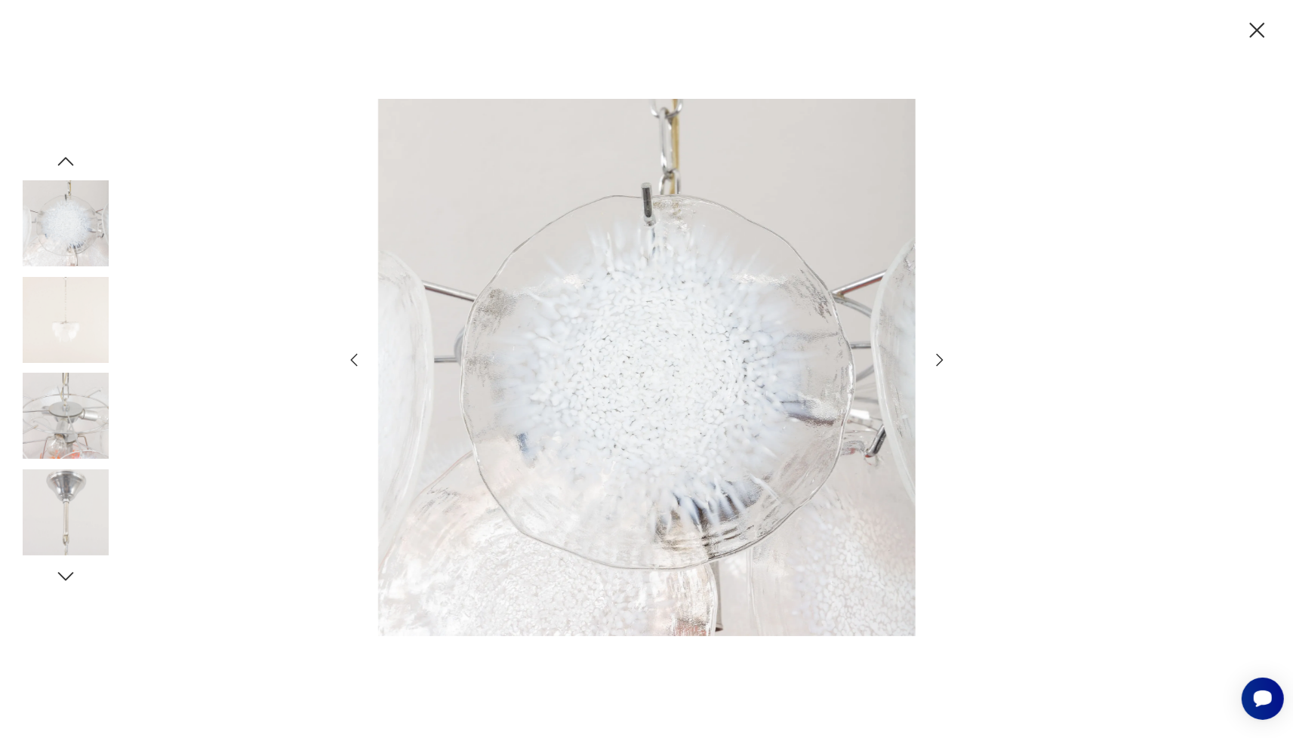
click at [945, 359] on icon "button" at bounding box center [940, 360] width 18 height 18
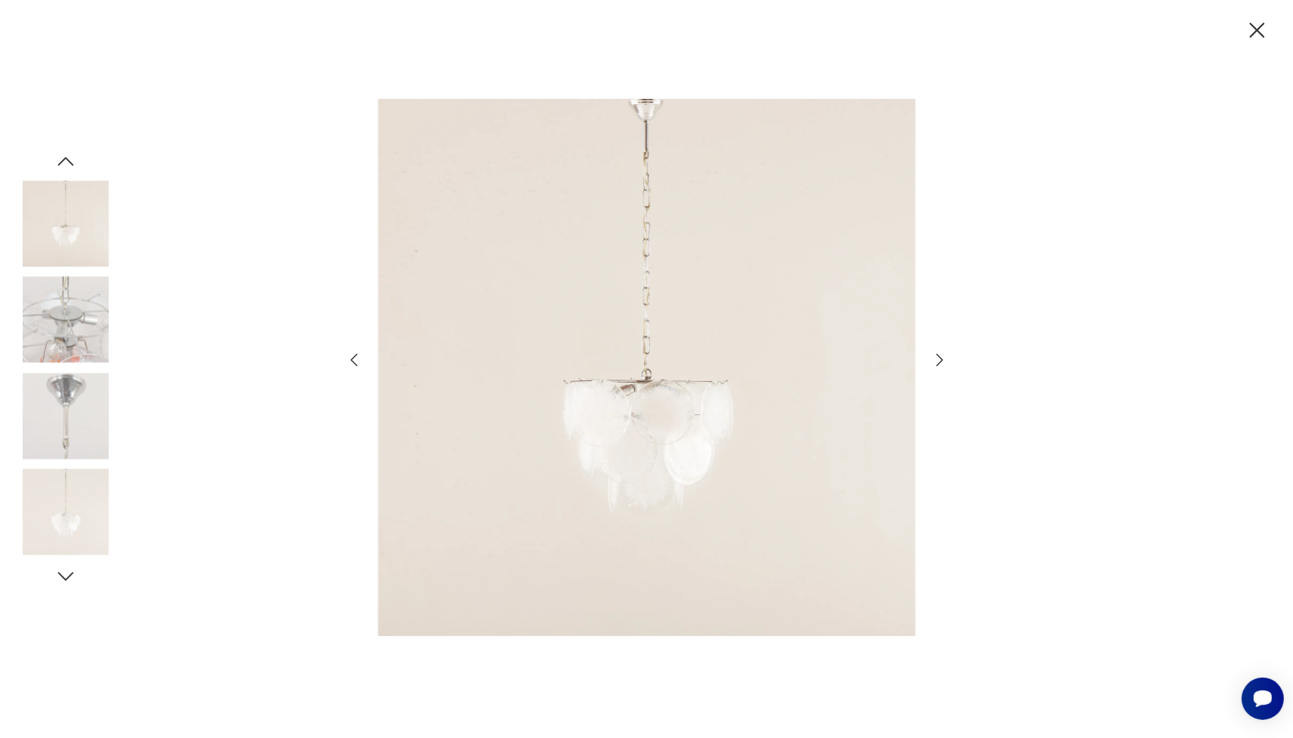
click at [945, 359] on icon "button" at bounding box center [940, 360] width 18 height 18
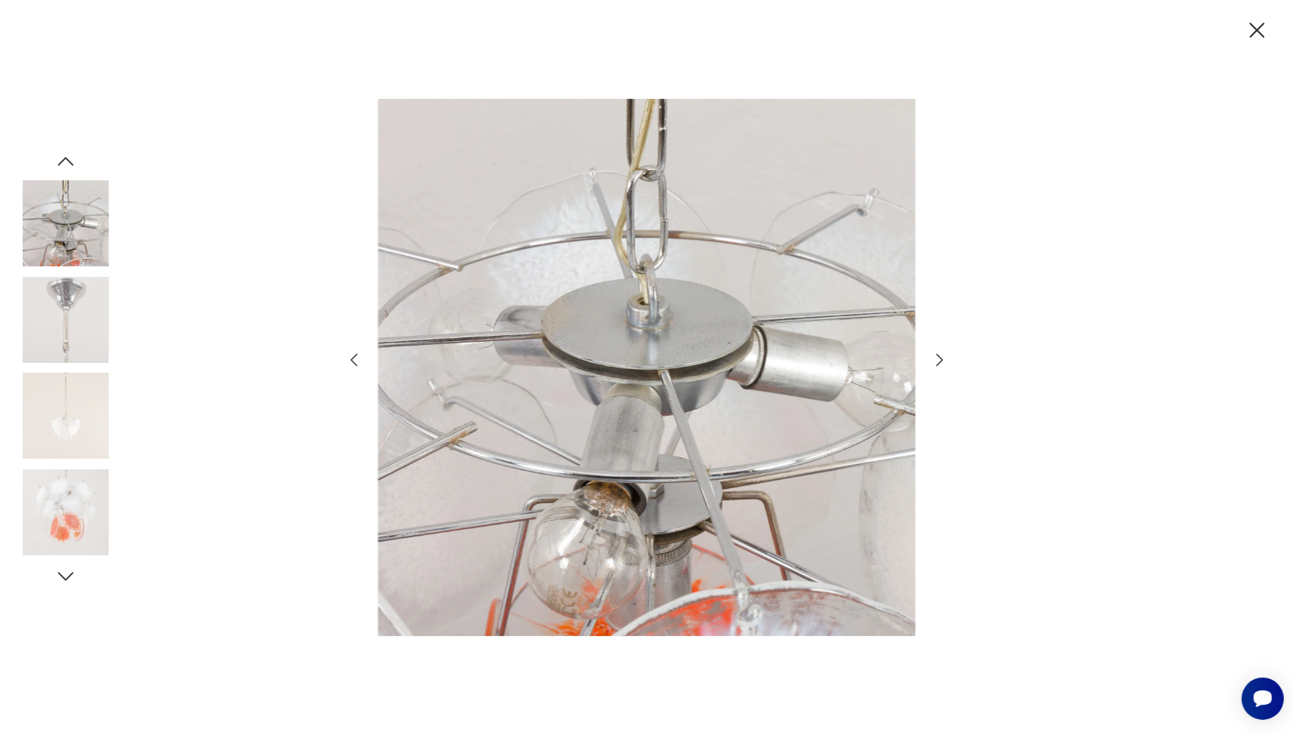
click at [945, 359] on icon "button" at bounding box center [940, 360] width 18 height 18
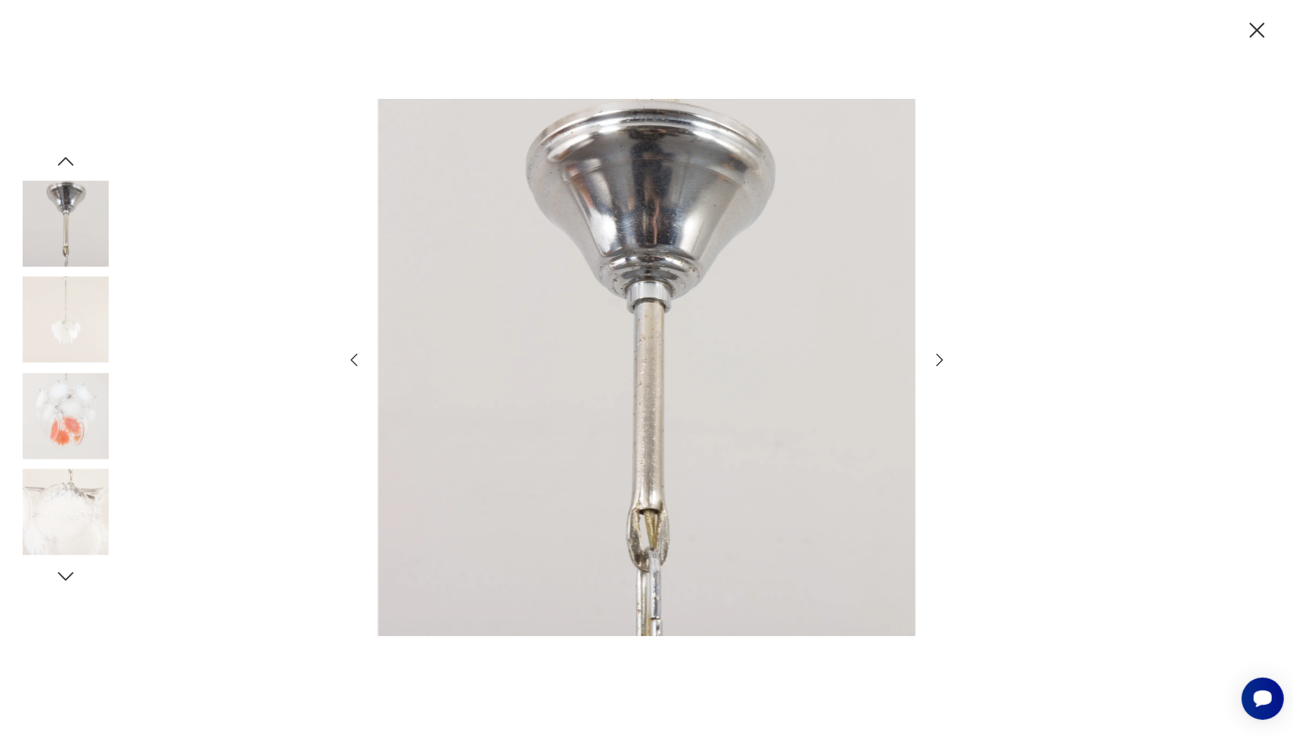
click at [945, 359] on icon "button" at bounding box center [940, 360] width 18 height 18
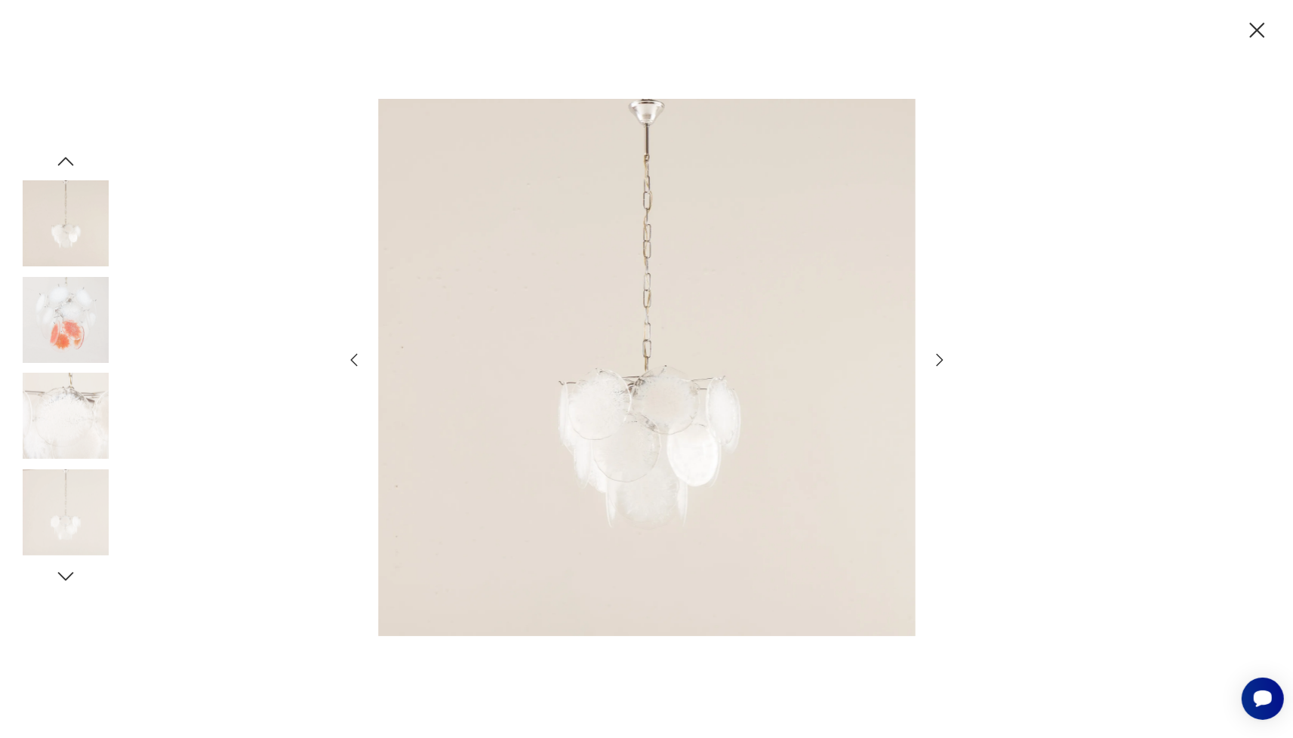
click at [945, 359] on icon "button" at bounding box center [940, 360] width 18 height 18
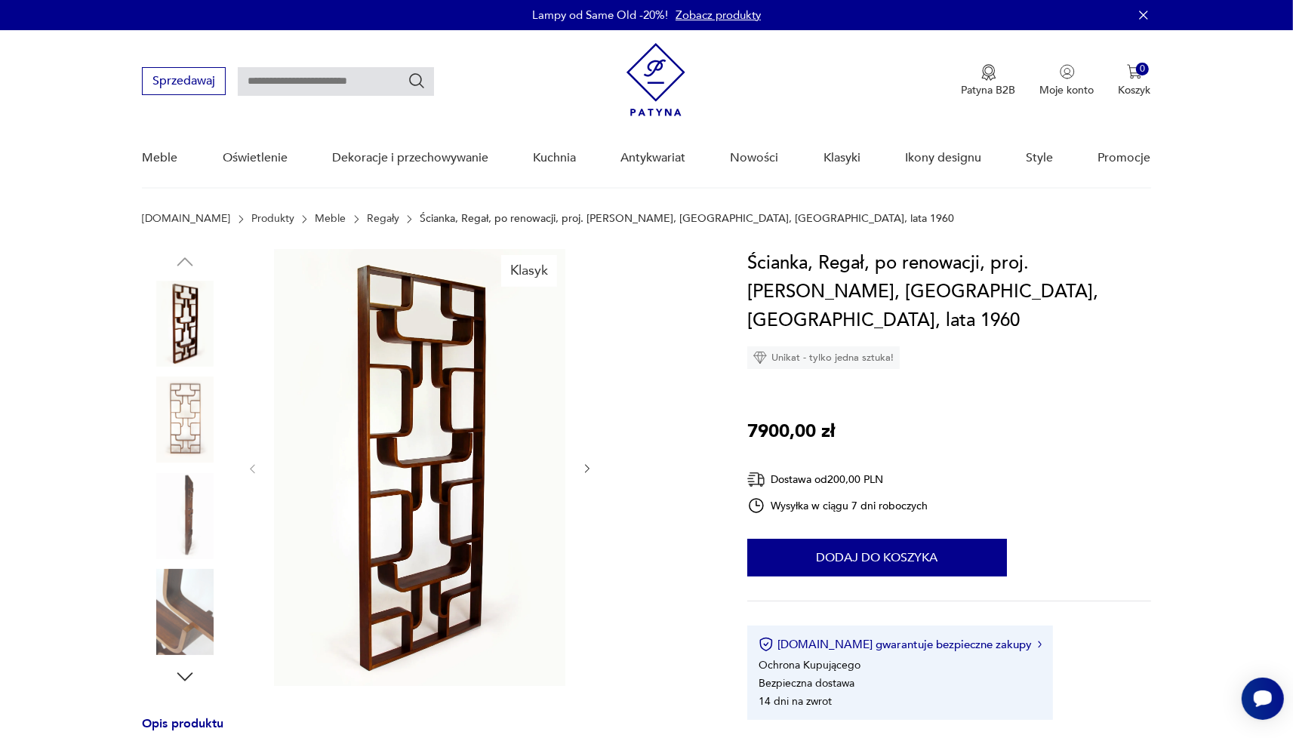
click at [592, 467] on icon "button" at bounding box center [587, 469] width 13 height 13
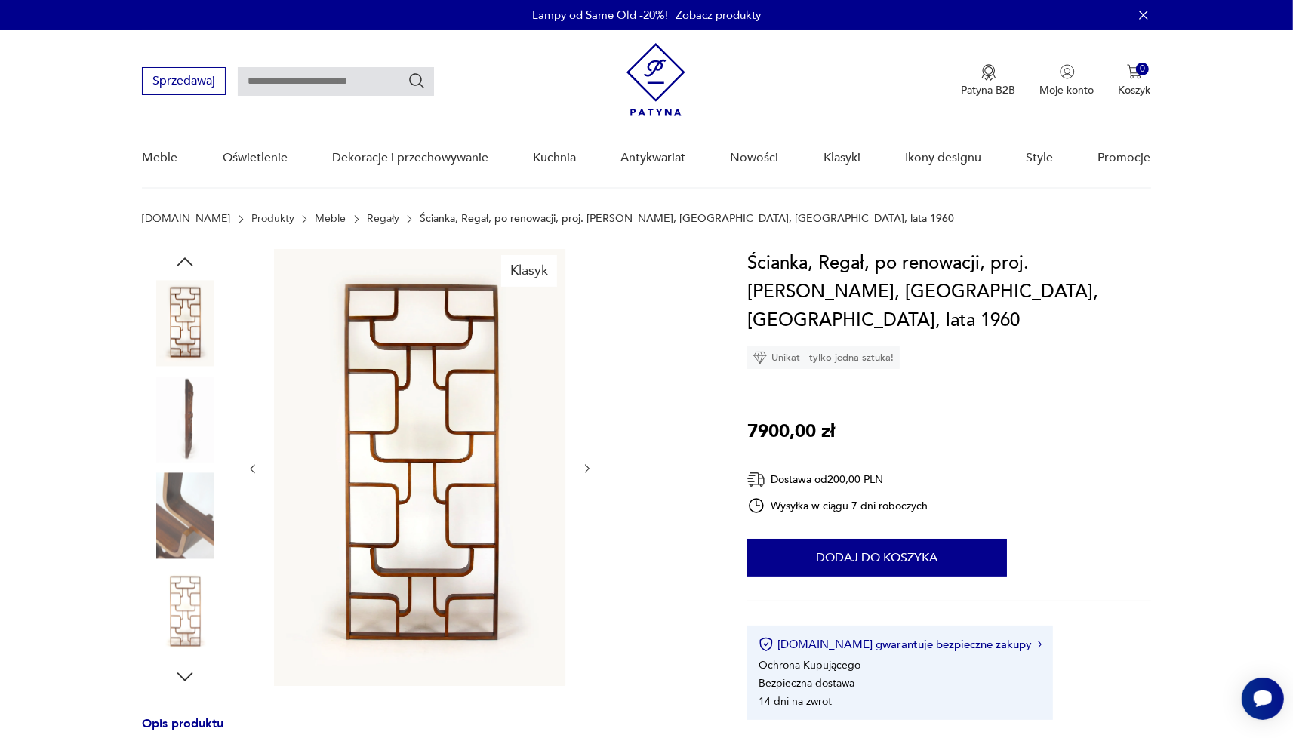
click at [374, 454] on img at bounding box center [419, 467] width 291 height 437
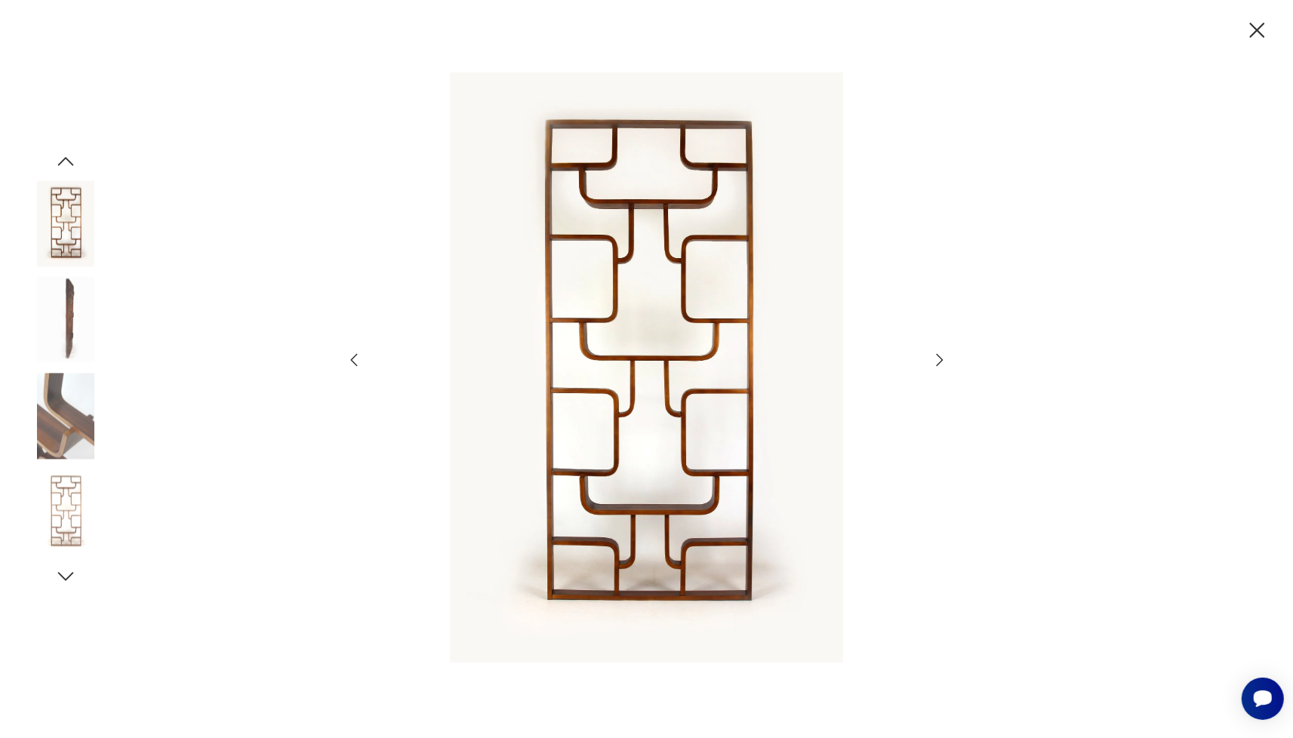
click at [943, 357] on icon "button" at bounding box center [940, 360] width 18 height 18
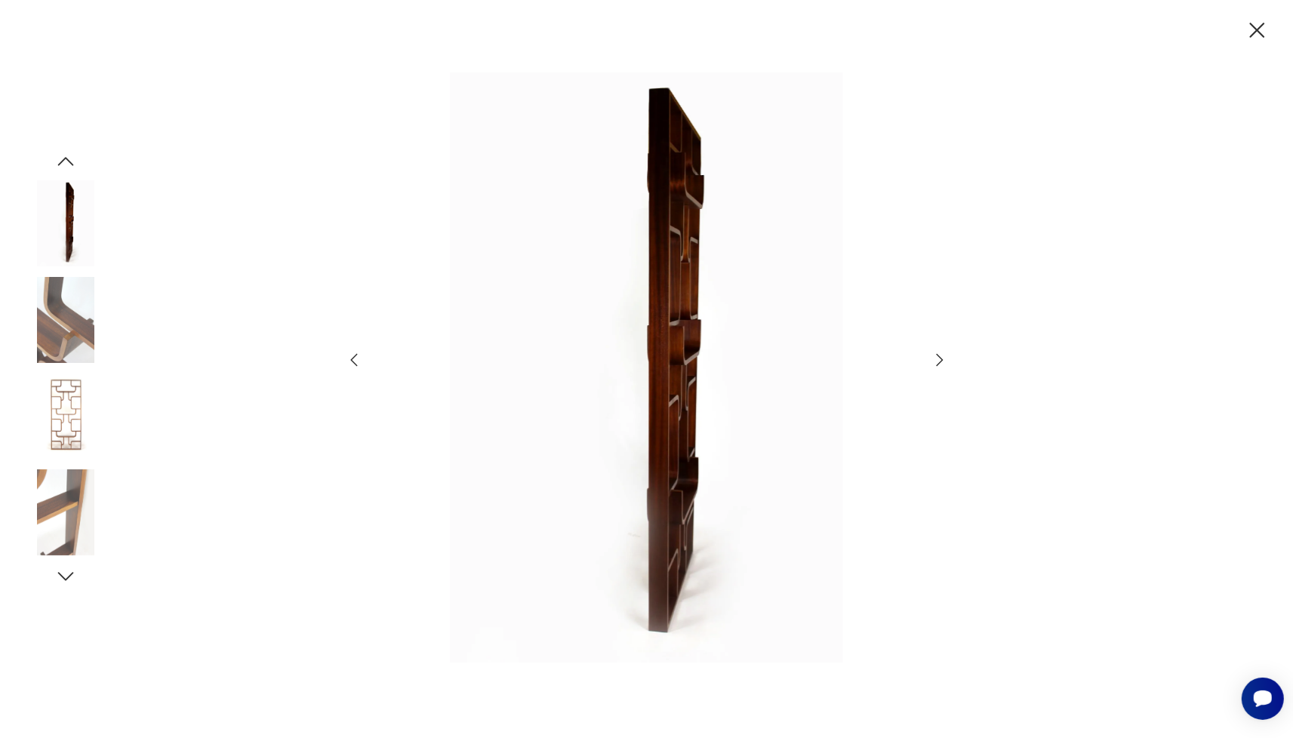
click at [943, 357] on icon "button" at bounding box center [940, 360] width 18 height 18
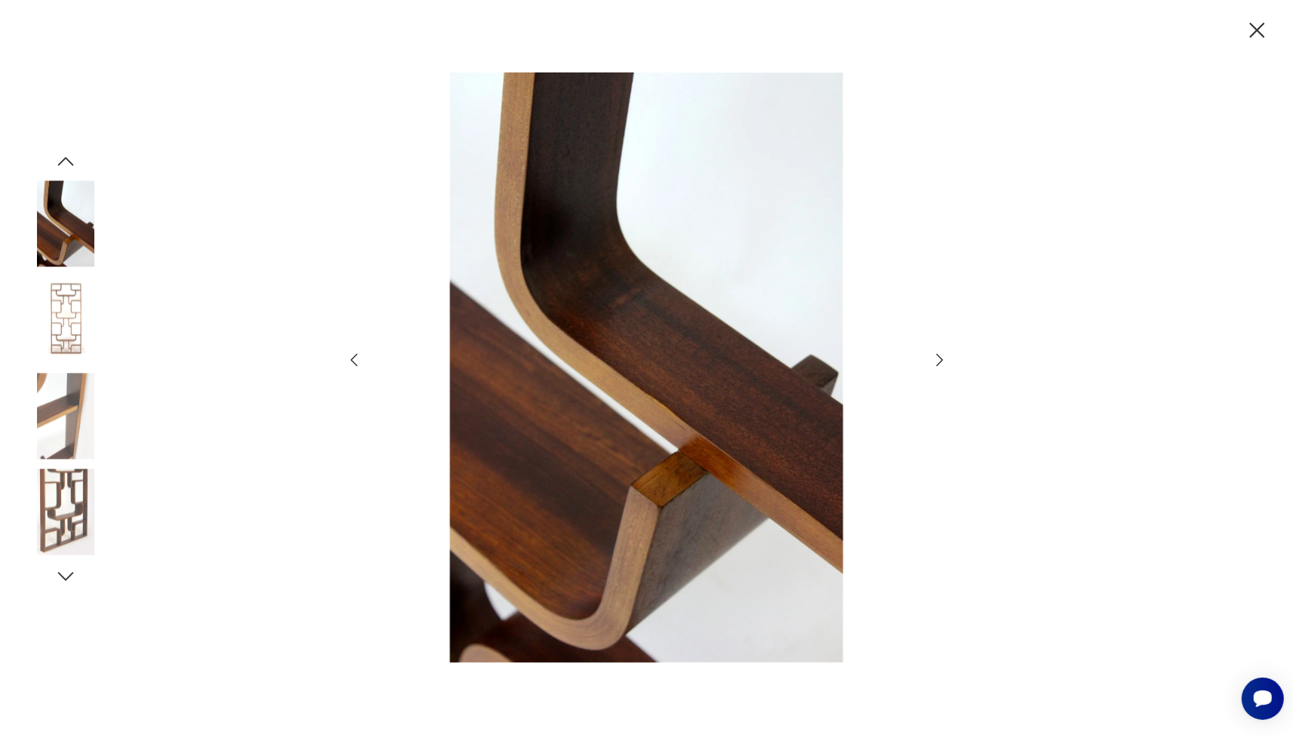
click at [943, 357] on icon "button" at bounding box center [940, 360] width 18 height 18
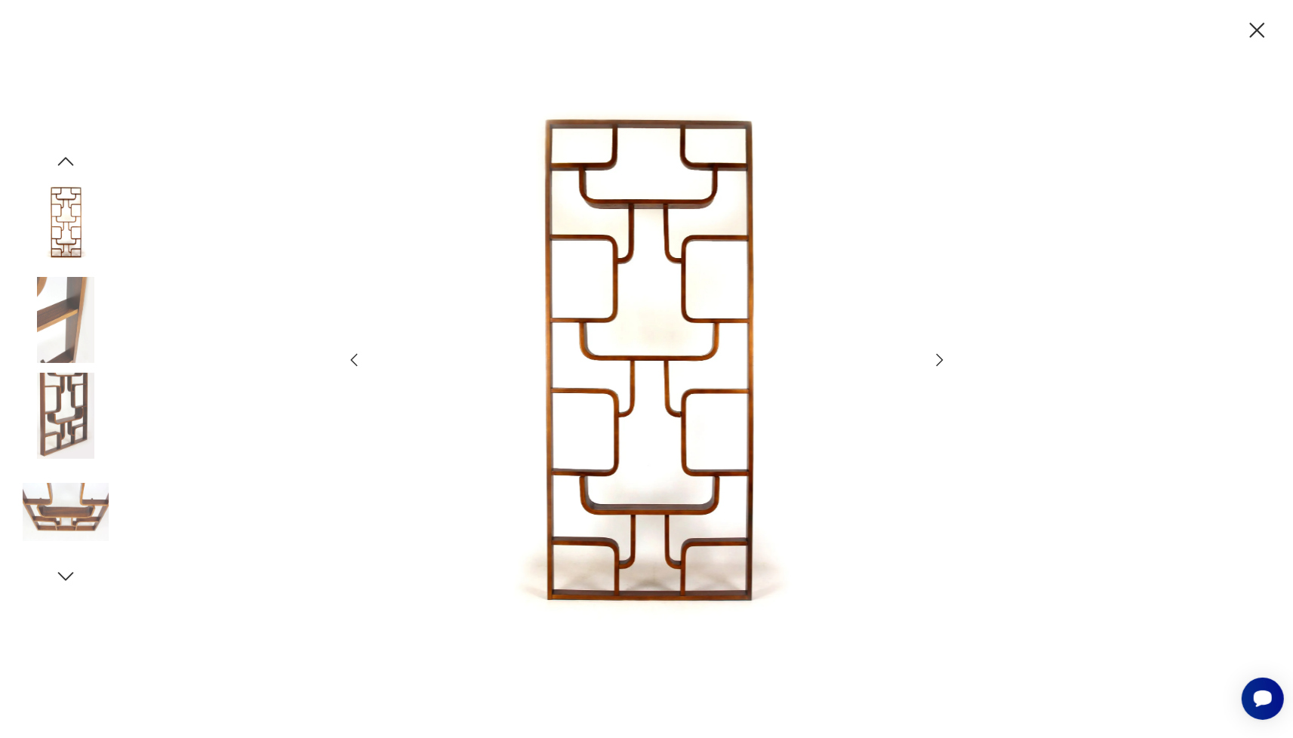
click at [943, 358] on icon "button" at bounding box center [940, 360] width 18 height 18
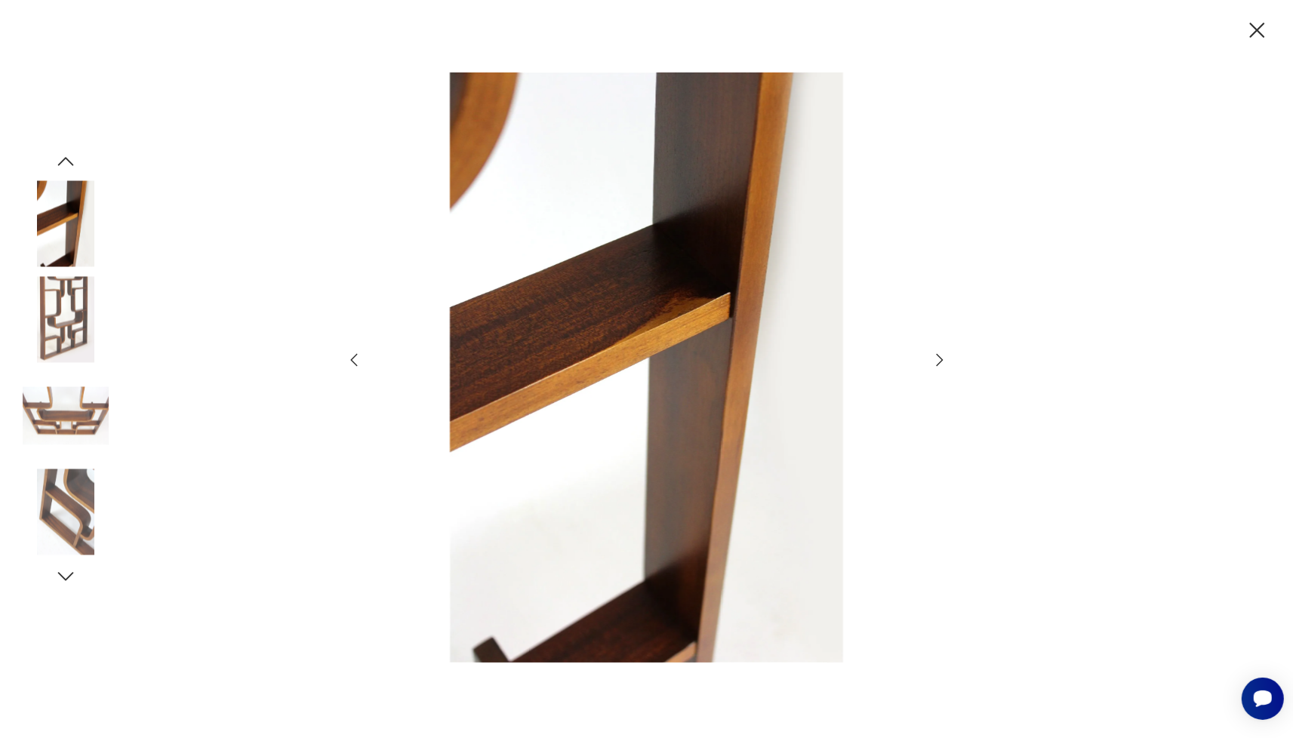
click at [943, 358] on icon "button" at bounding box center [940, 360] width 18 height 18
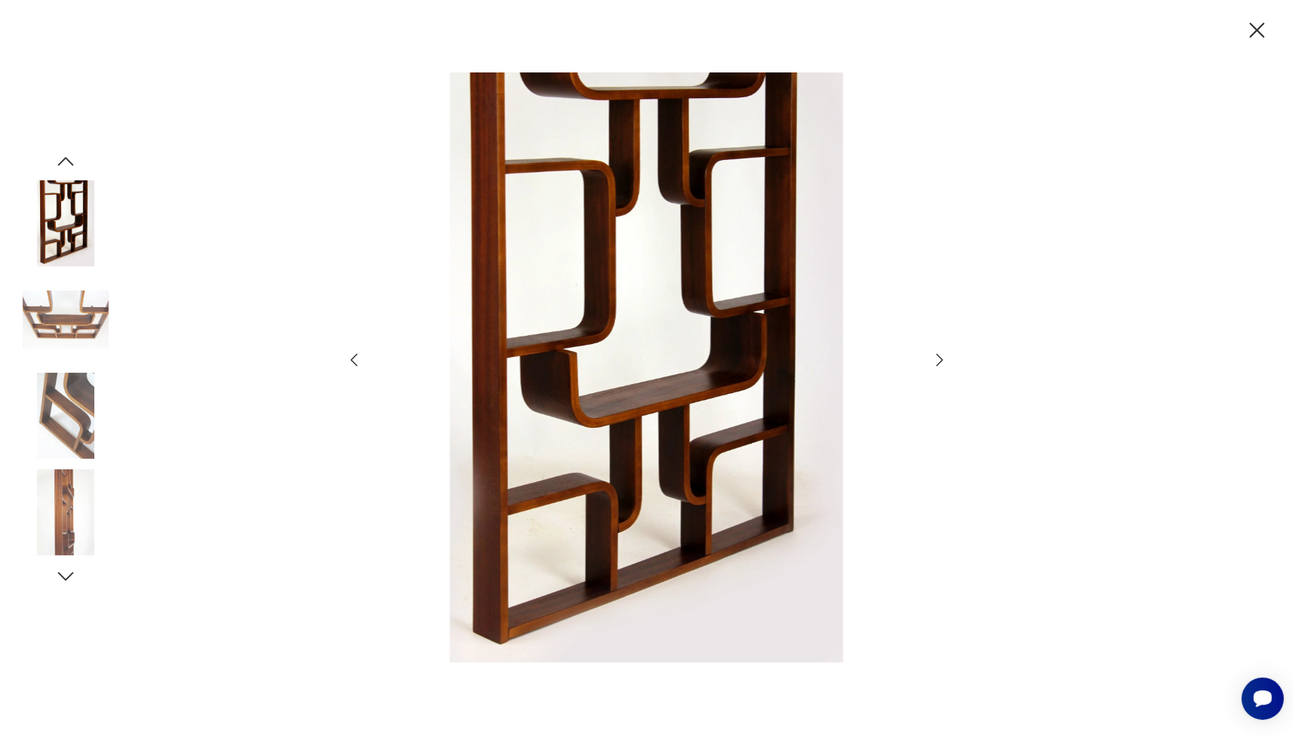
click at [943, 358] on icon "button" at bounding box center [940, 360] width 18 height 18
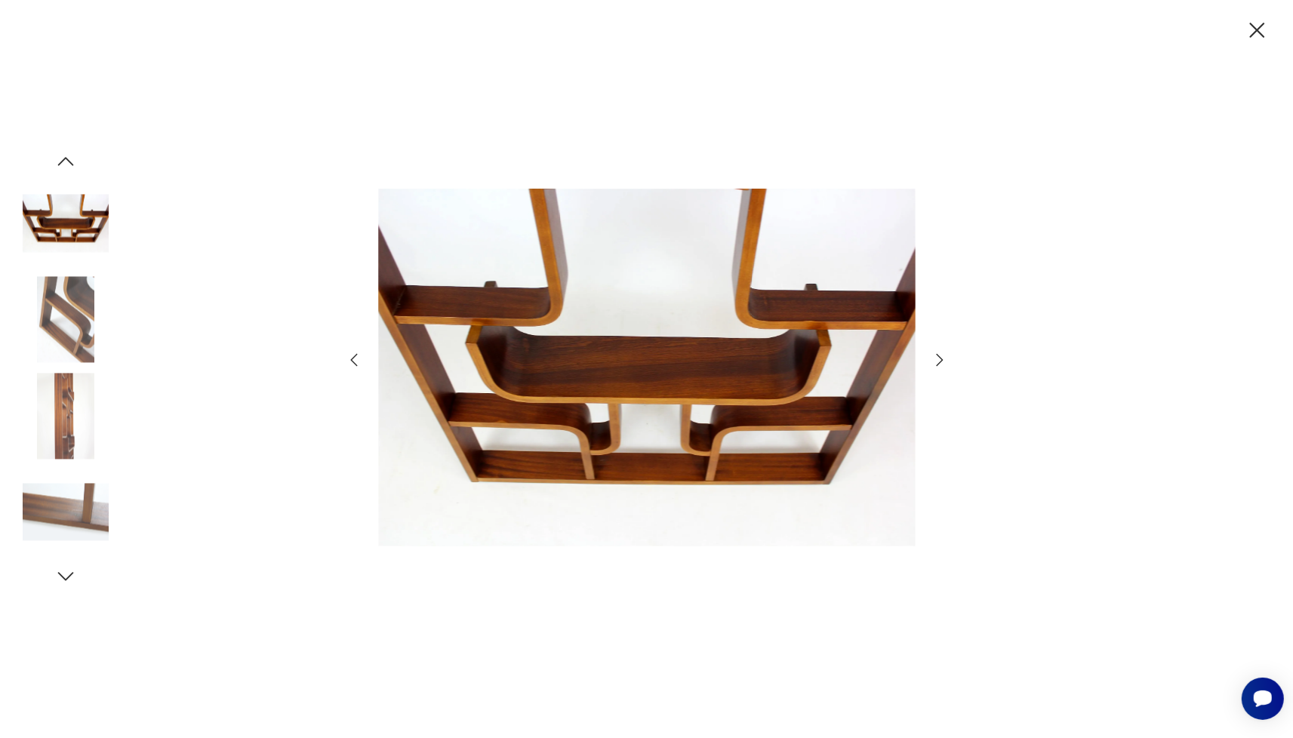
click at [1263, 30] on icon "button" at bounding box center [1257, 30] width 26 height 26
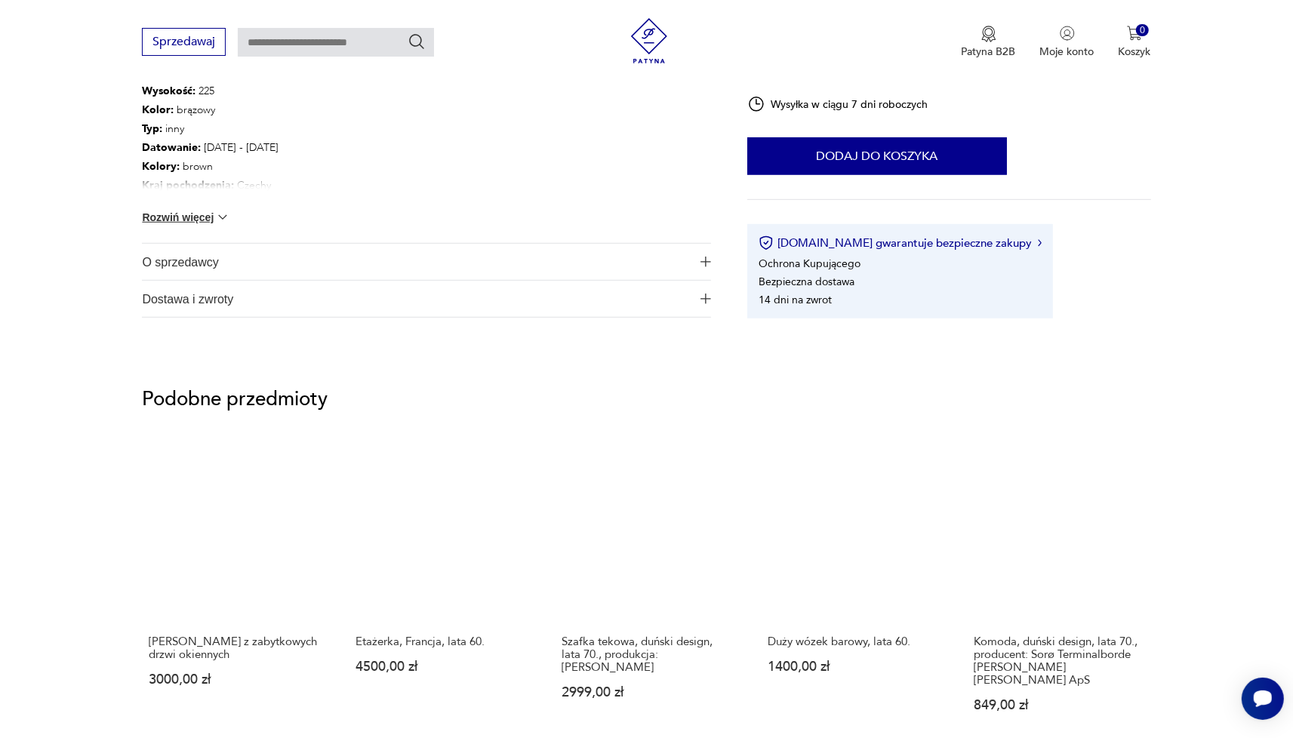
scroll to position [1079, 0]
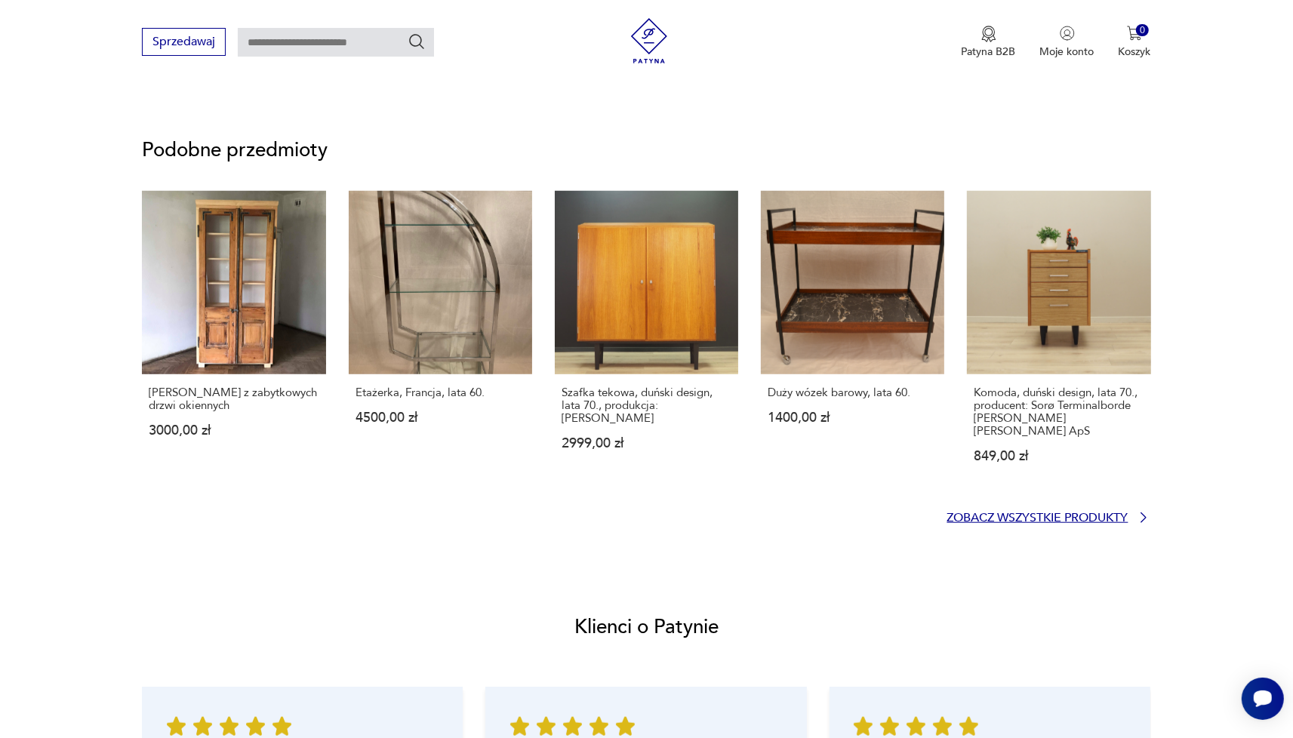
click at [1064, 513] on p "Zobacz wszystkie produkty" at bounding box center [1037, 518] width 181 height 10
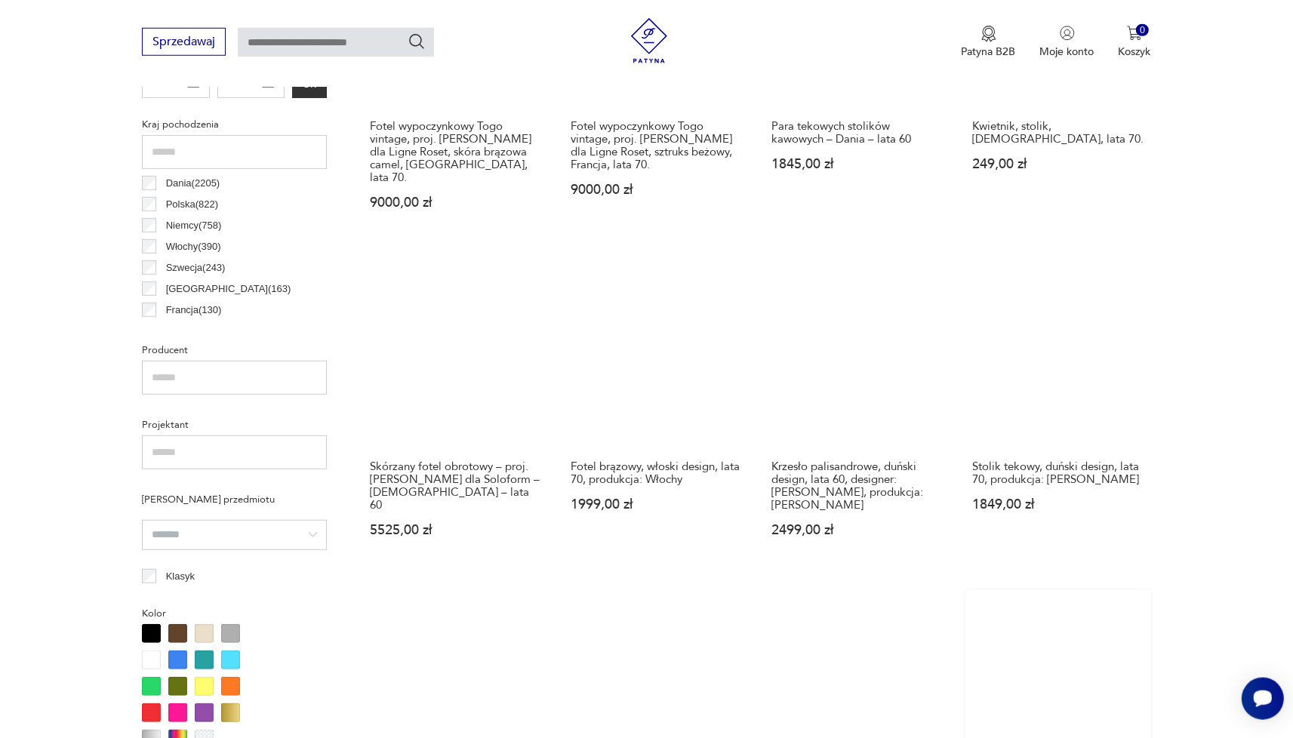
scroll to position [936, 0]
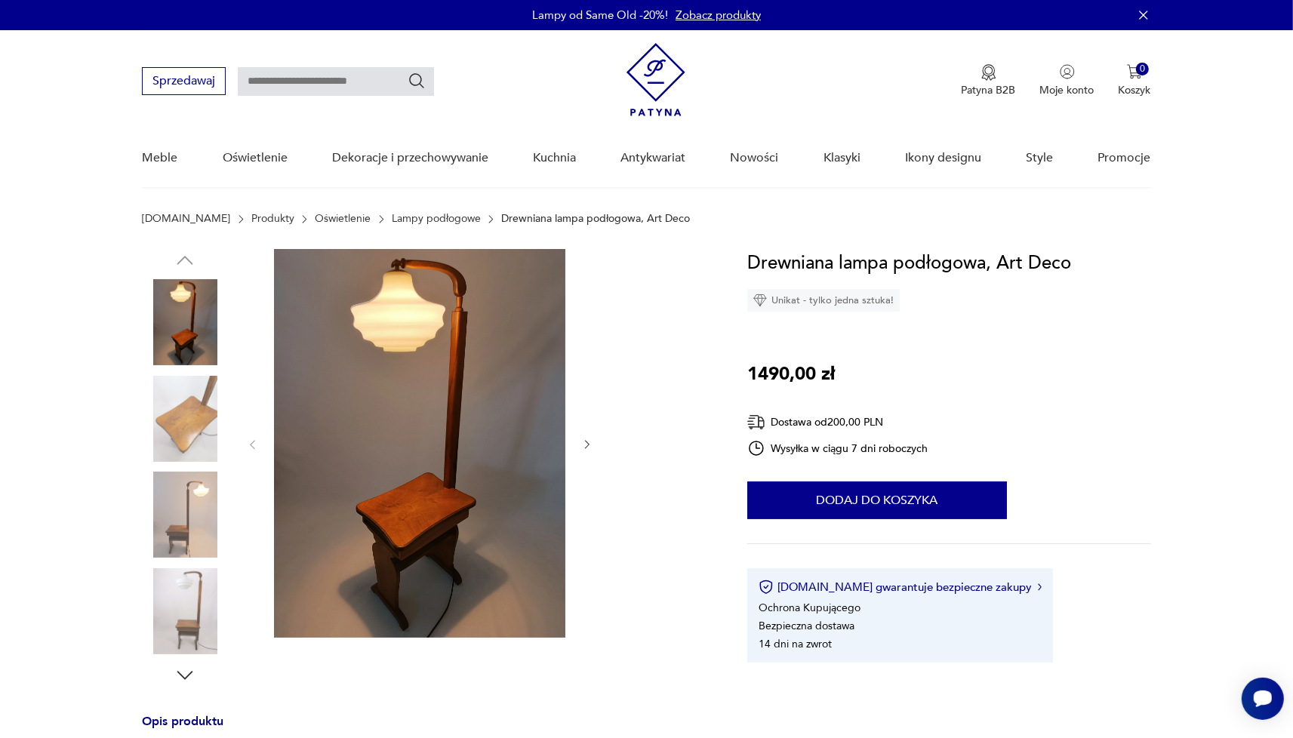
click at [522, 445] on img at bounding box center [419, 443] width 291 height 389
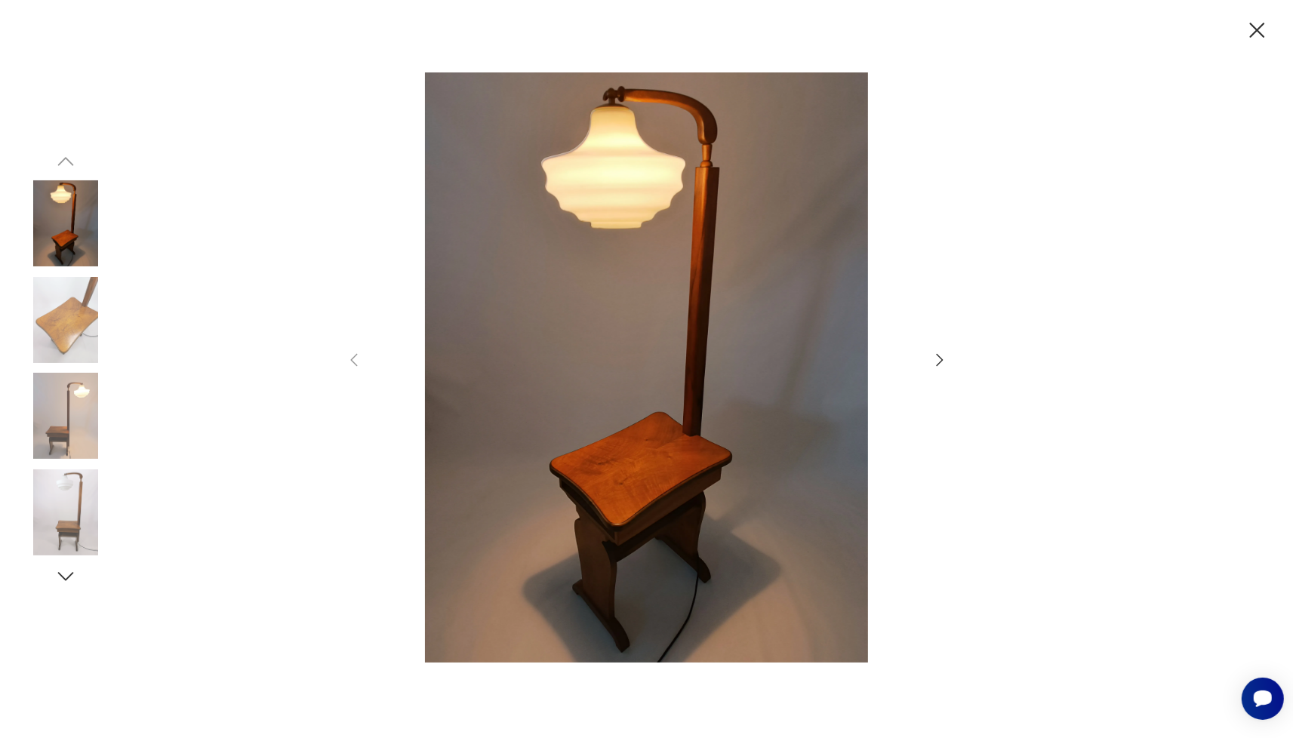
click at [937, 365] on icon "button" at bounding box center [939, 360] width 7 height 12
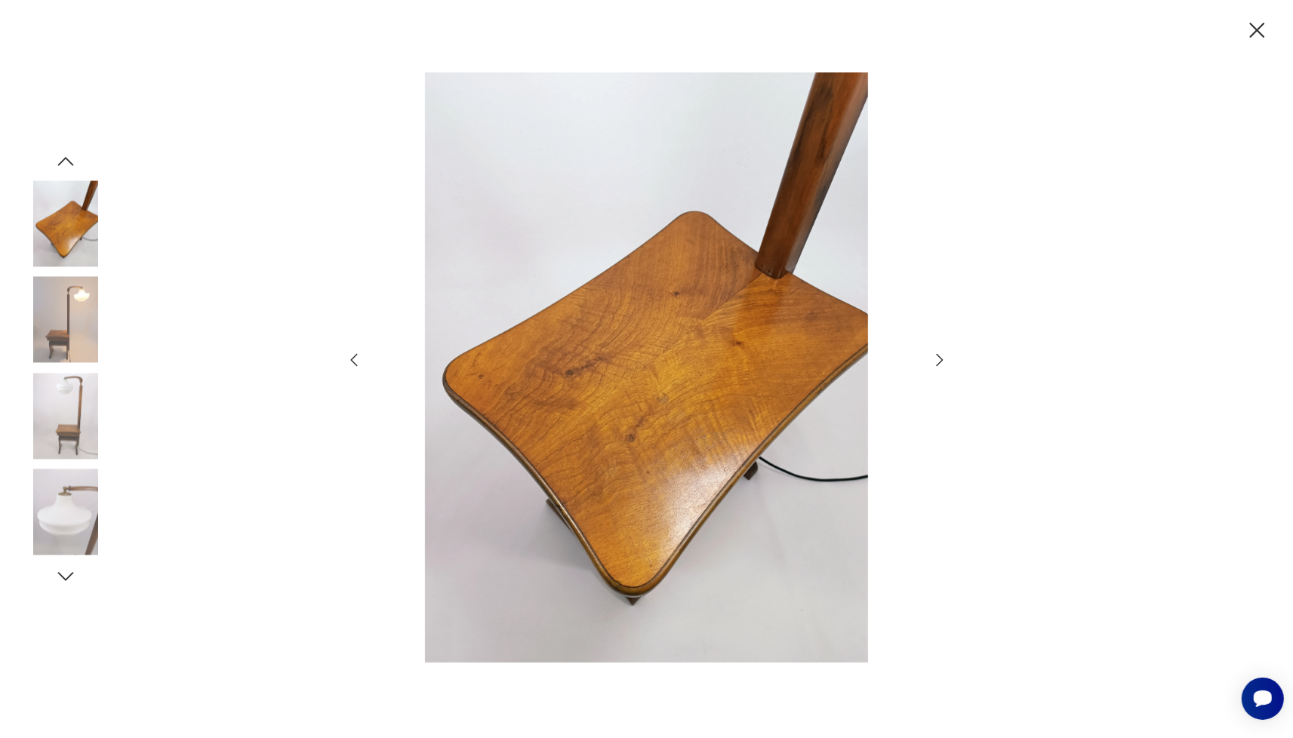
click at [937, 365] on icon "button" at bounding box center [939, 360] width 7 height 12
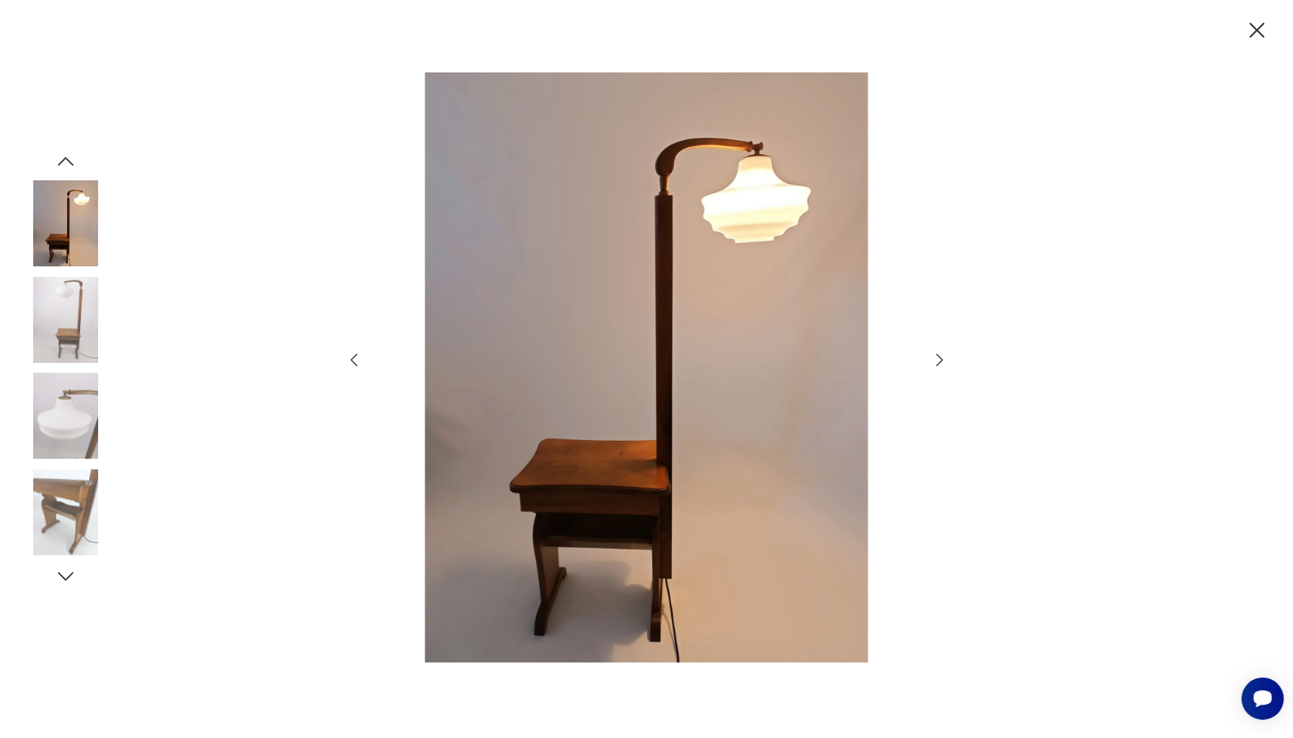
click at [937, 365] on icon "button" at bounding box center [939, 360] width 7 height 12
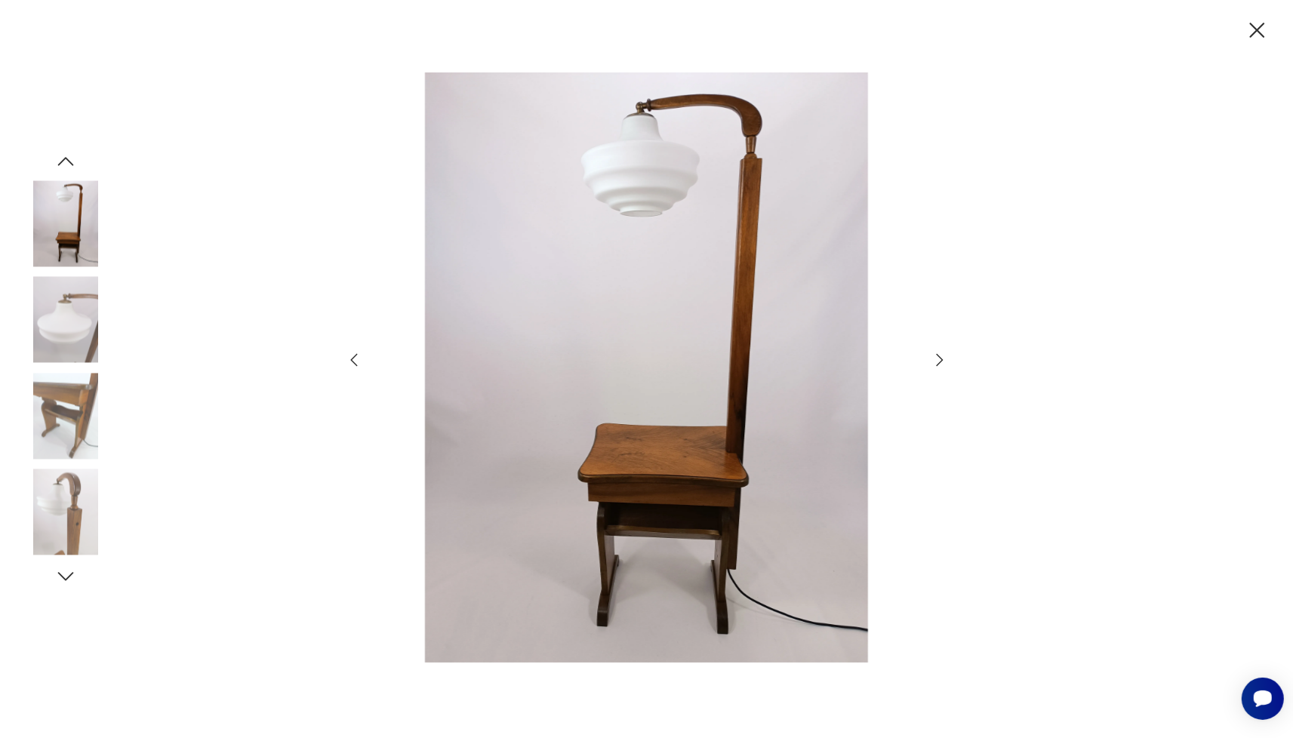
click at [937, 365] on icon "button" at bounding box center [939, 360] width 7 height 12
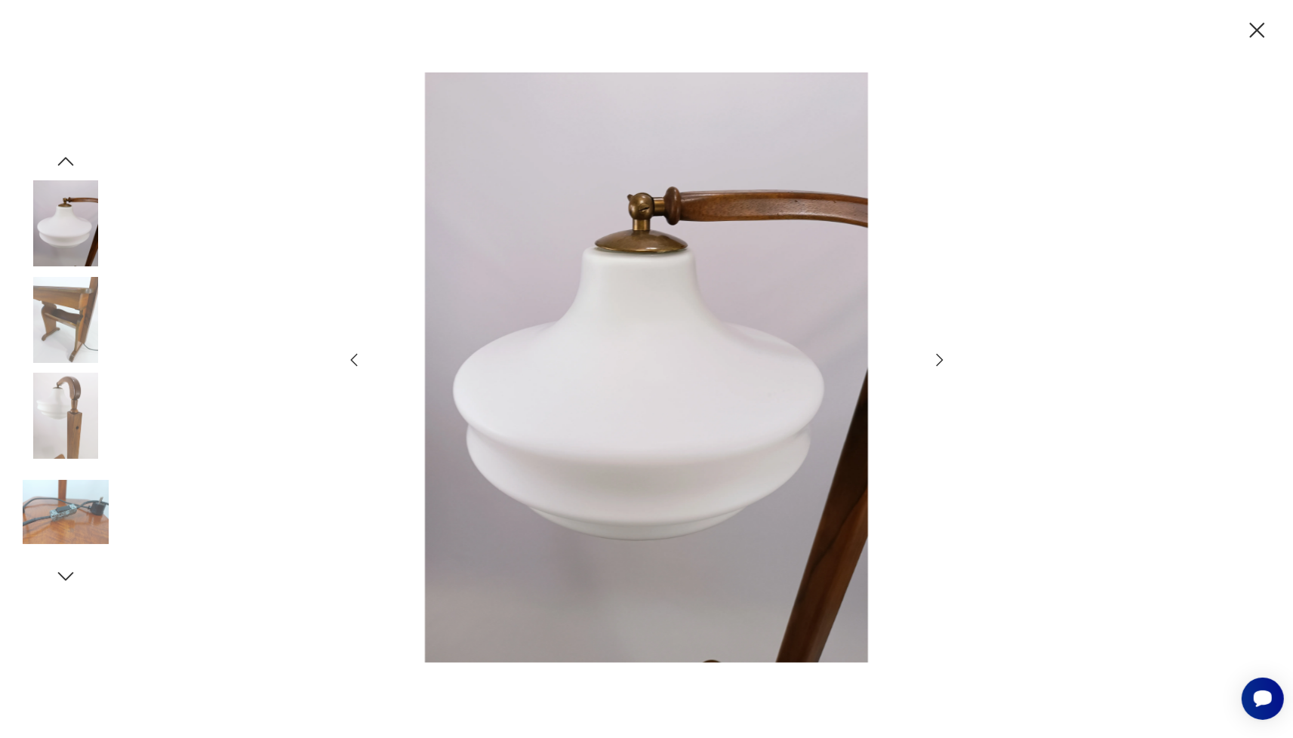
click at [937, 365] on icon "button" at bounding box center [939, 360] width 7 height 12
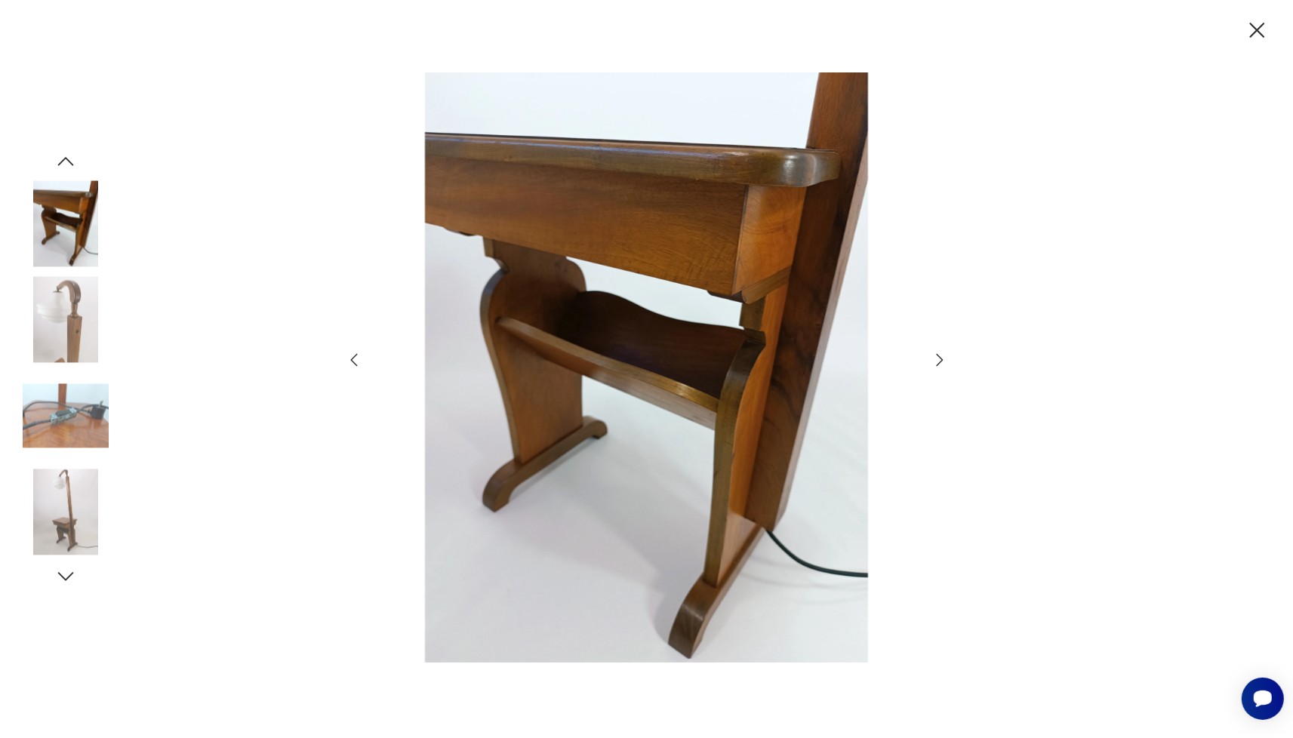
click at [937, 365] on icon "button" at bounding box center [939, 360] width 7 height 12
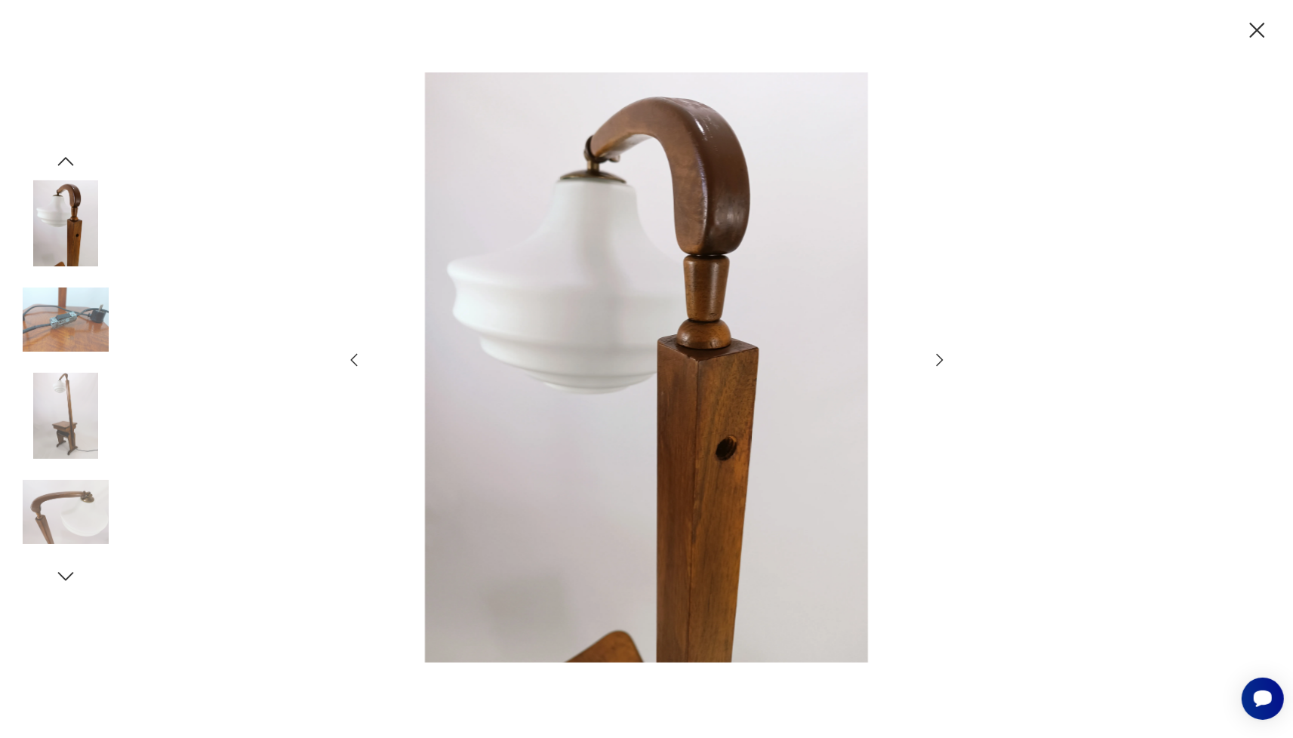
click at [937, 365] on icon "button" at bounding box center [939, 360] width 7 height 12
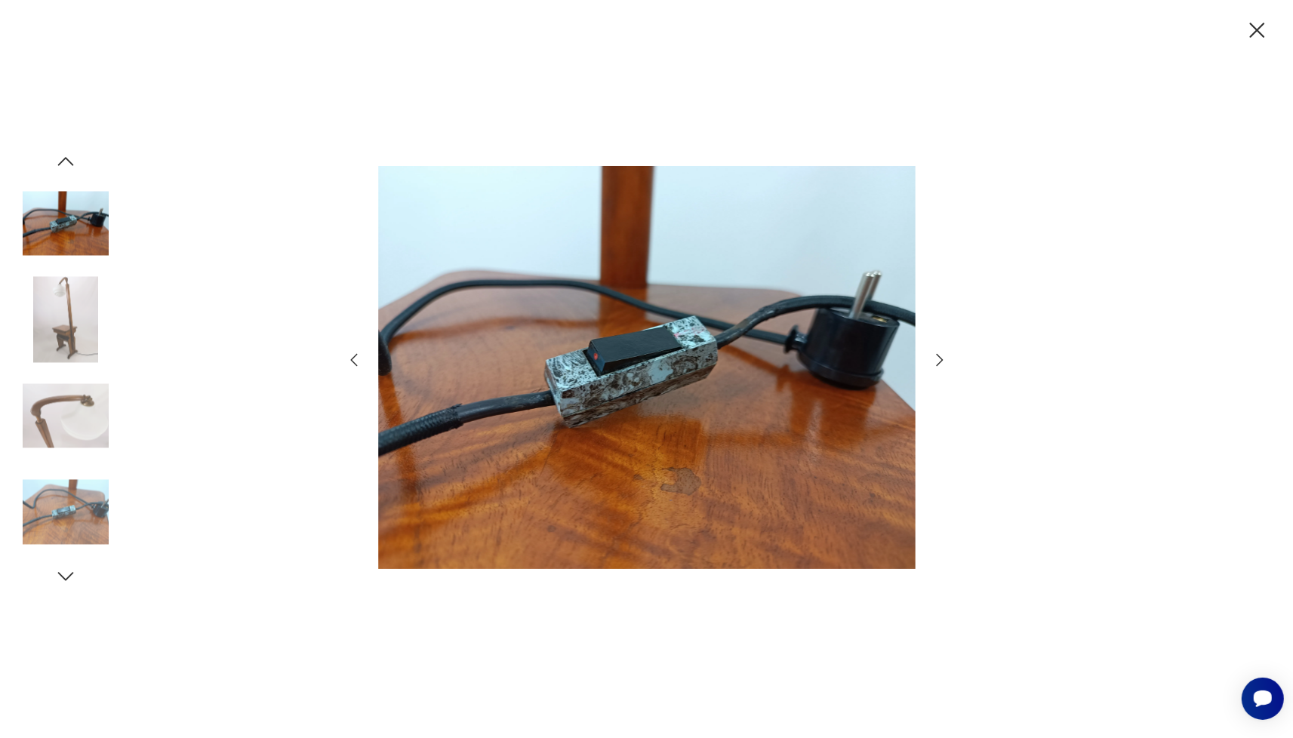
click at [933, 371] on div at bounding box center [647, 368] width 604 height 593
click at [936, 361] on icon "button" at bounding box center [940, 360] width 18 height 18
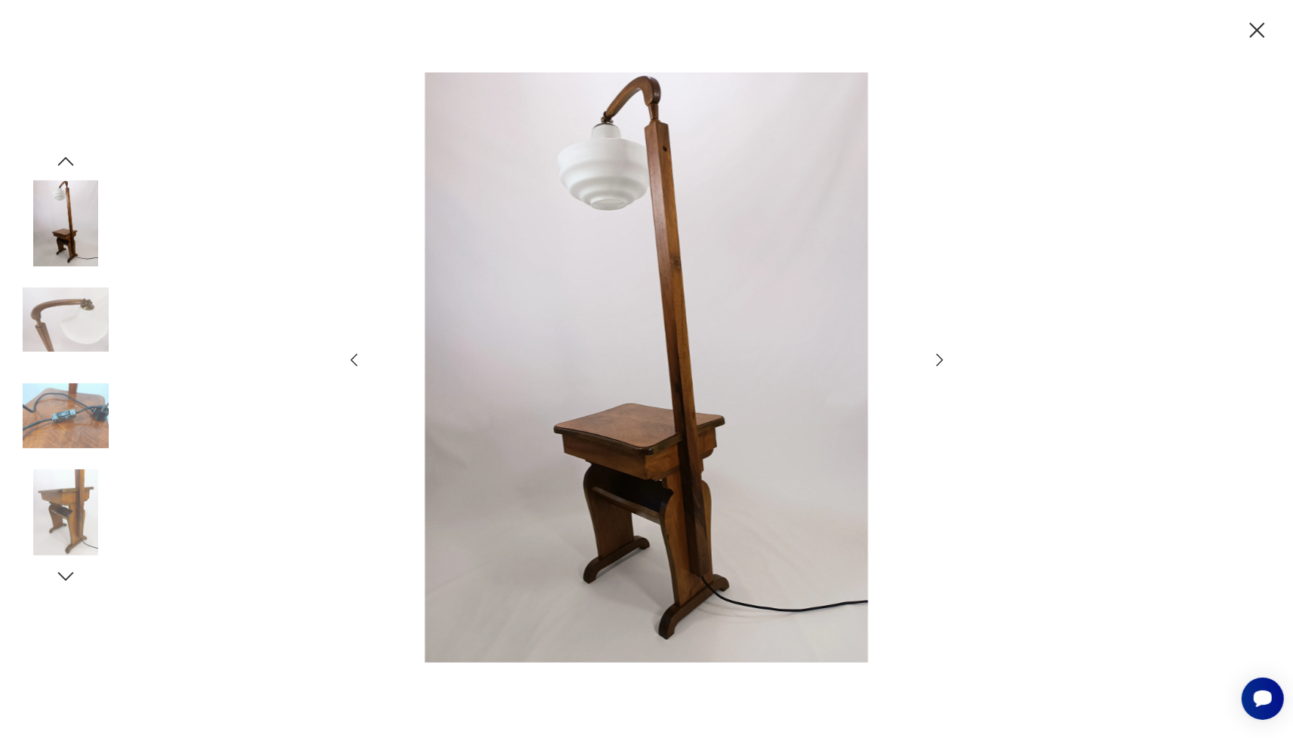
click at [1258, 33] on icon "button" at bounding box center [1257, 30] width 26 height 26
